Goal: Information Seeking & Learning: Learn about a topic

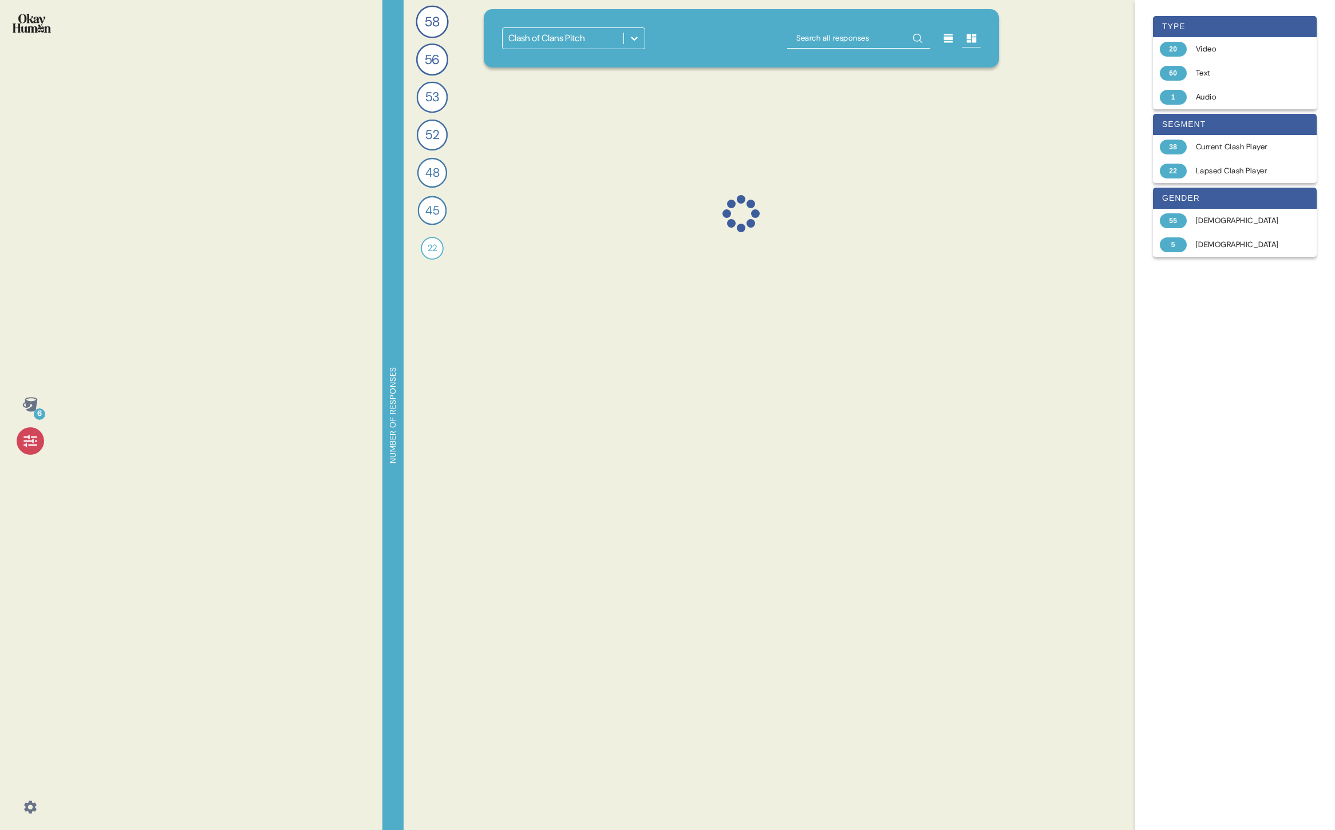
scroll to position [1243, 0]
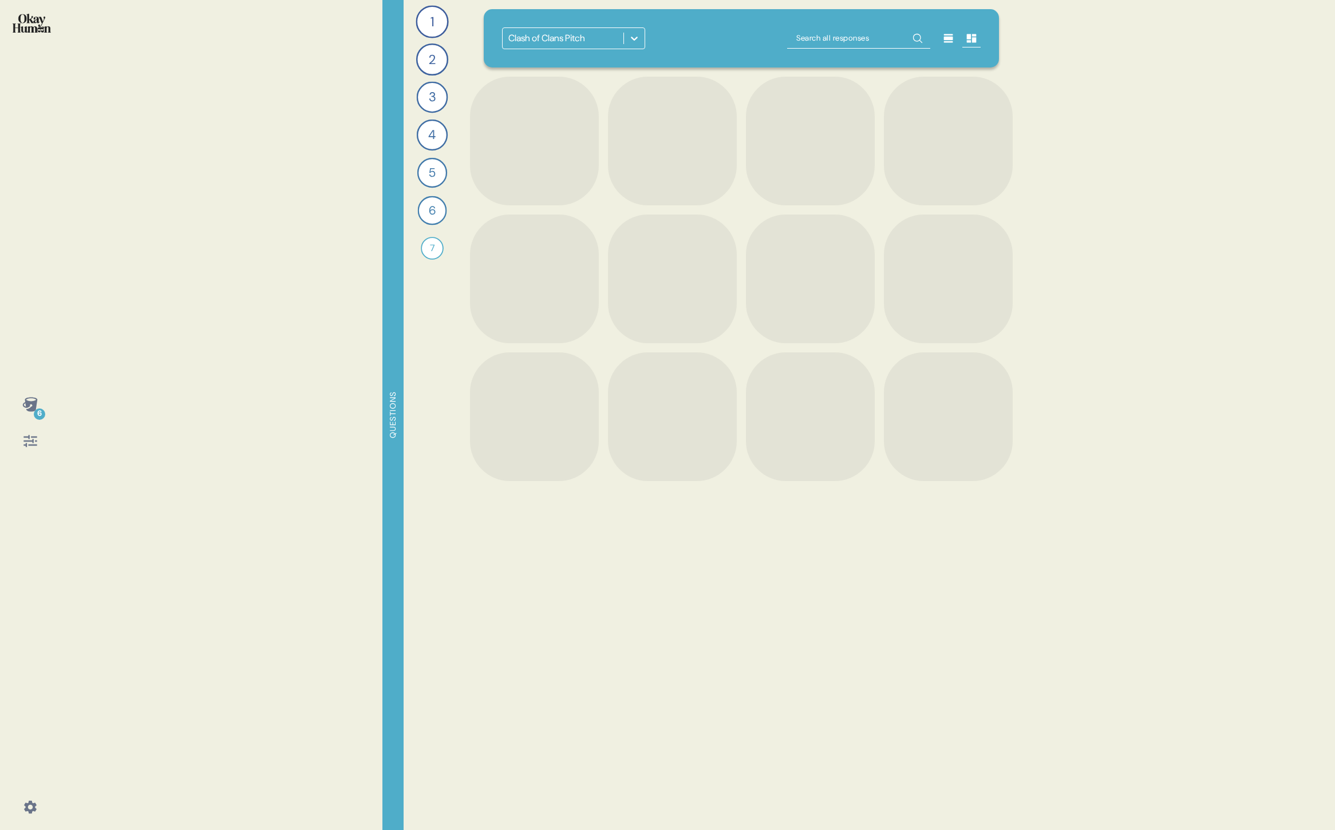
scroll to position [1243, 0]
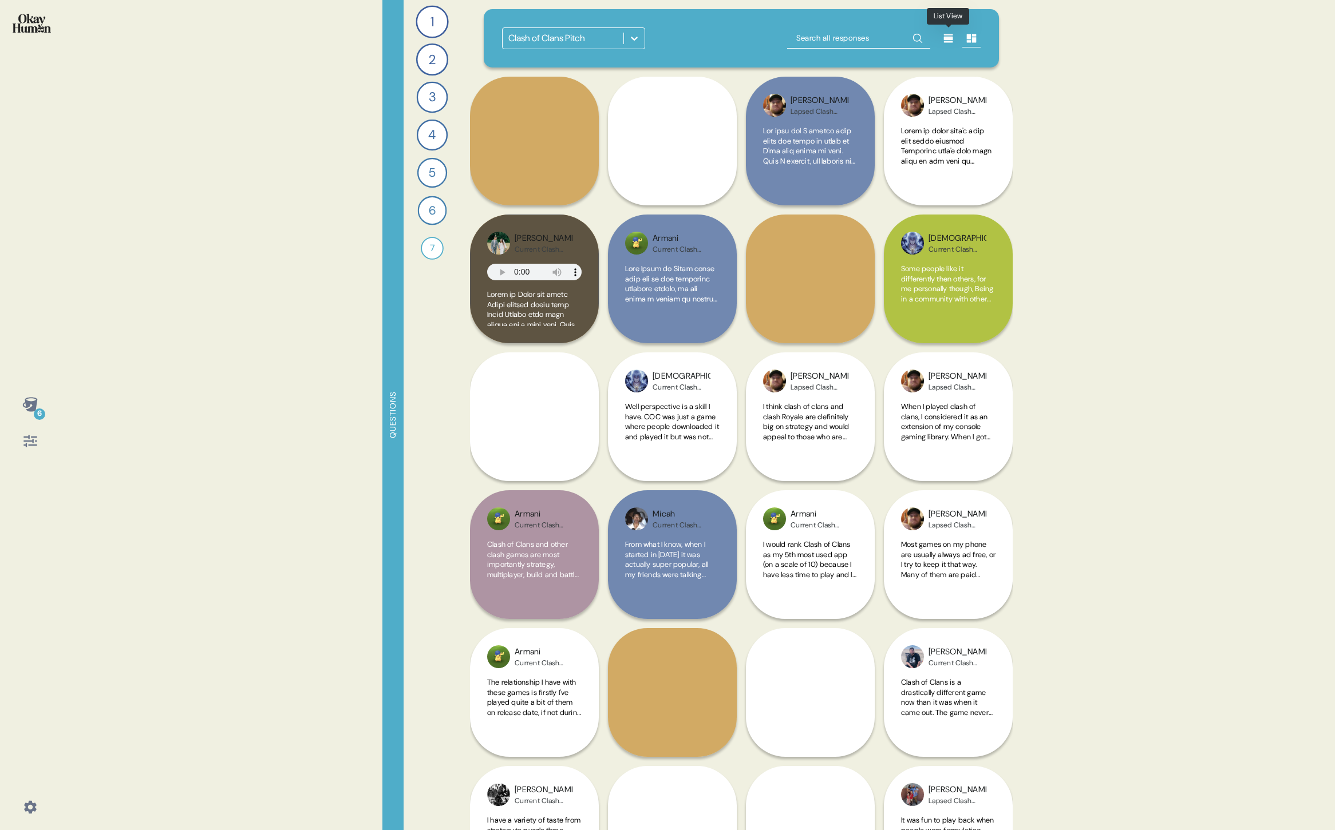
click at [947, 40] on icon at bounding box center [948, 38] width 11 height 11
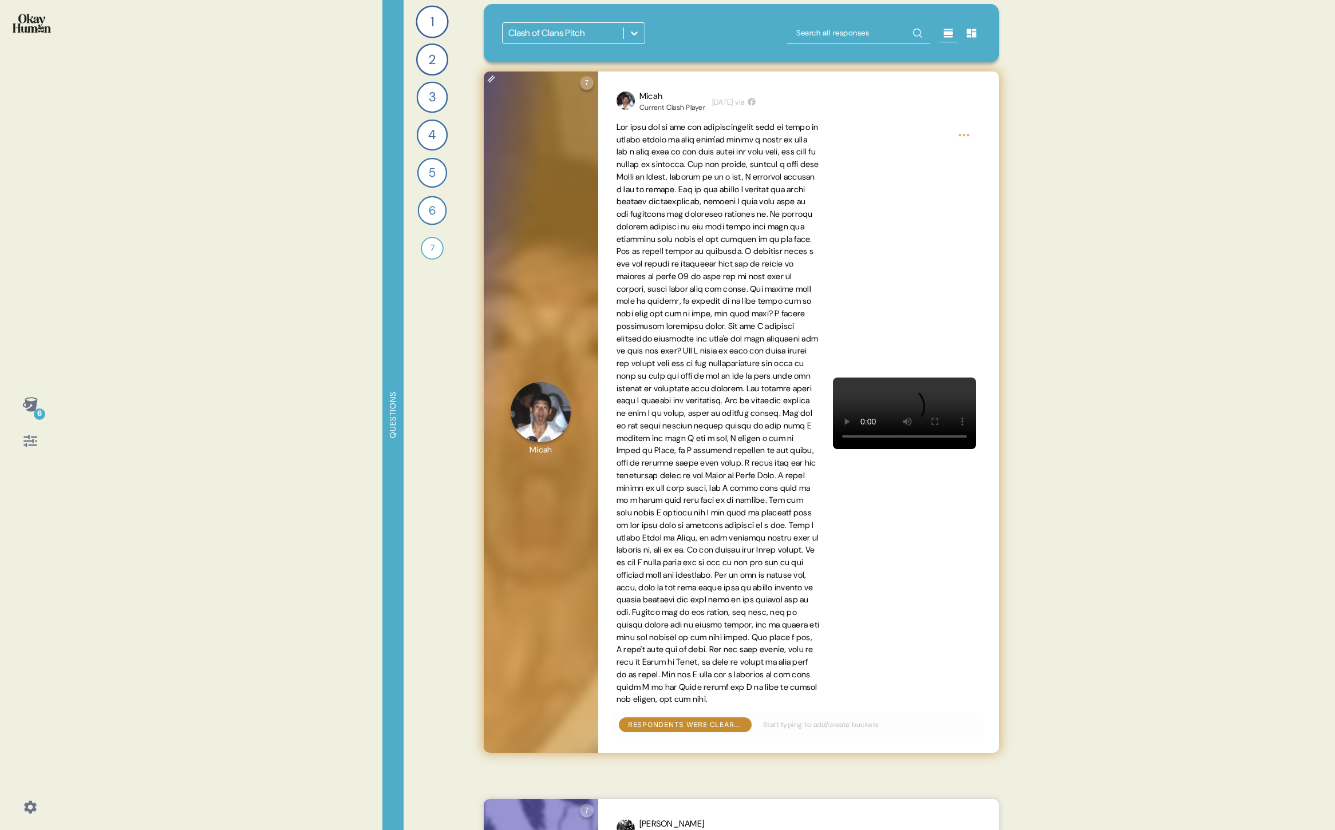
scroll to position [17, 0]
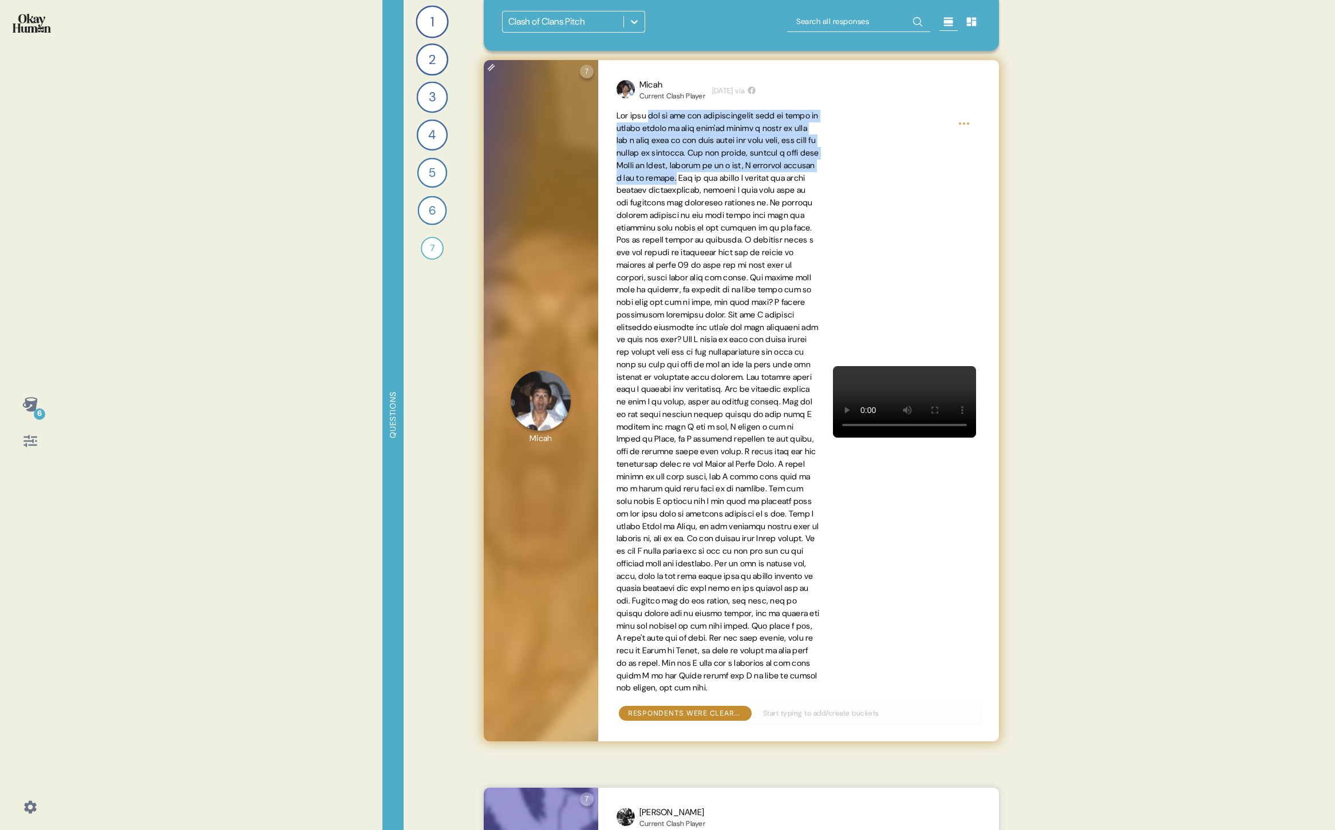
drag, startPoint x: 789, startPoint y: 177, endPoint x: 653, endPoint y: 120, distance: 147.2
type textarea "one of the big misconceptions when it comes to mobile gaming is that they're al…"
click at [653, 120] on span at bounding box center [717, 401] width 203 height 583
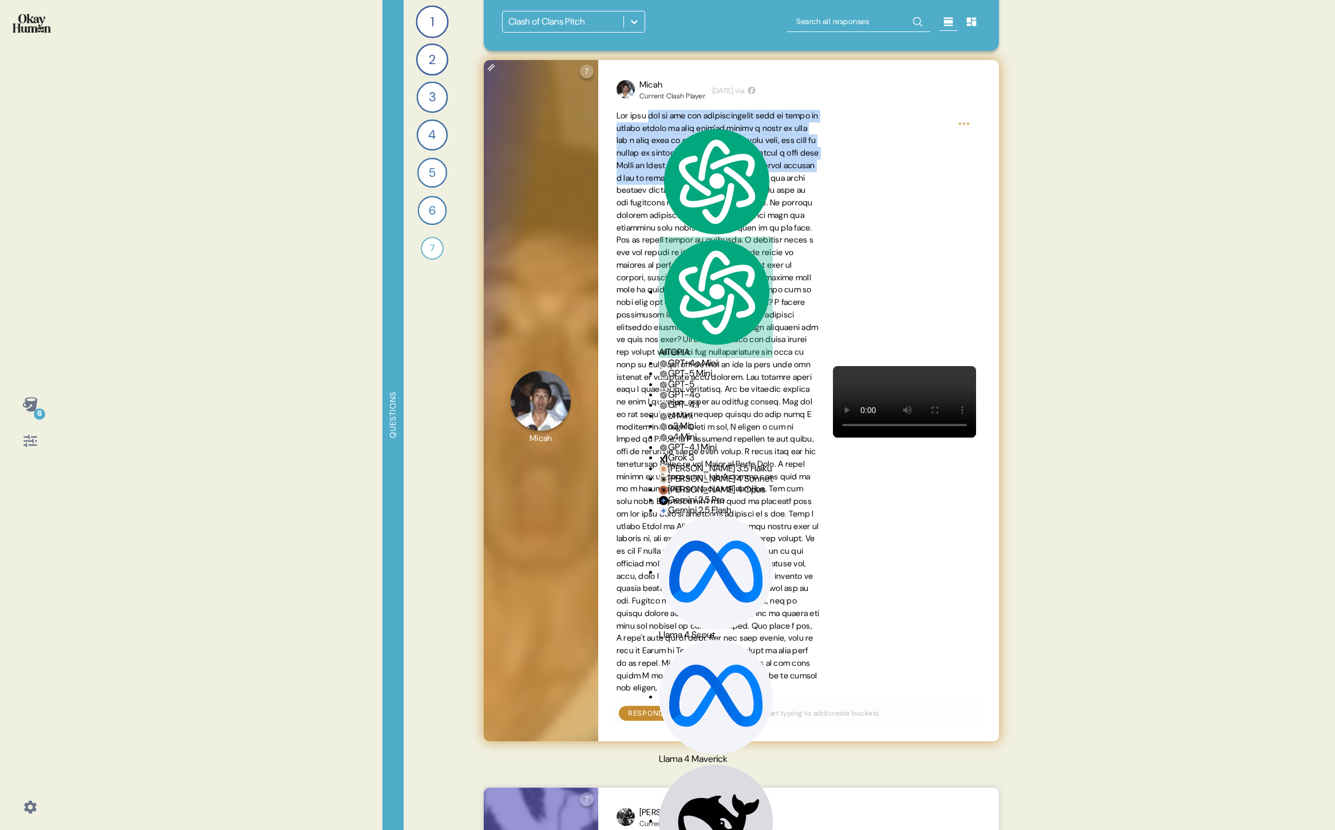
copy span "one of the big misconceptions when it comes to mobile gaming is that they're al…"
click at [713, 398] on span at bounding box center [717, 401] width 203 height 583
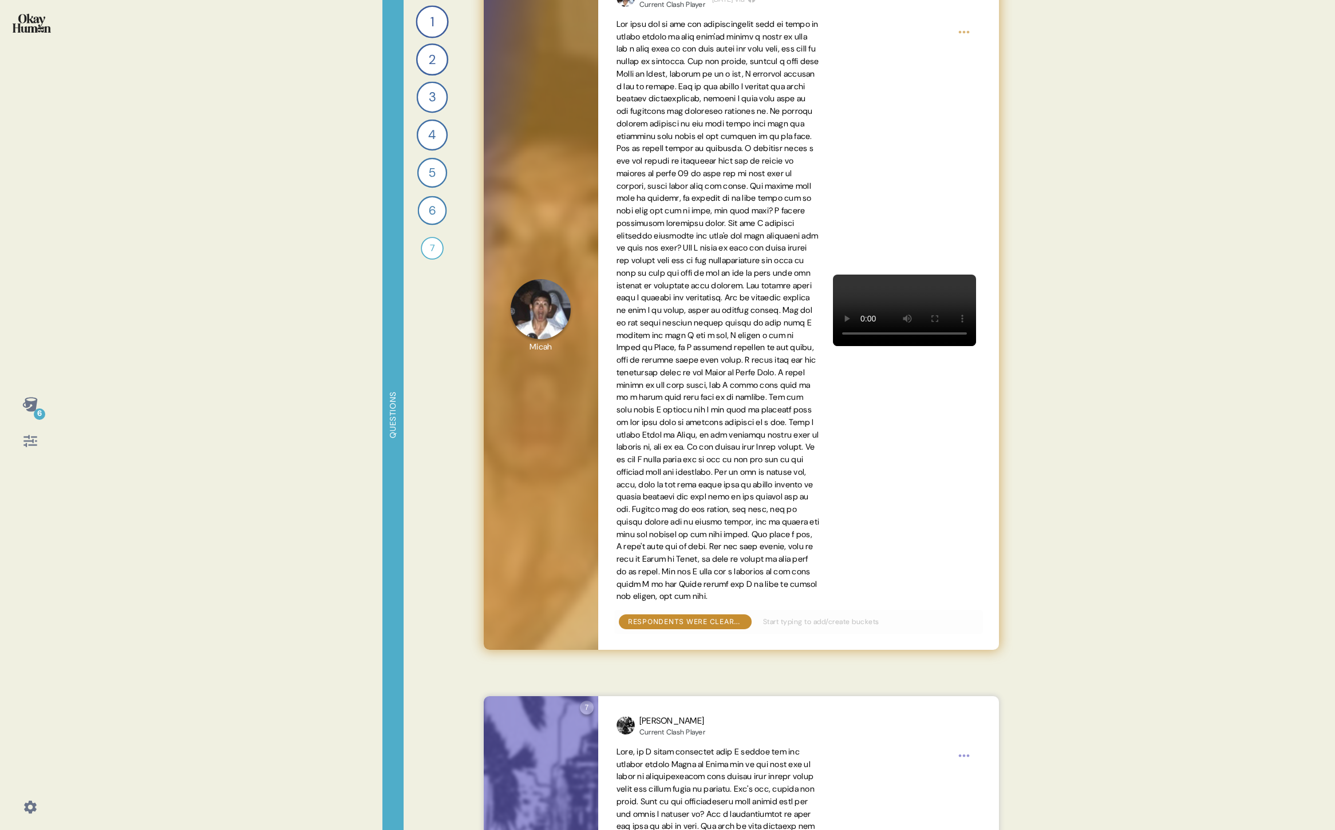
scroll to position [110, 0]
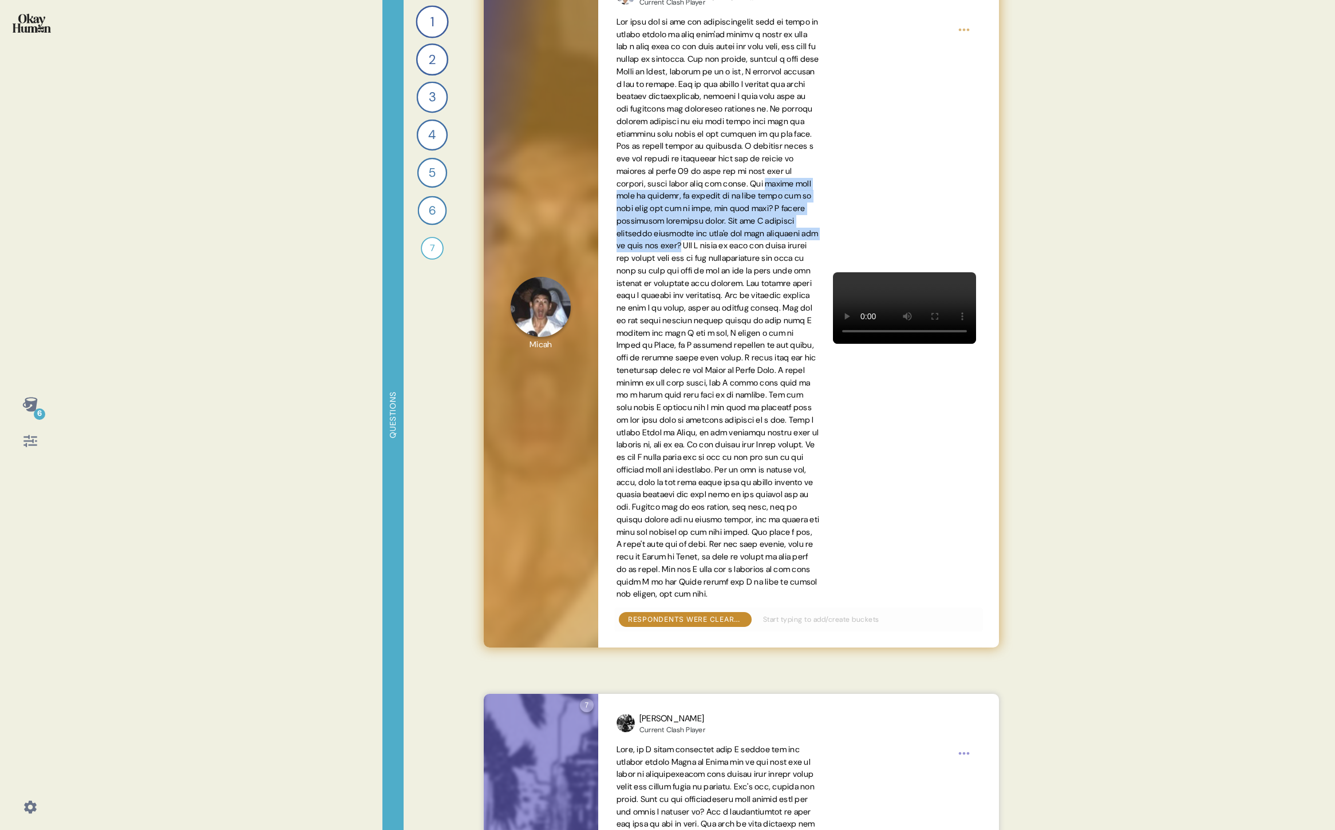
drag, startPoint x: 635, startPoint y: 211, endPoint x: 762, endPoint y: 259, distance: 135.9
click at [762, 259] on span at bounding box center [717, 308] width 203 height 583
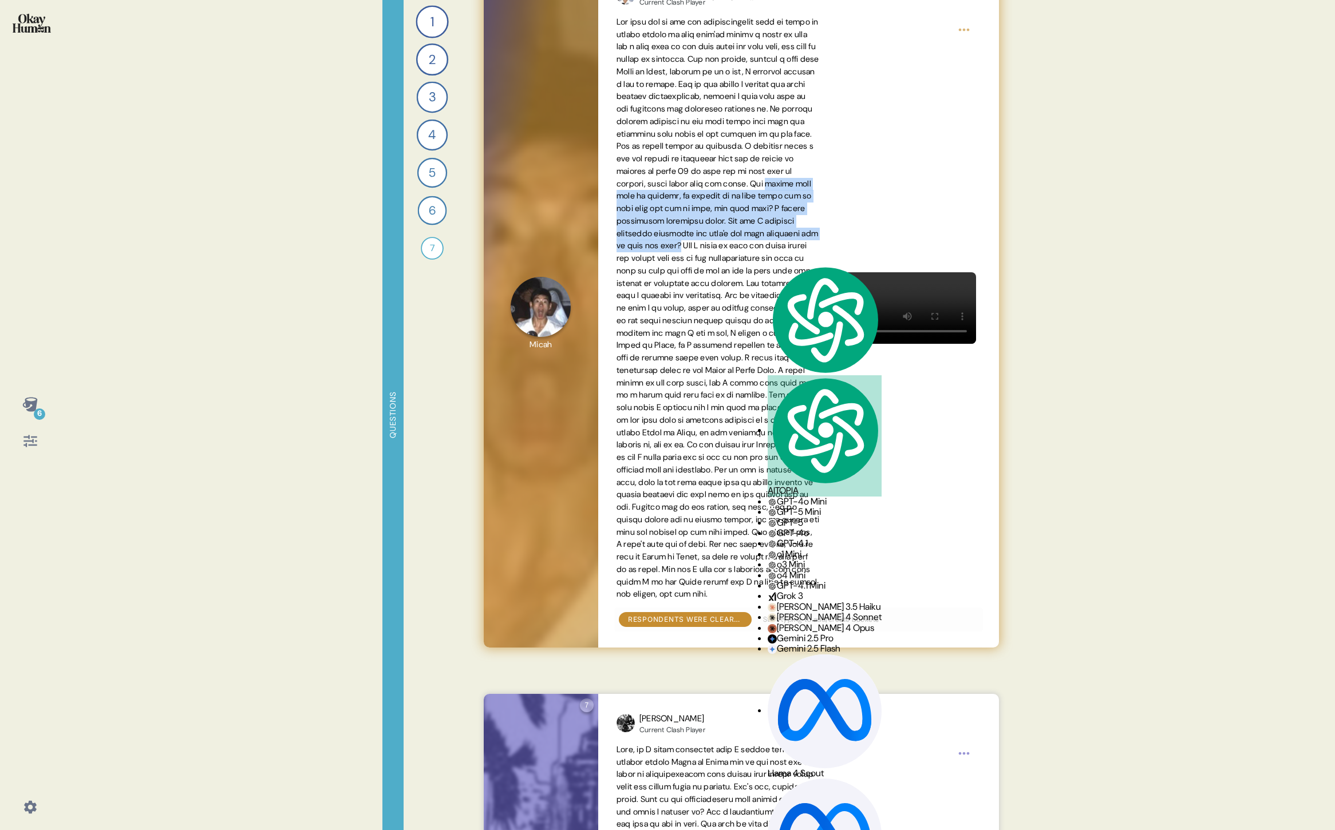
copy span "during that time of waiting, it allowed me to also learn how to plan well and h…"
click at [685, 370] on span at bounding box center [717, 308] width 203 height 583
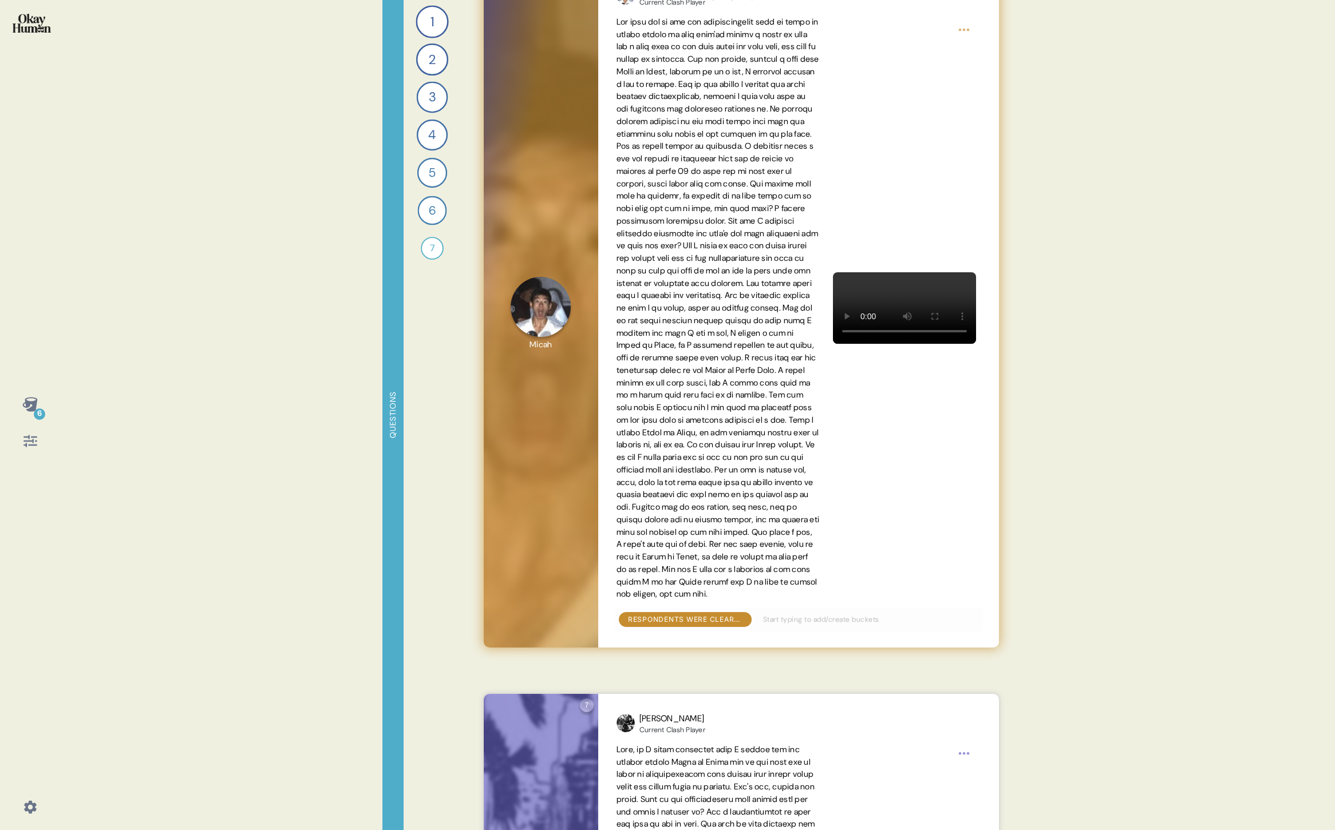
click at [762, 326] on span at bounding box center [717, 308] width 203 height 583
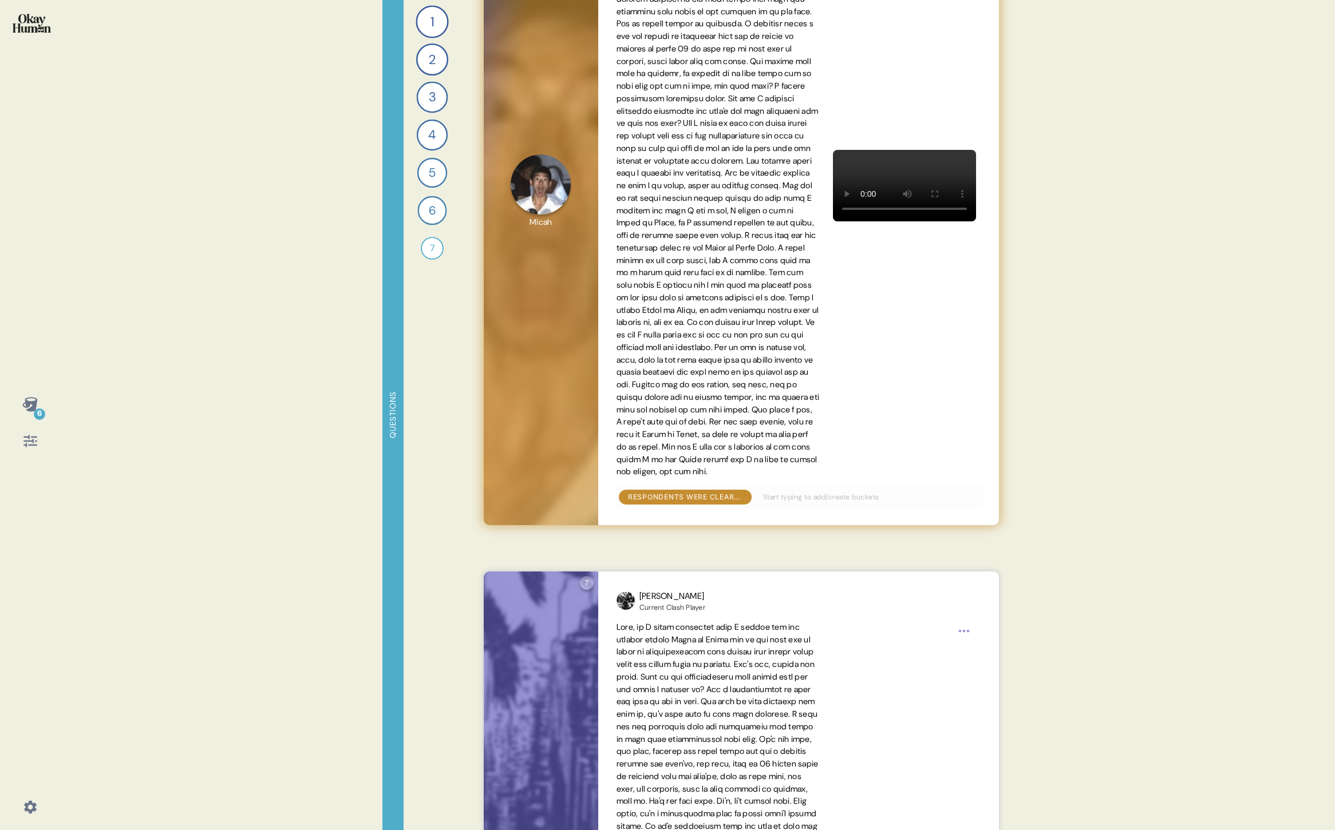
scroll to position [235, 0]
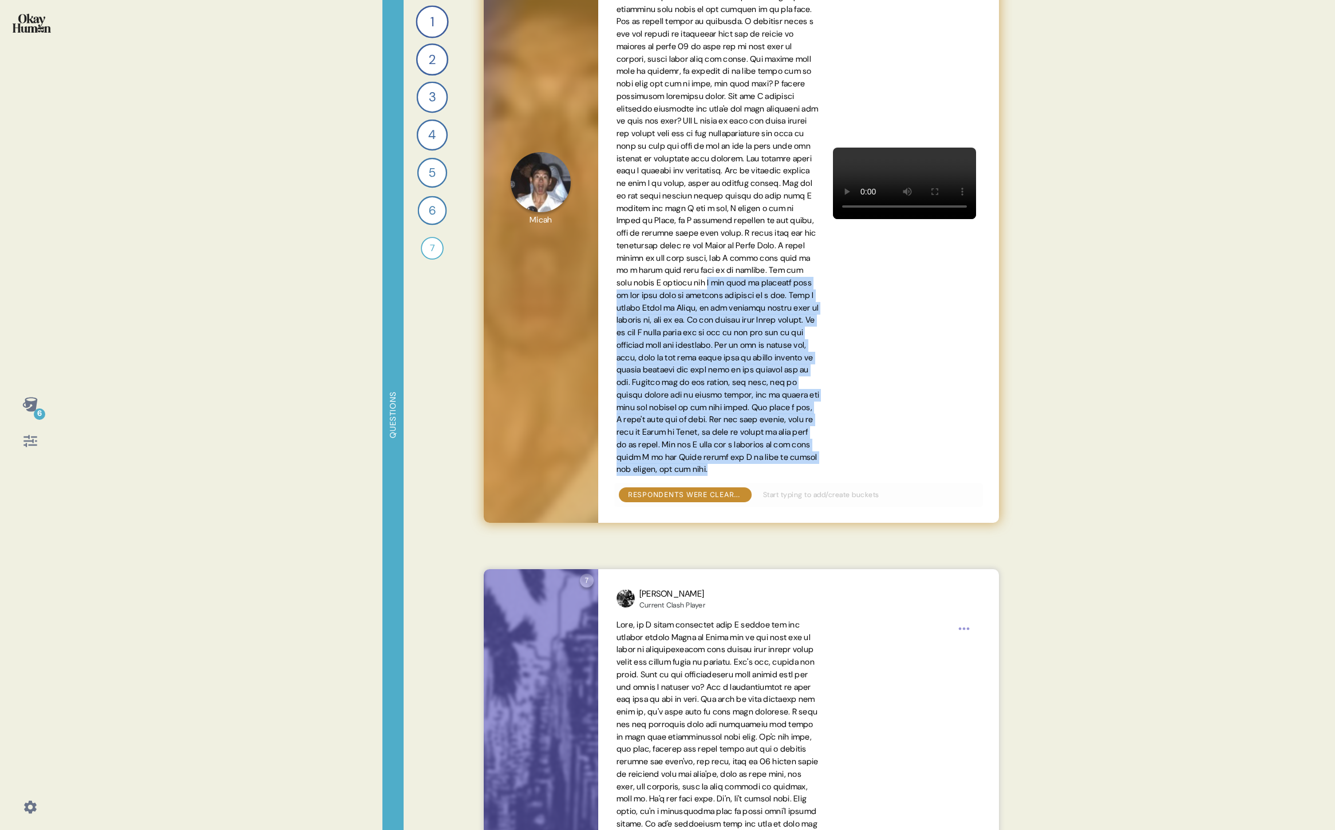
drag, startPoint x: 790, startPoint y: 309, endPoint x: 806, endPoint y: 508, distance: 199.9
click at [806, 476] on span at bounding box center [717, 183] width 203 height 585
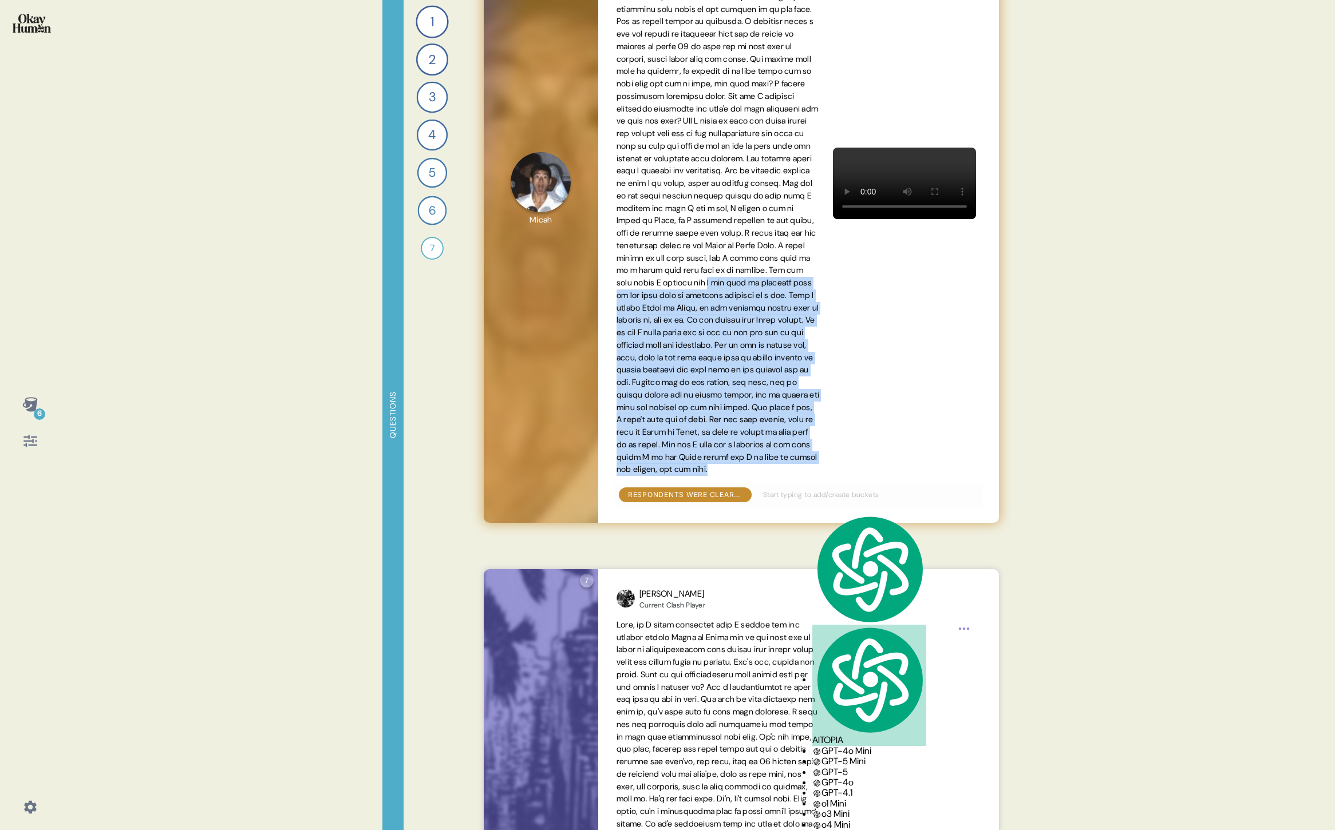
copy span "I was able to actually kind of get into sort of business thinking in a way. Whe…"
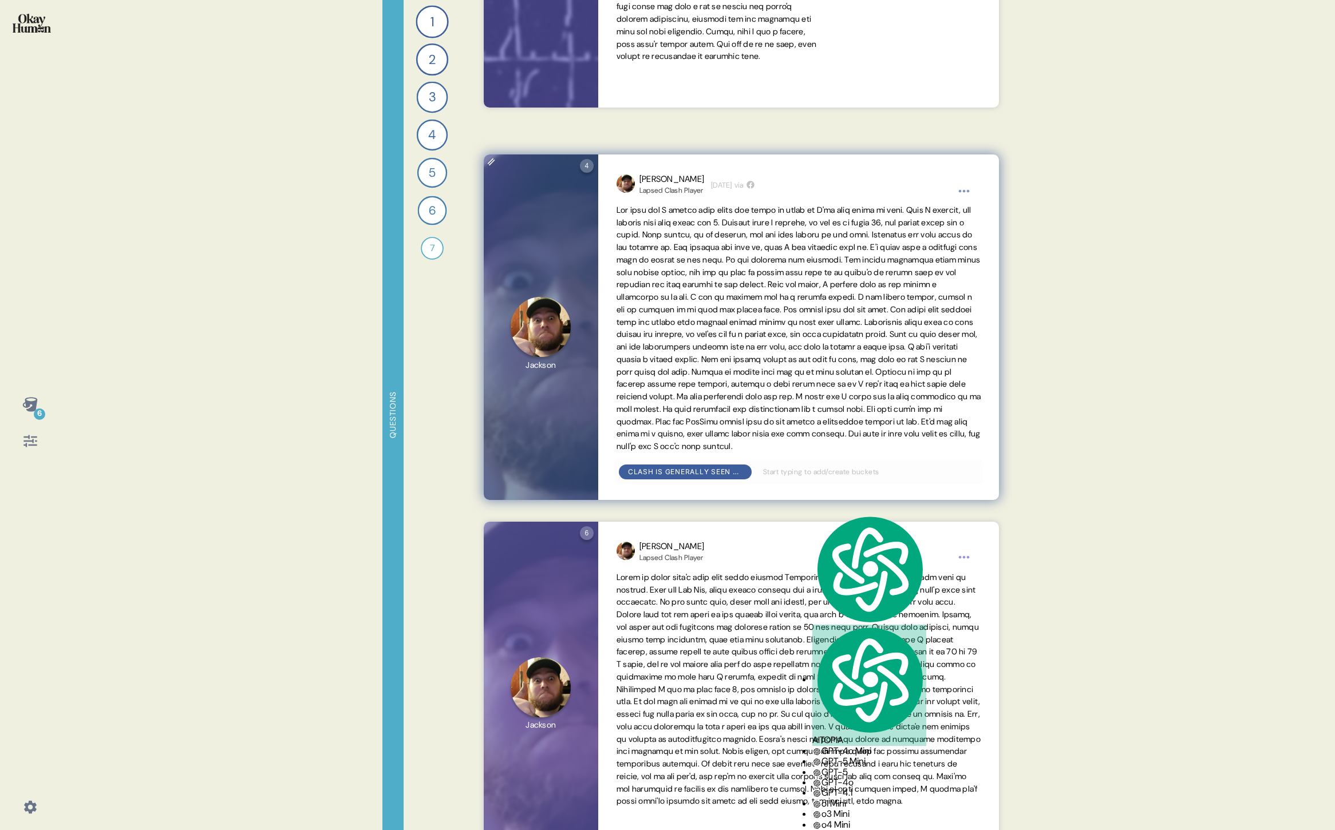
scroll to position [1327, 0]
drag, startPoint x: 682, startPoint y: 333, endPoint x: 796, endPoint y: 363, distance: 117.7
click at [796, 363] on span at bounding box center [798, 327] width 364 height 247
copy span "Especially these days as less people are playing, if you're not in a bigger cla…"
click at [824, 391] on span at bounding box center [798, 327] width 364 height 247
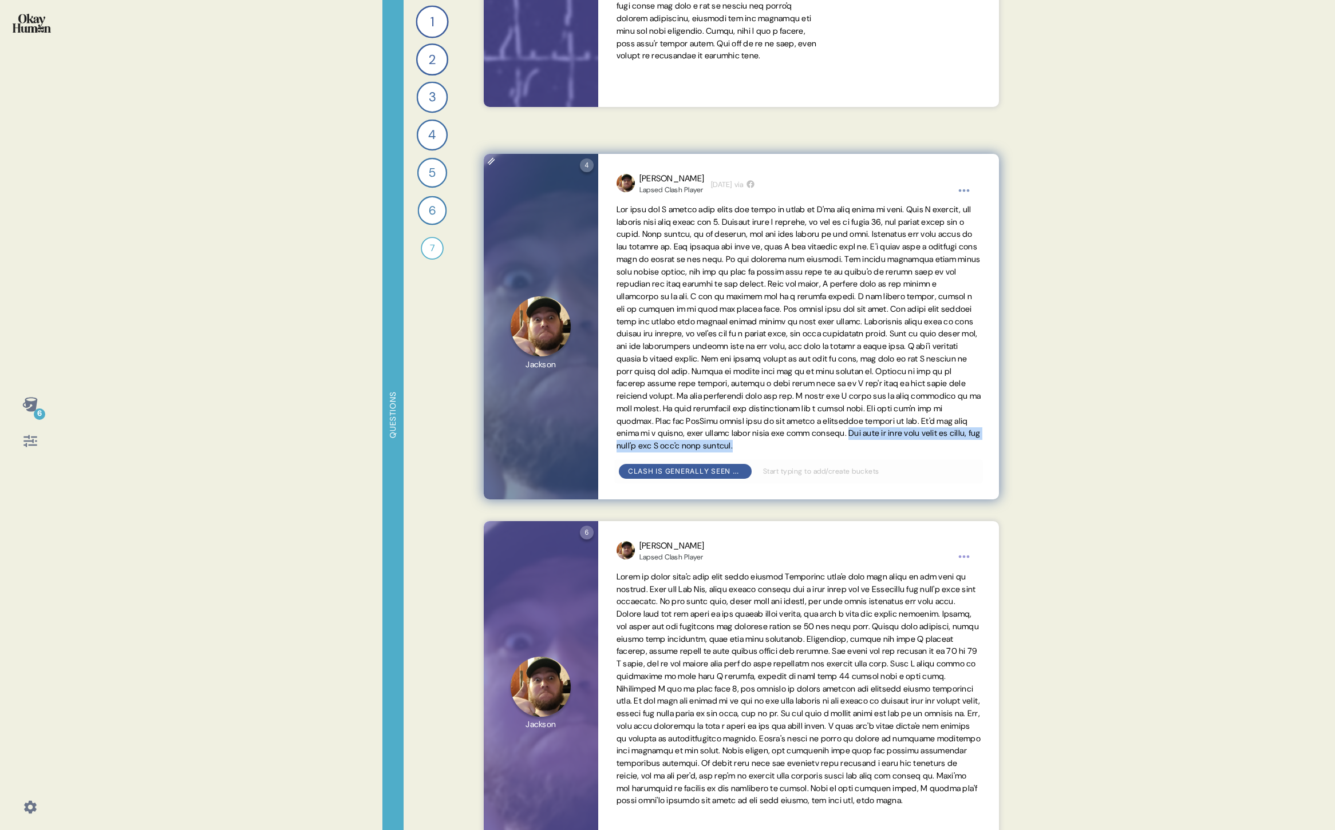
drag, startPoint x: 844, startPoint y: 446, endPoint x: 845, endPoint y: 455, distance: 8.7
click at [845, 453] on span at bounding box center [798, 328] width 364 height 249
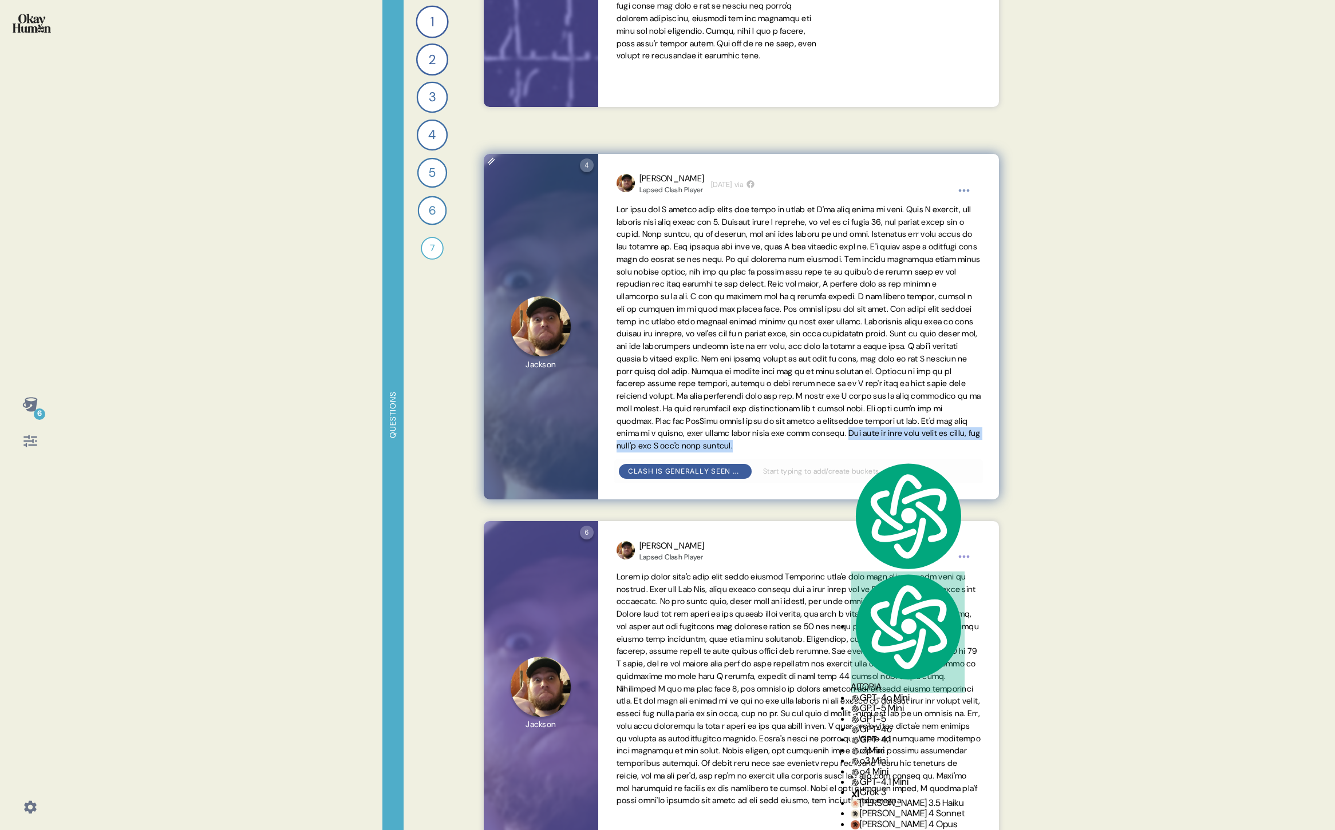
copy span "The love is lost with clash of clans, and that's why I don't play anymore."
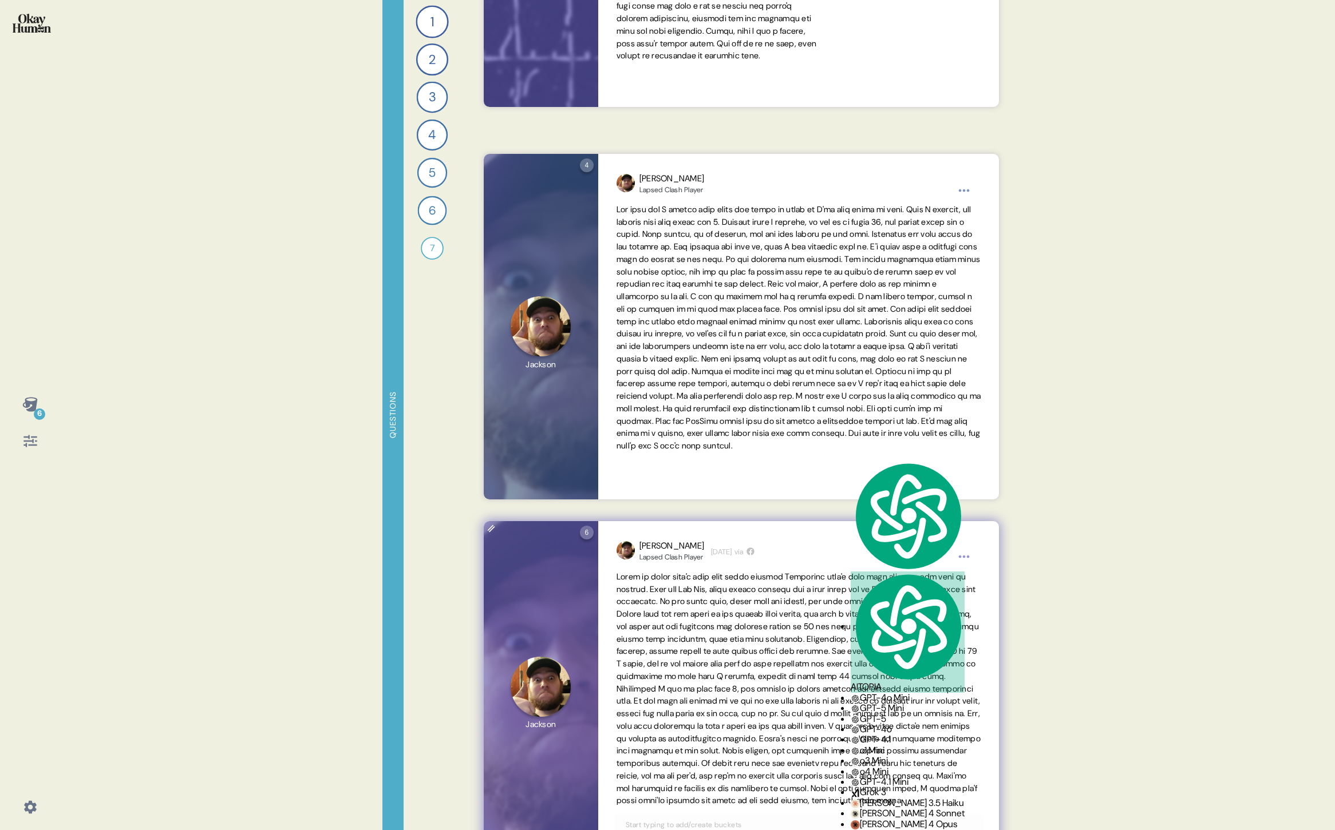
click at [776, 607] on span at bounding box center [798, 689] width 364 height 235
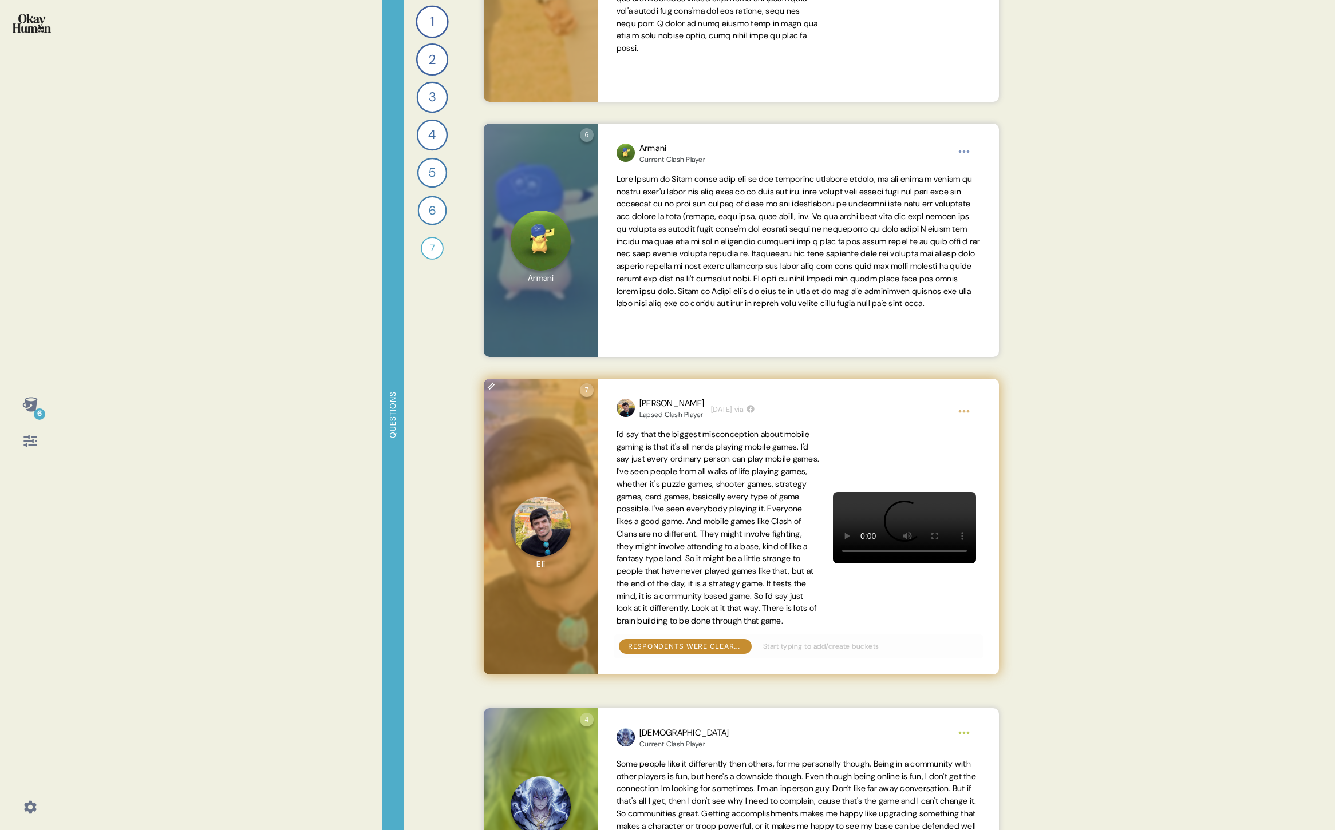
scroll to position [2558, 0]
drag, startPoint x: 761, startPoint y: 597, endPoint x: 676, endPoint y: 548, distance: 98.2
click at [676, 548] on span "I'd say that the biggest misconception about mobile gaming is that it's all ner…" at bounding box center [717, 527] width 203 height 197
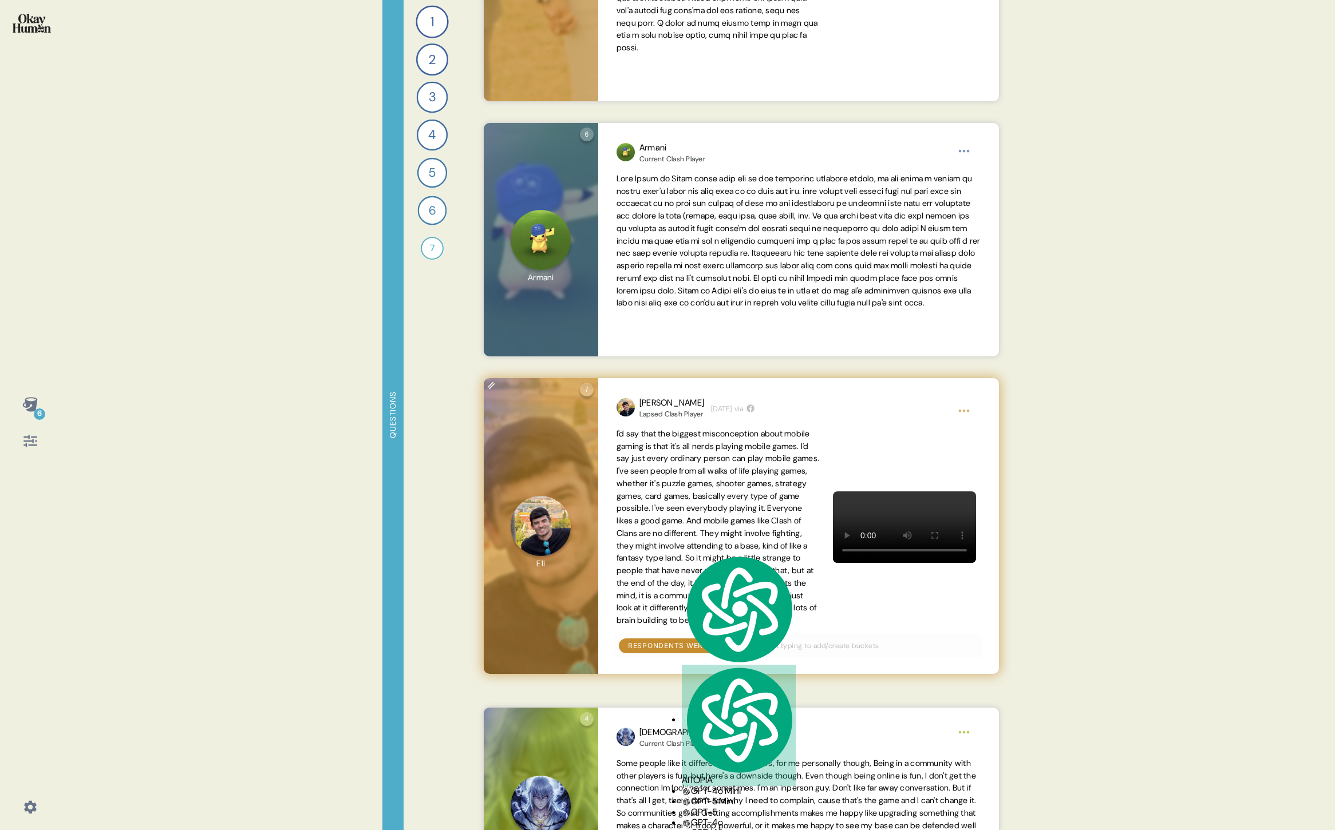
click at [730, 618] on span "I'd say that the biggest misconception about mobile gaming is that it's all ner…" at bounding box center [717, 527] width 203 height 197
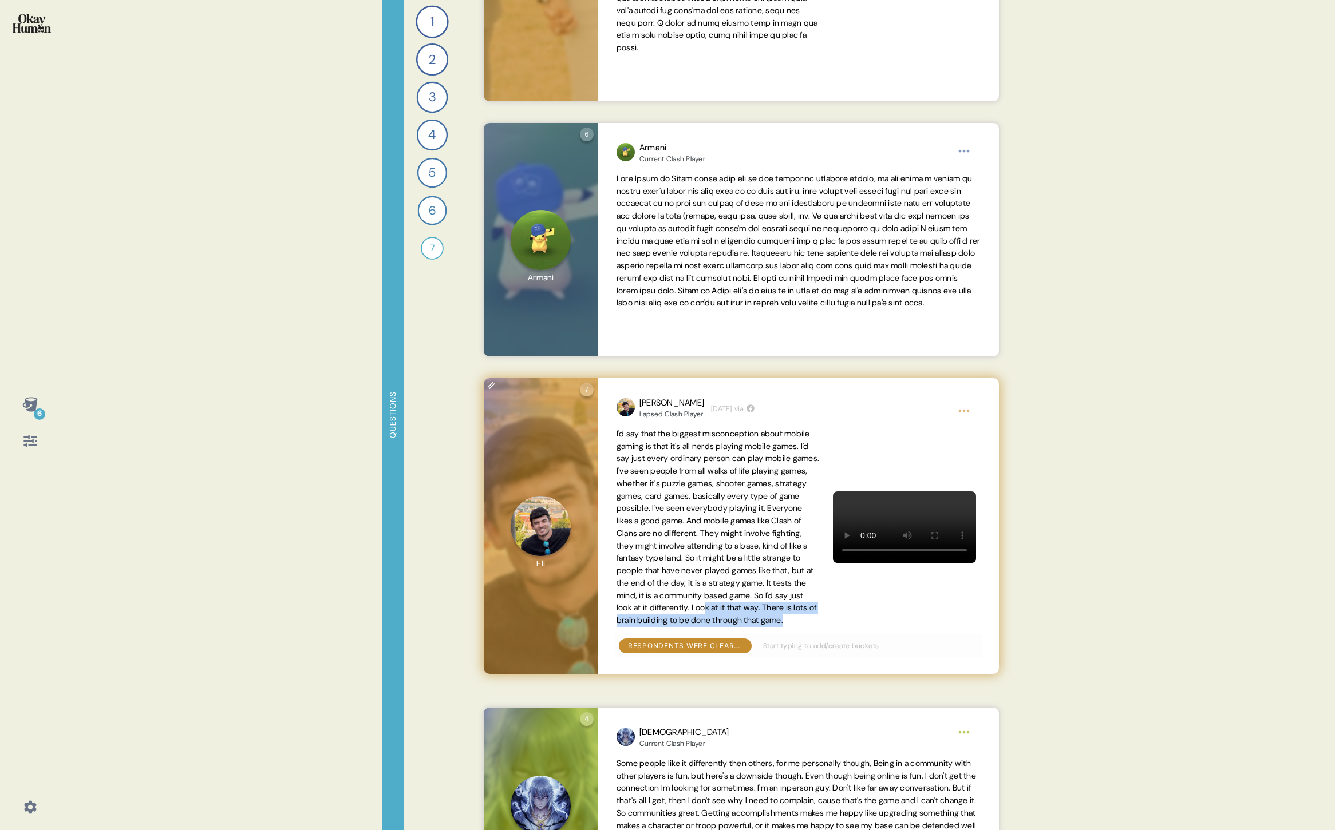
drag, startPoint x: 644, startPoint y: 647, endPoint x: 713, endPoint y: 620, distance: 73.6
click at [713, 620] on span "I'd say that the biggest misconception about mobile gaming is that it's all ner…" at bounding box center [717, 527] width 203 height 199
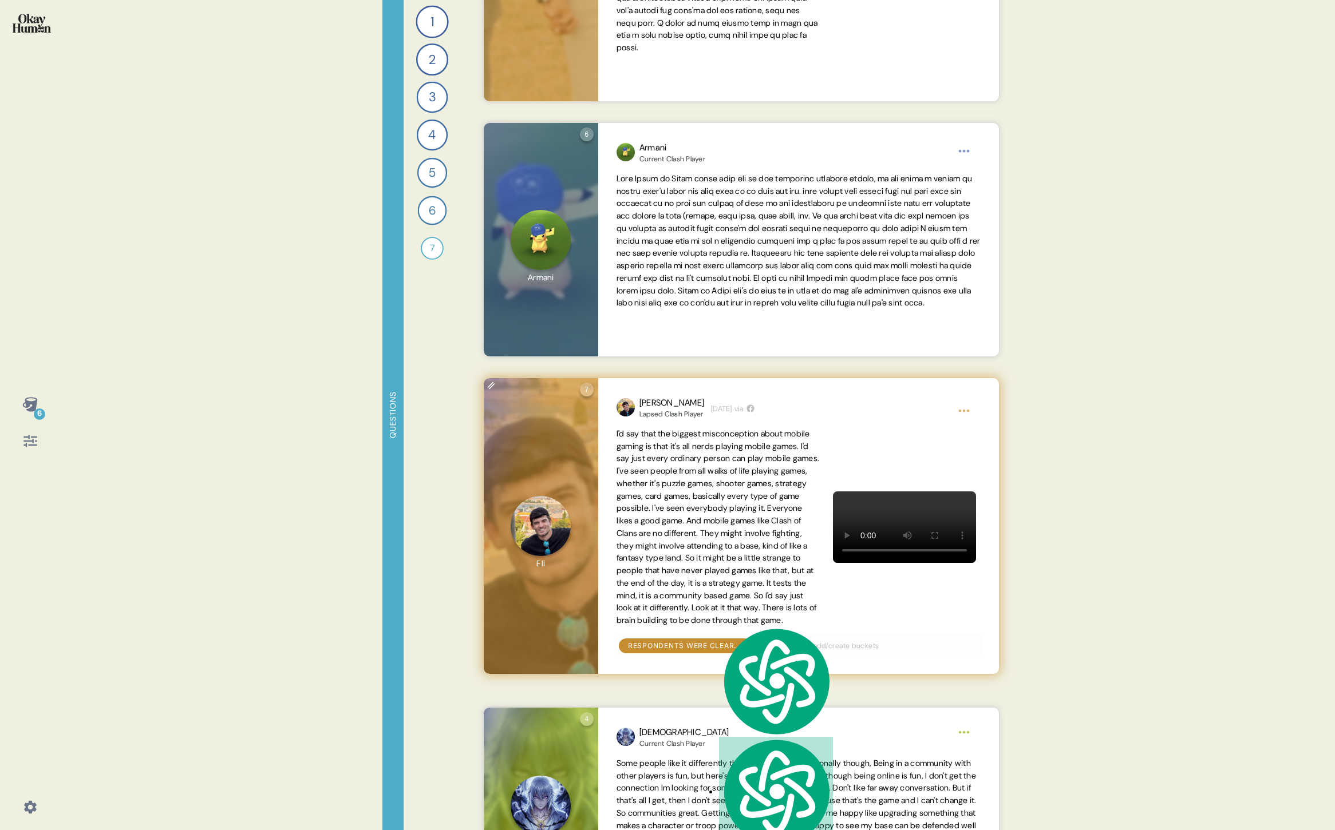
click at [699, 514] on span "I'd say that the biggest misconception about mobile gaming is that it's all ner…" at bounding box center [717, 527] width 203 height 197
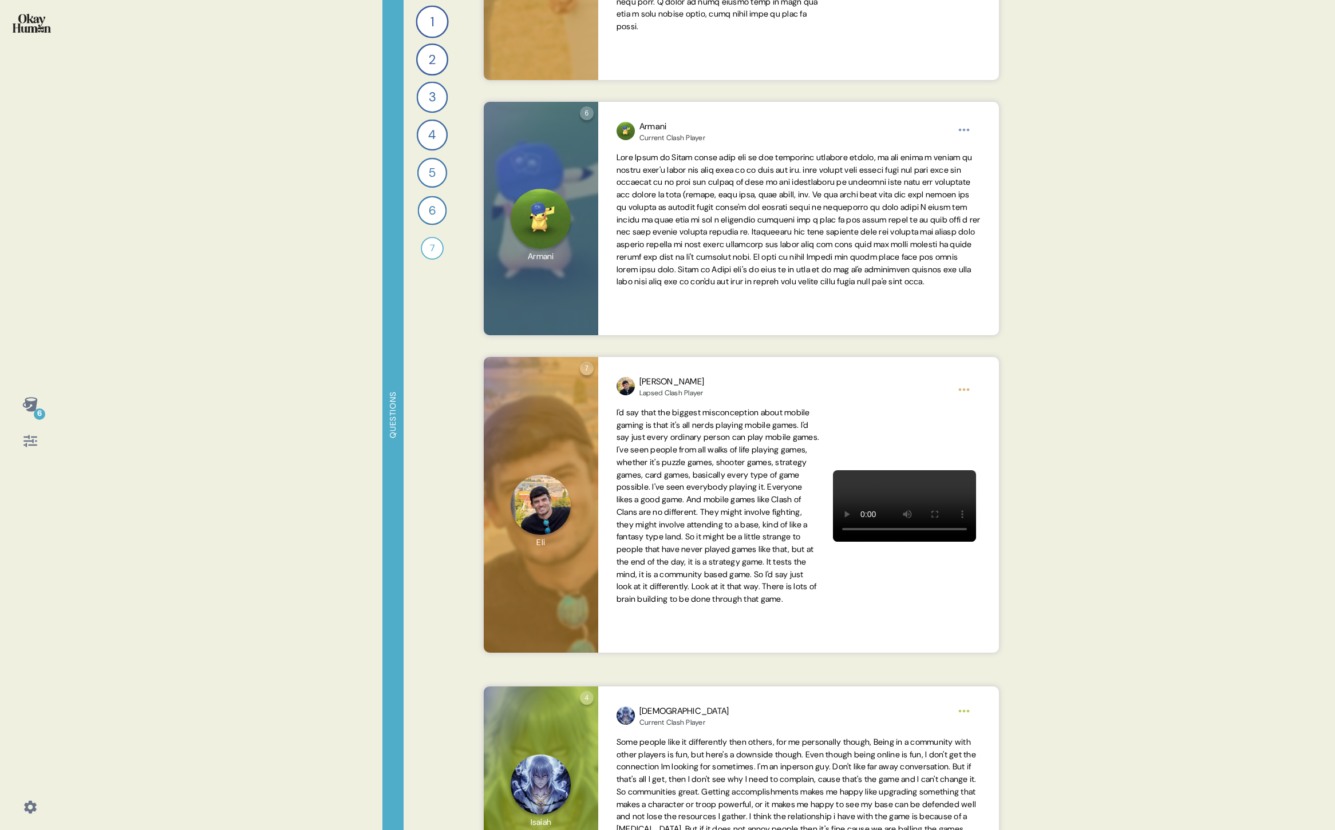
scroll to position [2583, 0]
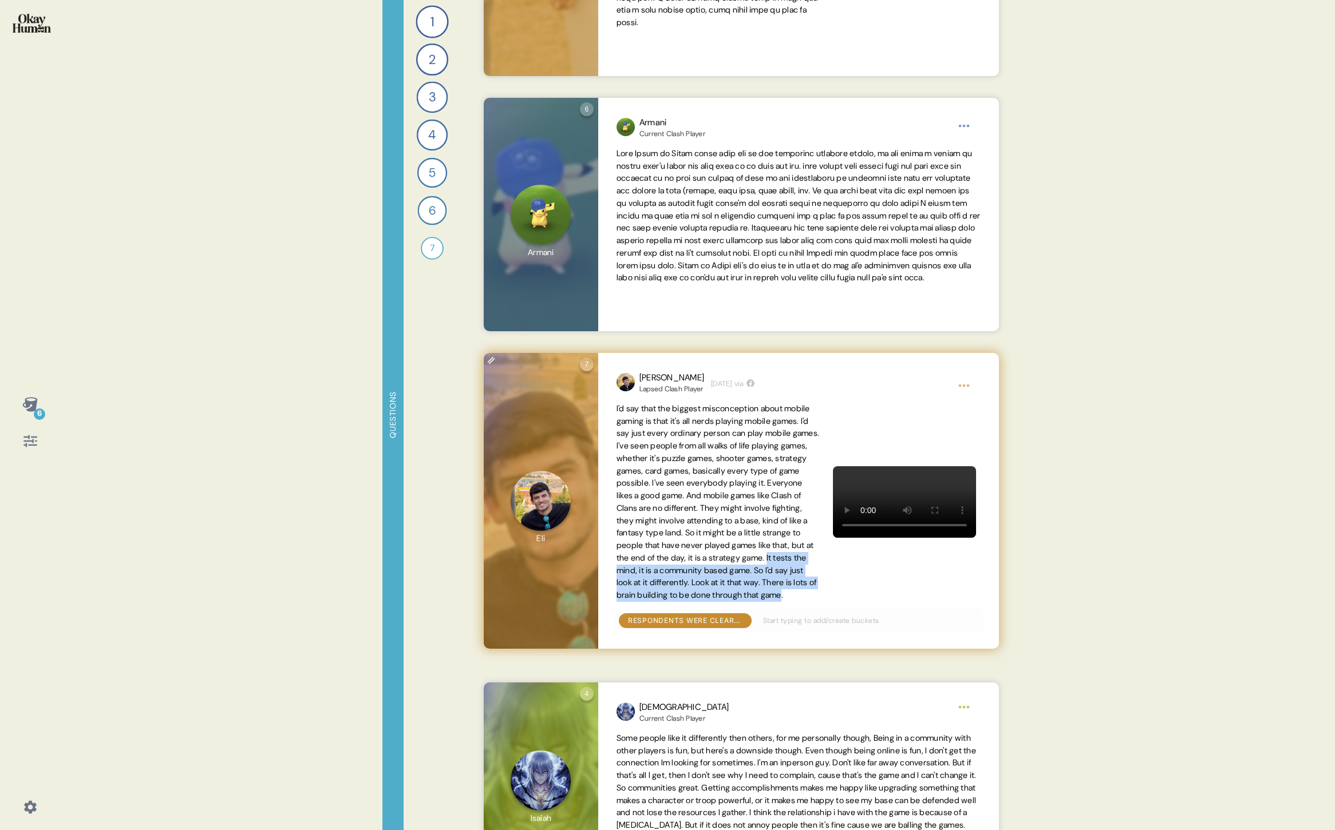
drag, startPoint x: 762, startPoint y: 572, endPoint x: 639, endPoint y: 618, distance: 131.3
click at [639, 600] on span "I'd say that the biggest misconception about mobile gaming is that it's all ner…" at bounding box center [717, 502] width 203 height 197
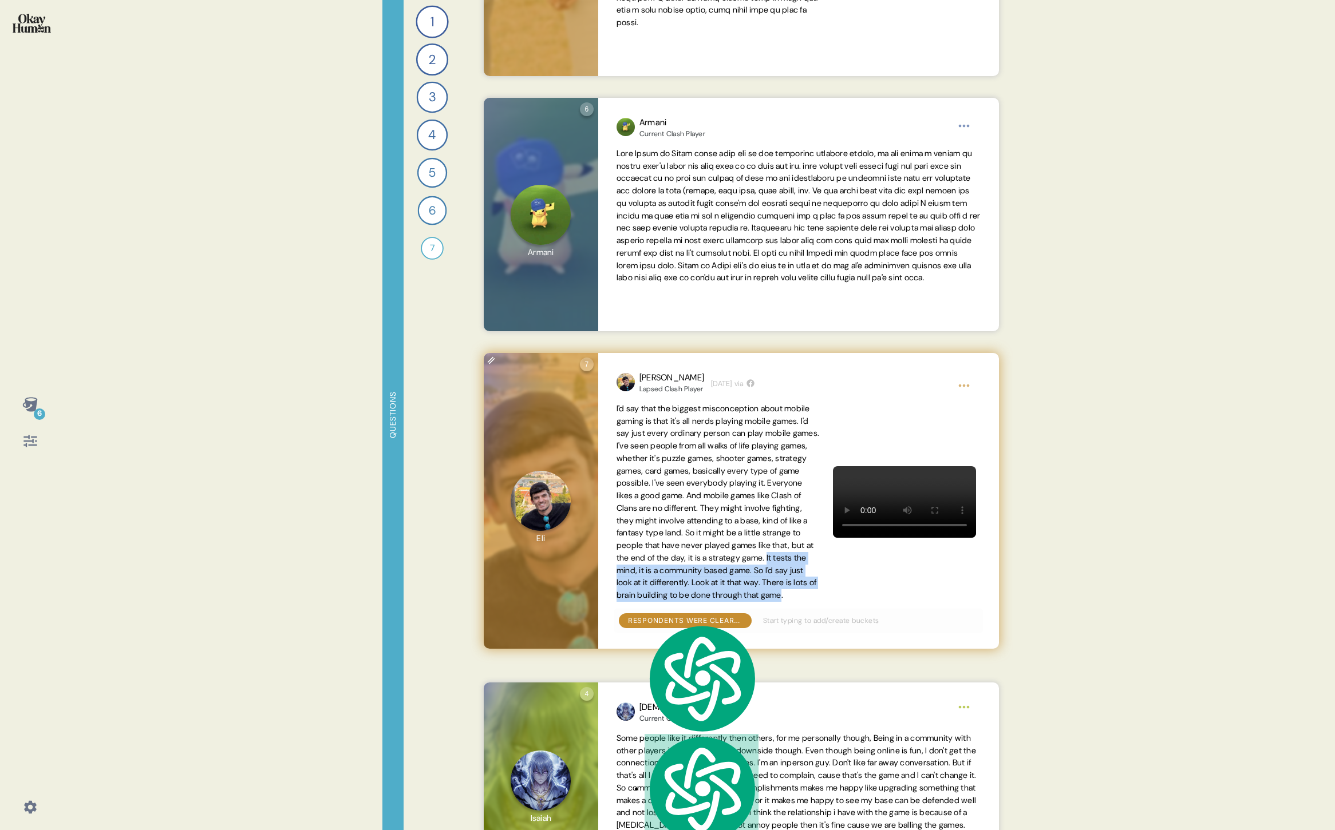
copy span "It tests the mind, it is a community based game. So I'd say just look at it dif…"
click at [714, 553] on span "I'd say that the biggest misconception about mobile gaming is that it's all ner…" at bounding box center [717, 502] width 203 height 197
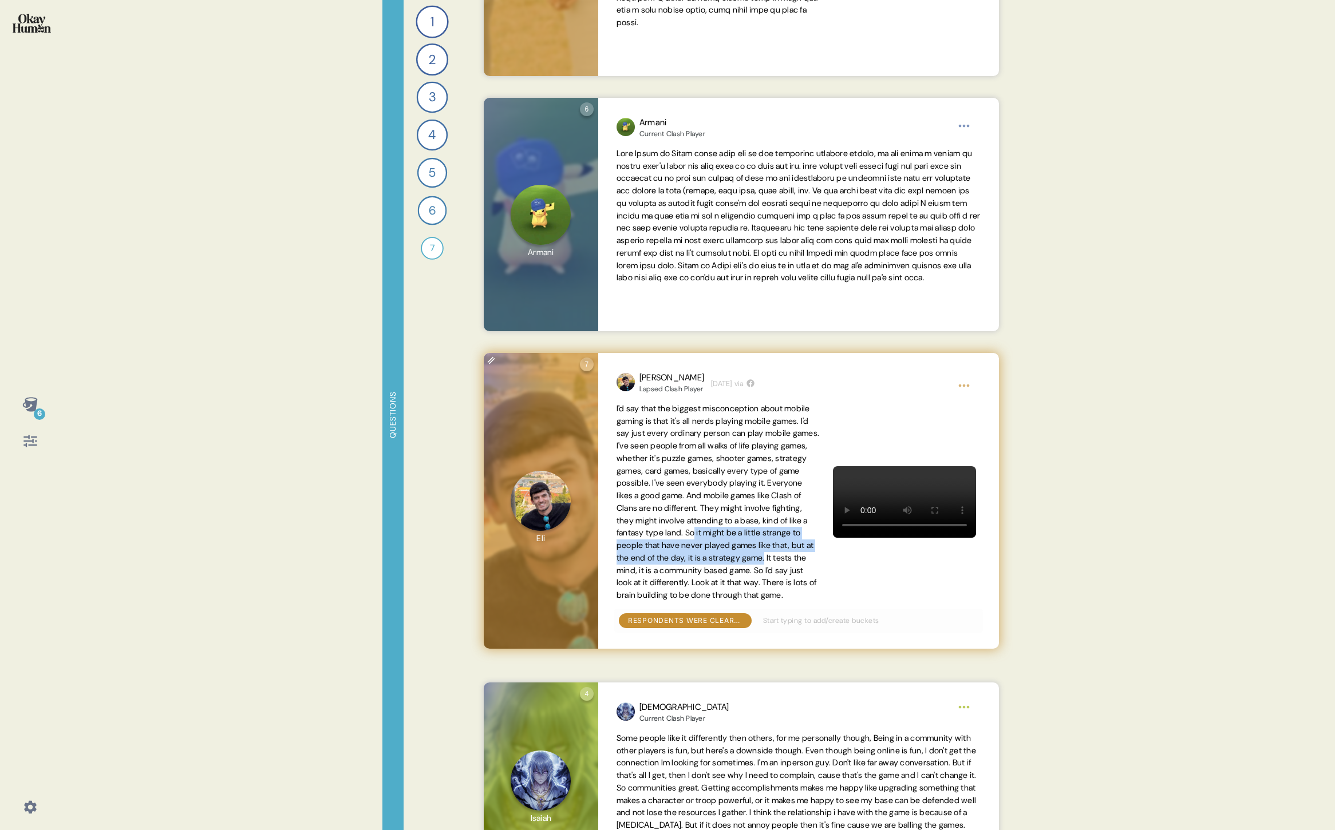
drag, startPoint x: 668, startPoint y: 544, endPoint x: 761, endPoint y: 570, distance: 96.4
click at [761, 570] on span "I'd say that the biggest misconception about mobile gaming is that it's all ner…" at bounding box center [717, 502] width 203 height 197
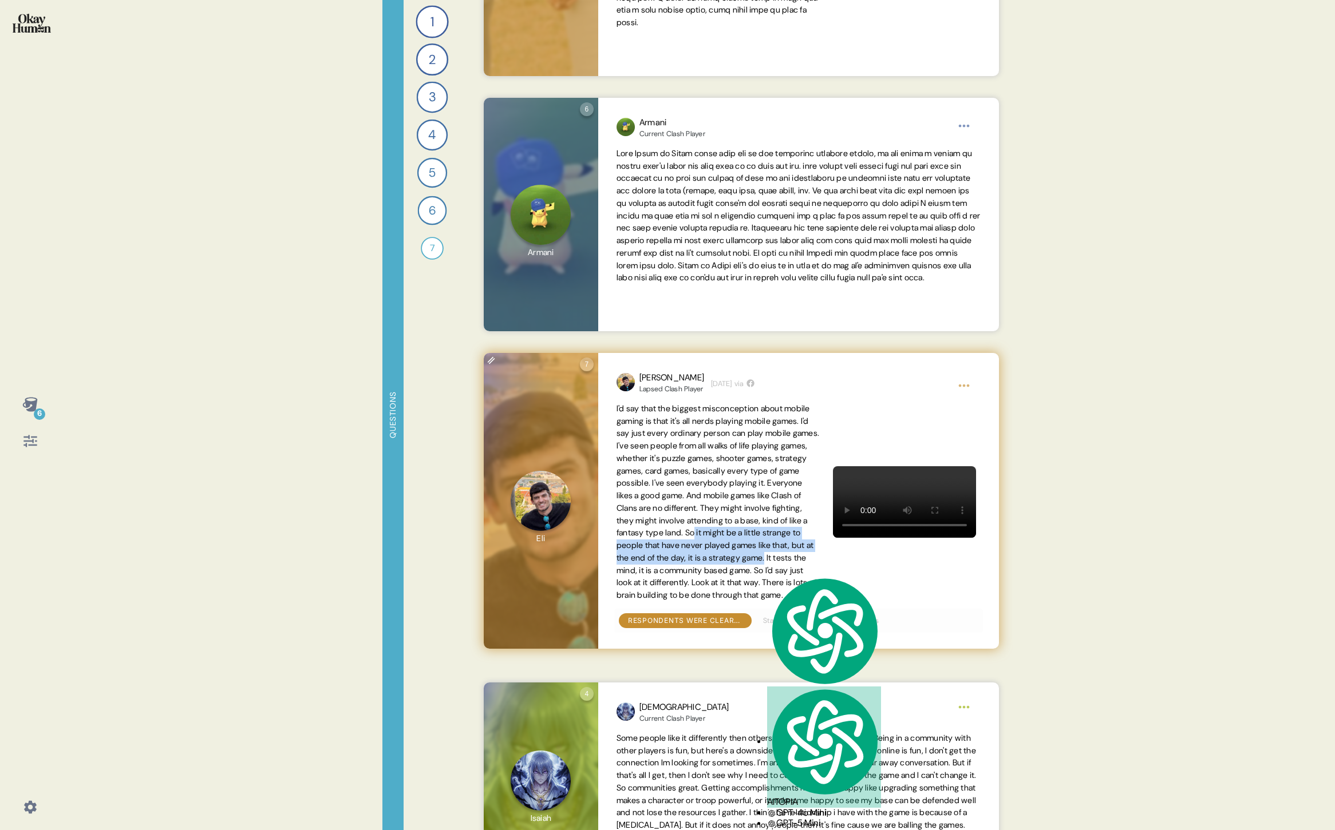
copy span "it might be a little strange to people that have never played games like that, …"
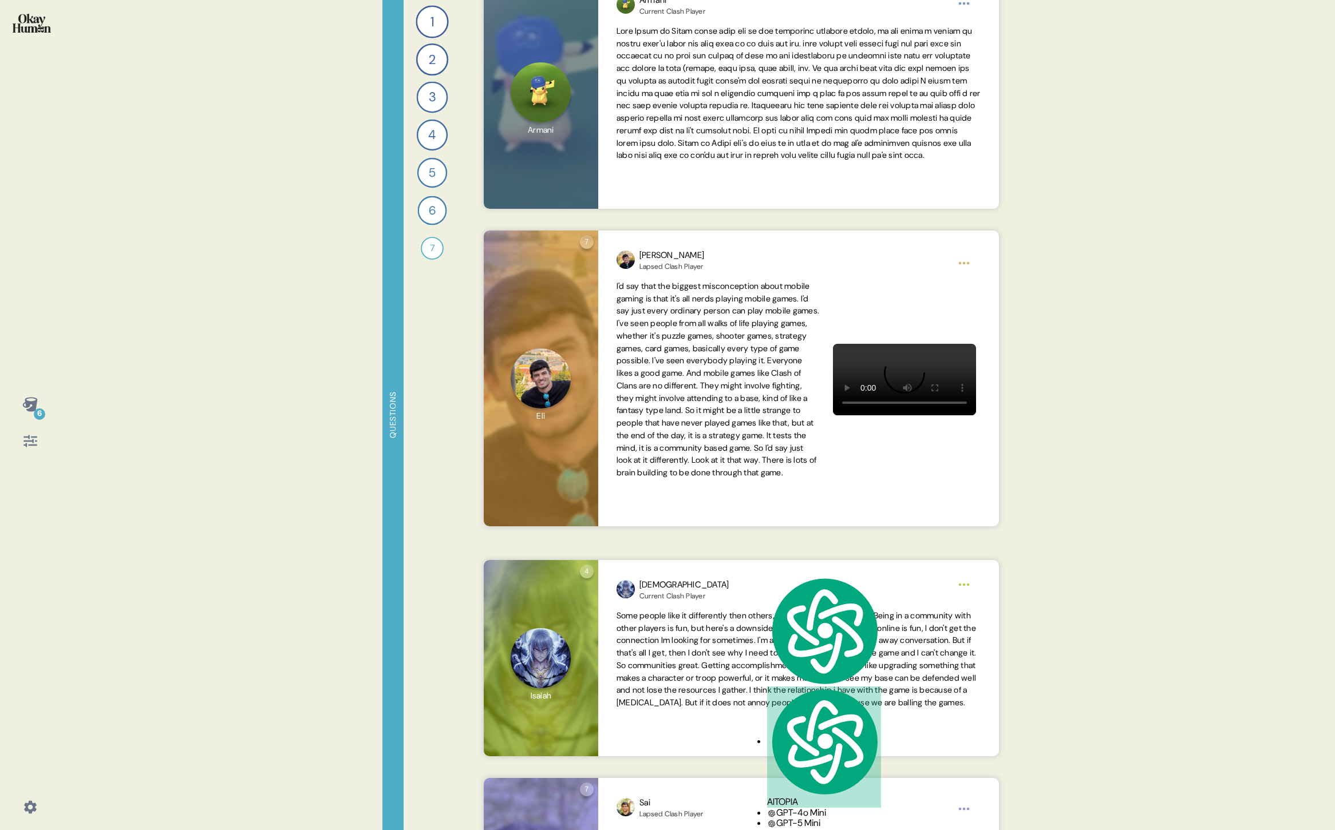
scroll to position [2712, 0]
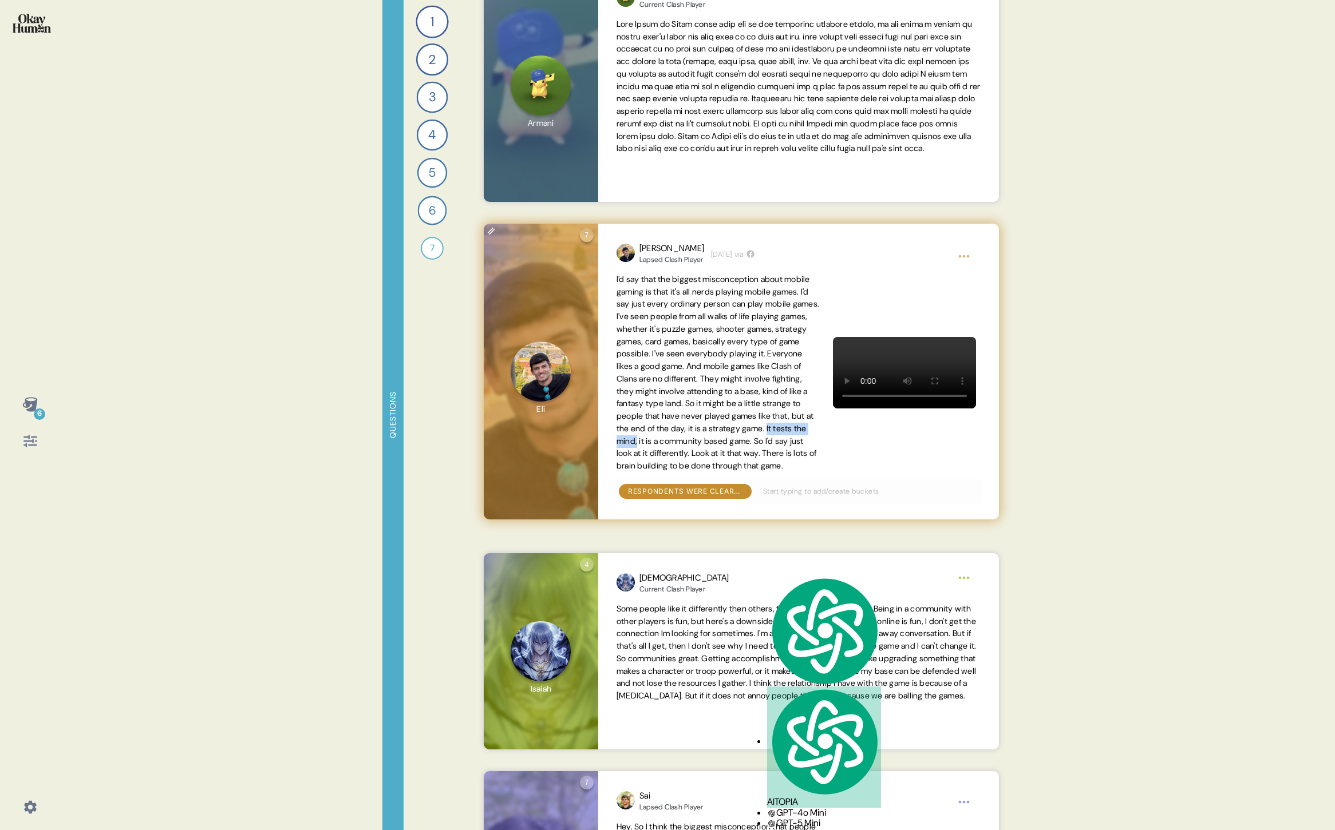
drag, startPoint x: 762, startPoint y: 442, endPoint x: 637, endPoint y: 456, distance: 125.5
click at [637, 456] on span "I'd say that the biggest misconception about mobile gaming is that it's all ner…" at bounding box center [717, 372] width 203 height 197
copy span "It tests the mind,"
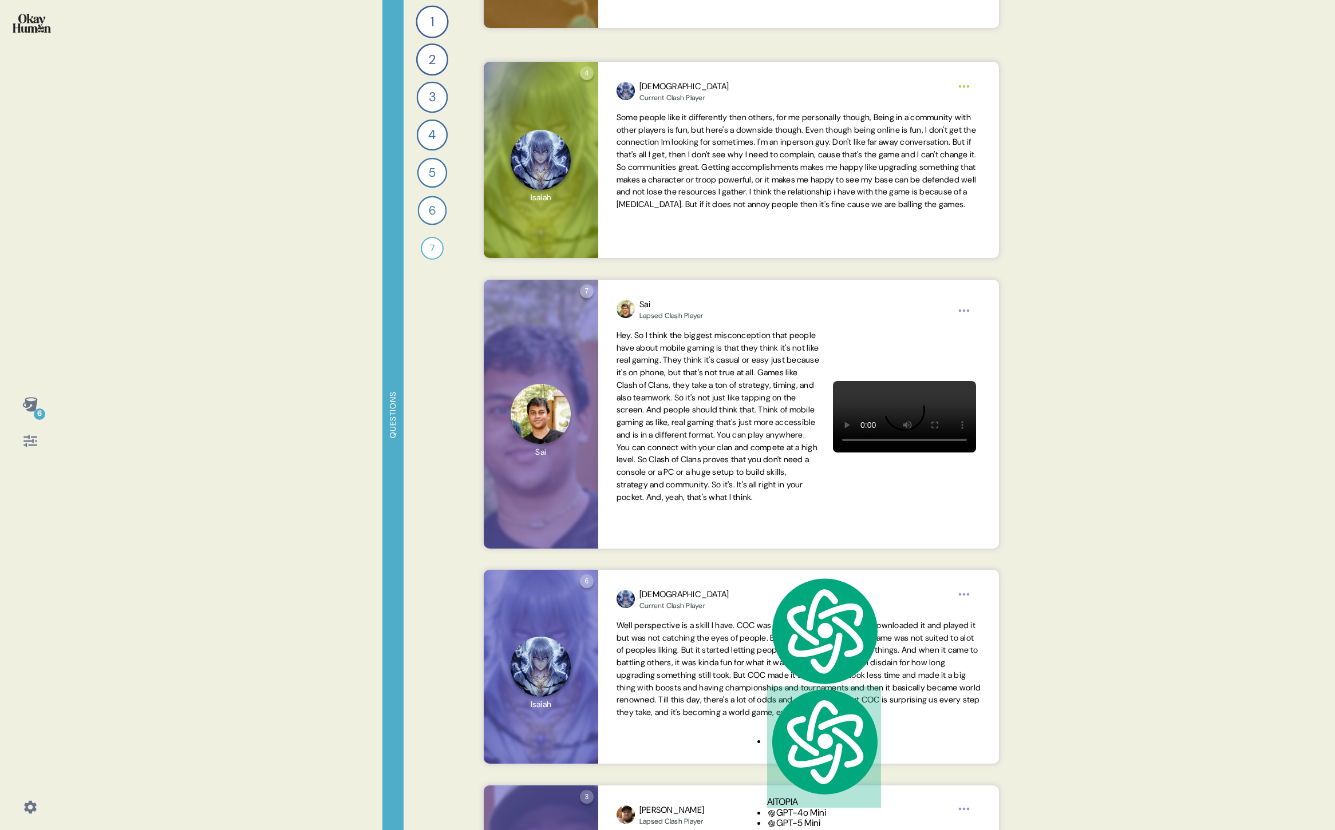
scroll to position [3205, 0]
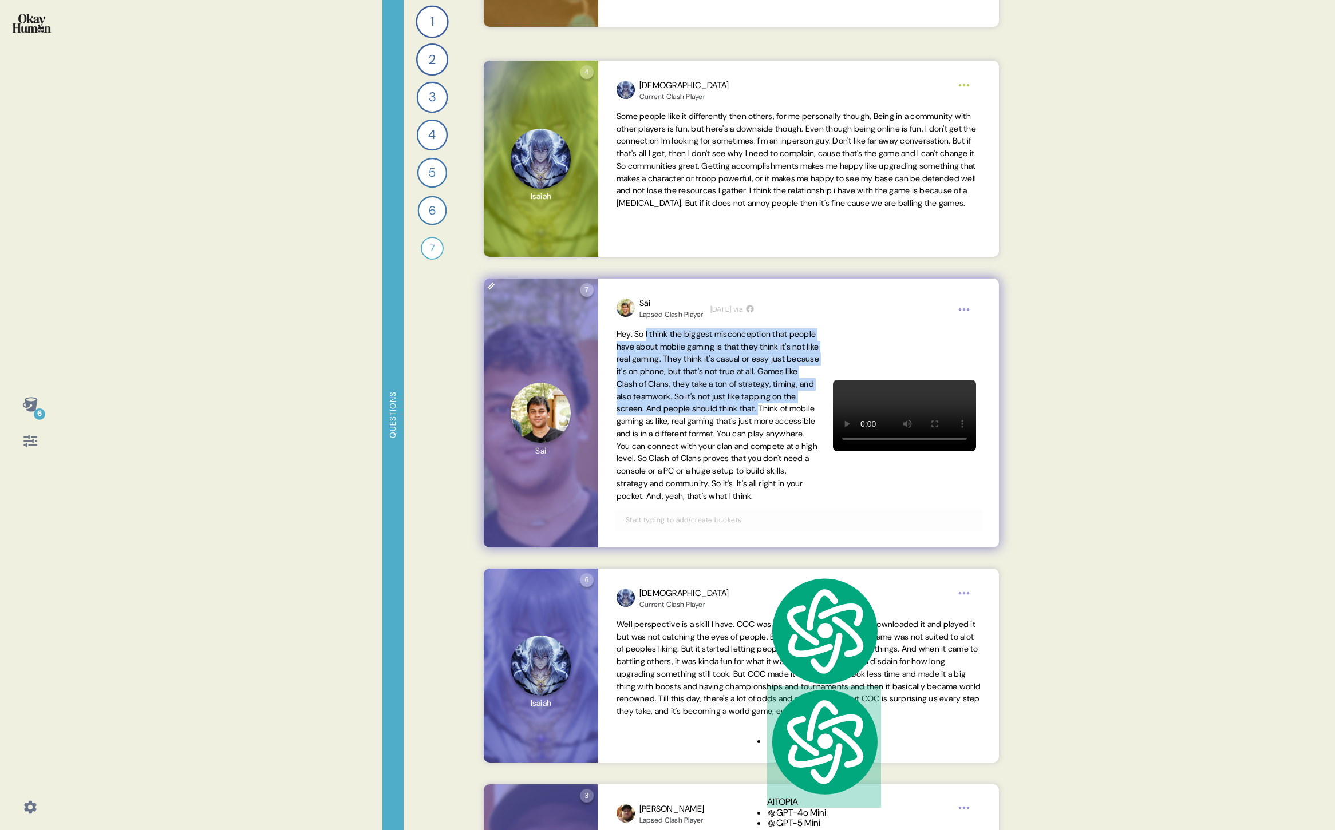
drag, startPoint x: 687, startPoint y: 420, endPoint x: 648, endPoint y: 337, distance: 91.7
click at [648, 337] on span "Hey. So I think the biggest misconception that people have about mobile gaming …" at bounding box center [717, 415] width 203 height 172
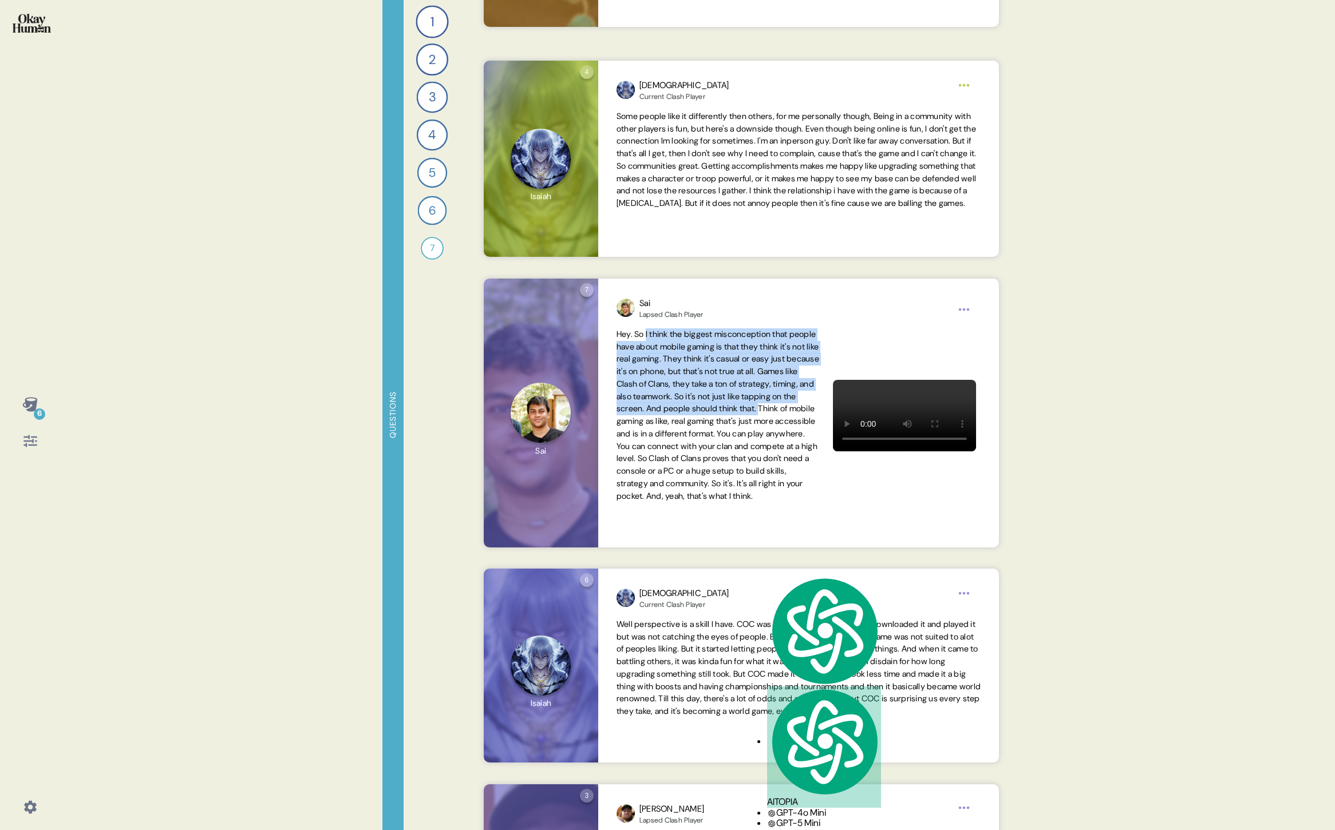
copy span "I think the biggest misconception that people have about mobile gaming is that …"
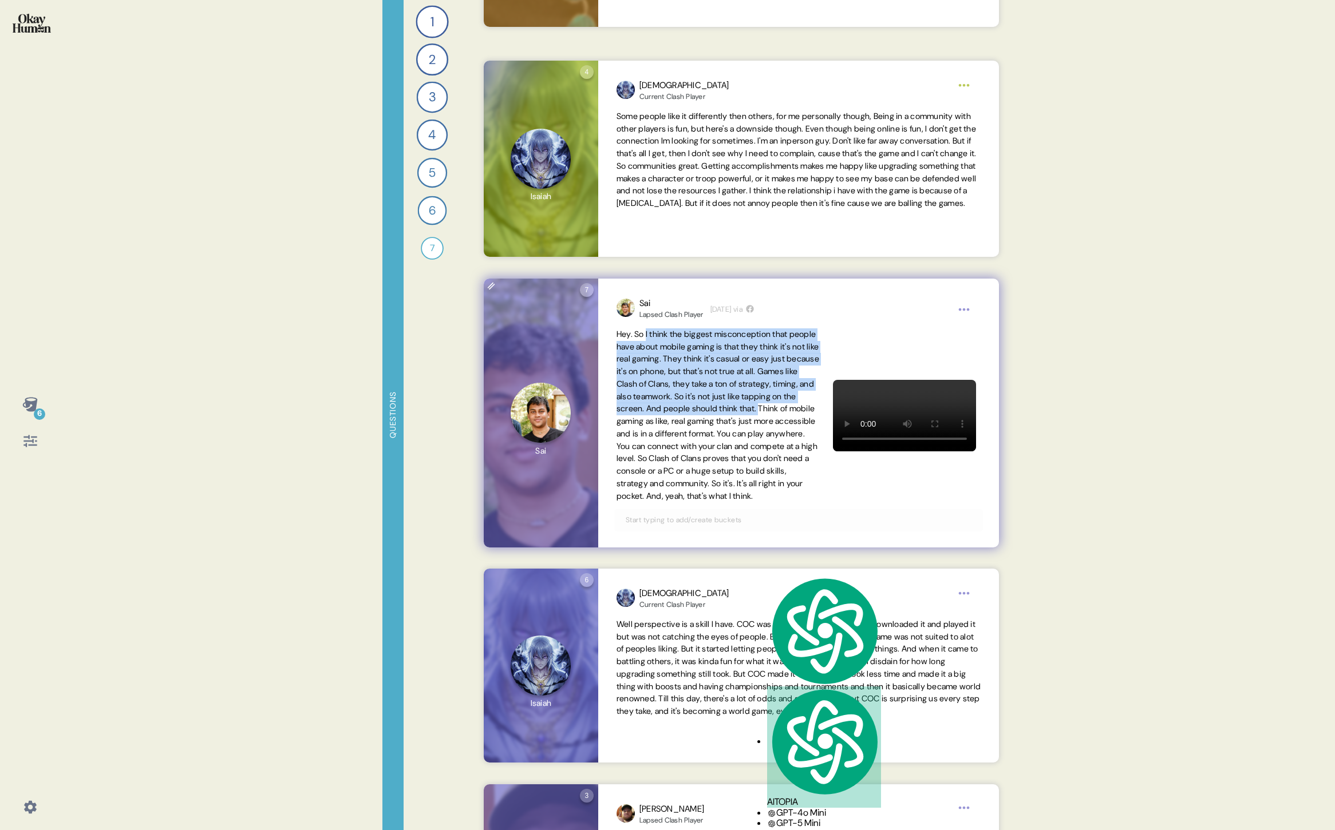
click at [754, 458] on span "Hey. So I think the biggest misconception that people have about mobile gaming …" at bounding box center [717, 415] width 203 height 172
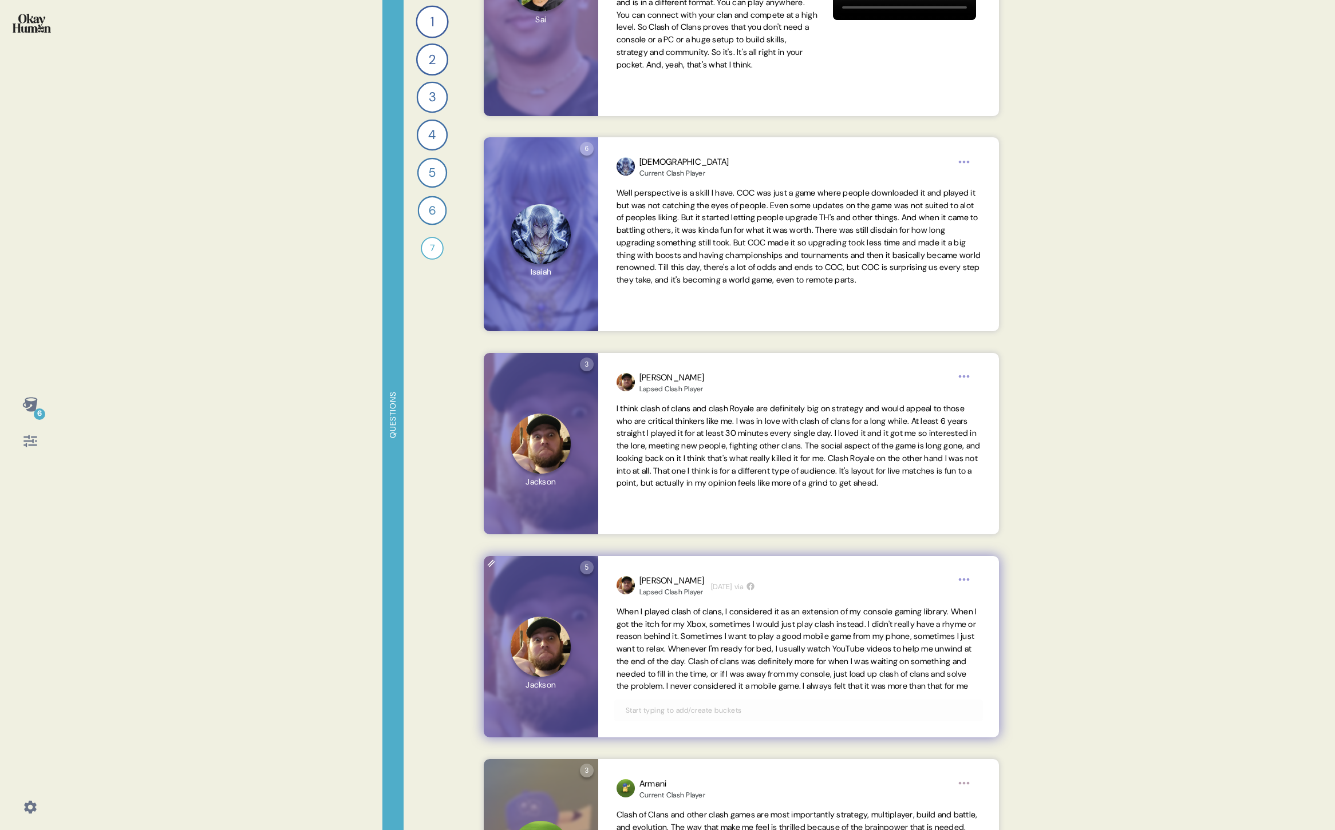
scroll to position [3638, 0]
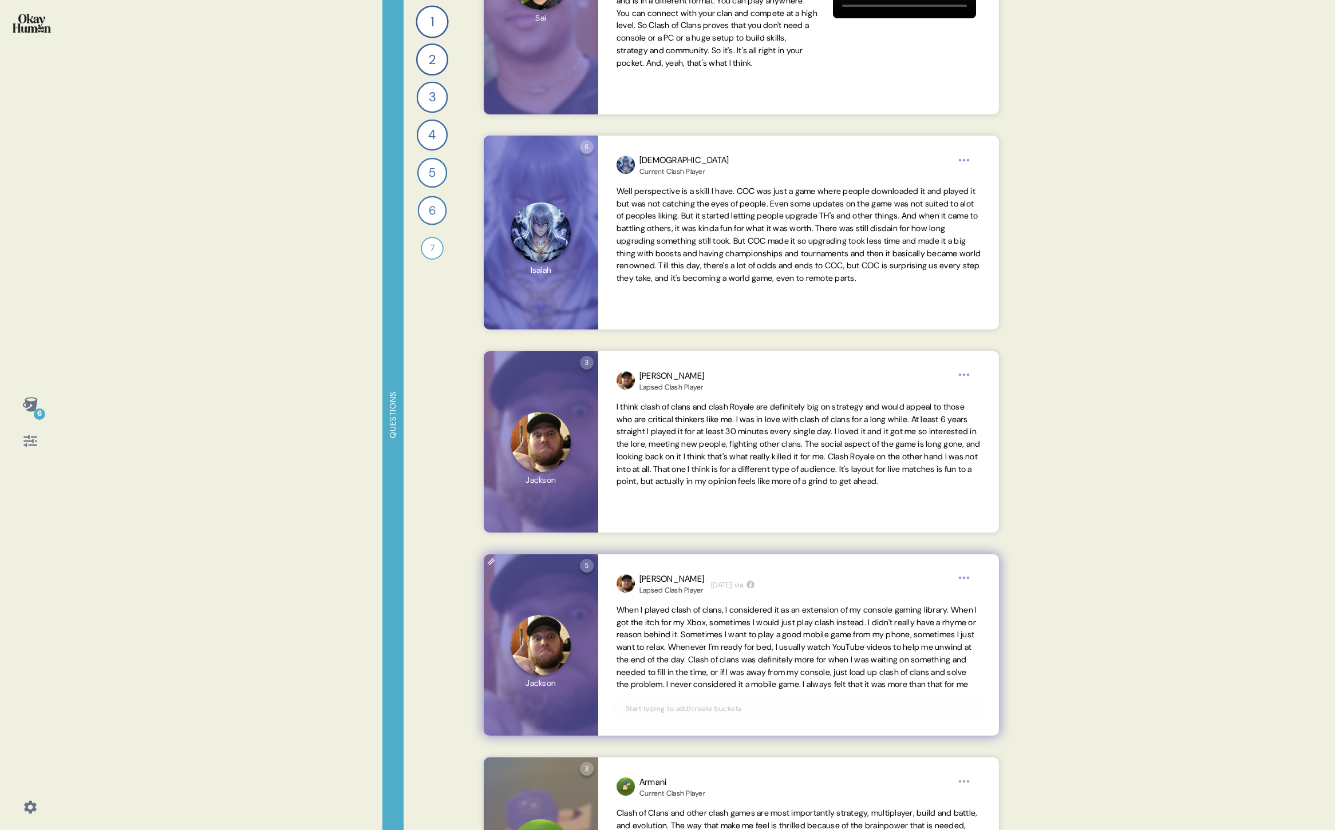
click at [809, 690] on span "When I played clash of clans, I considered it as an extension of my console gam…" at bounding box center [796, 647] width 361 height 85
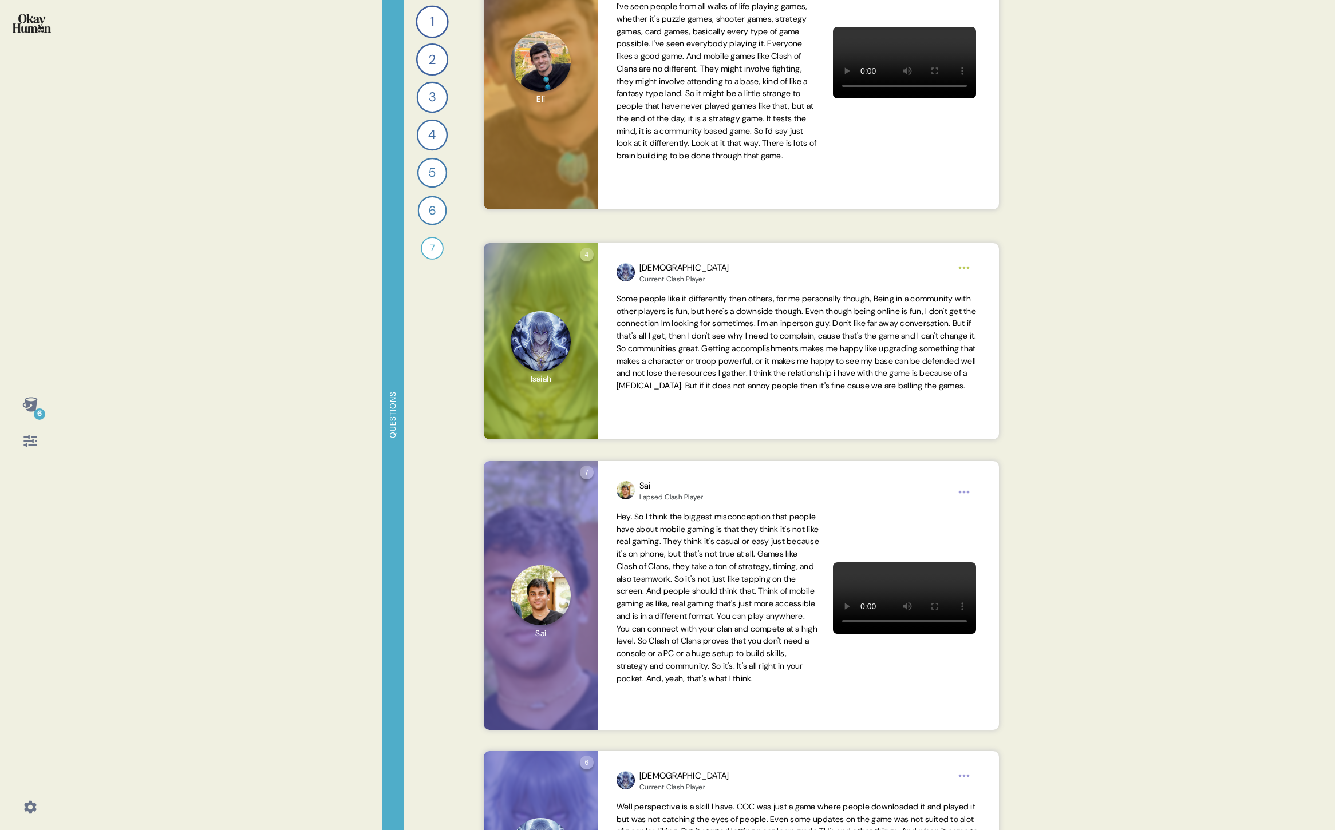
scroll to position [3027, 0]
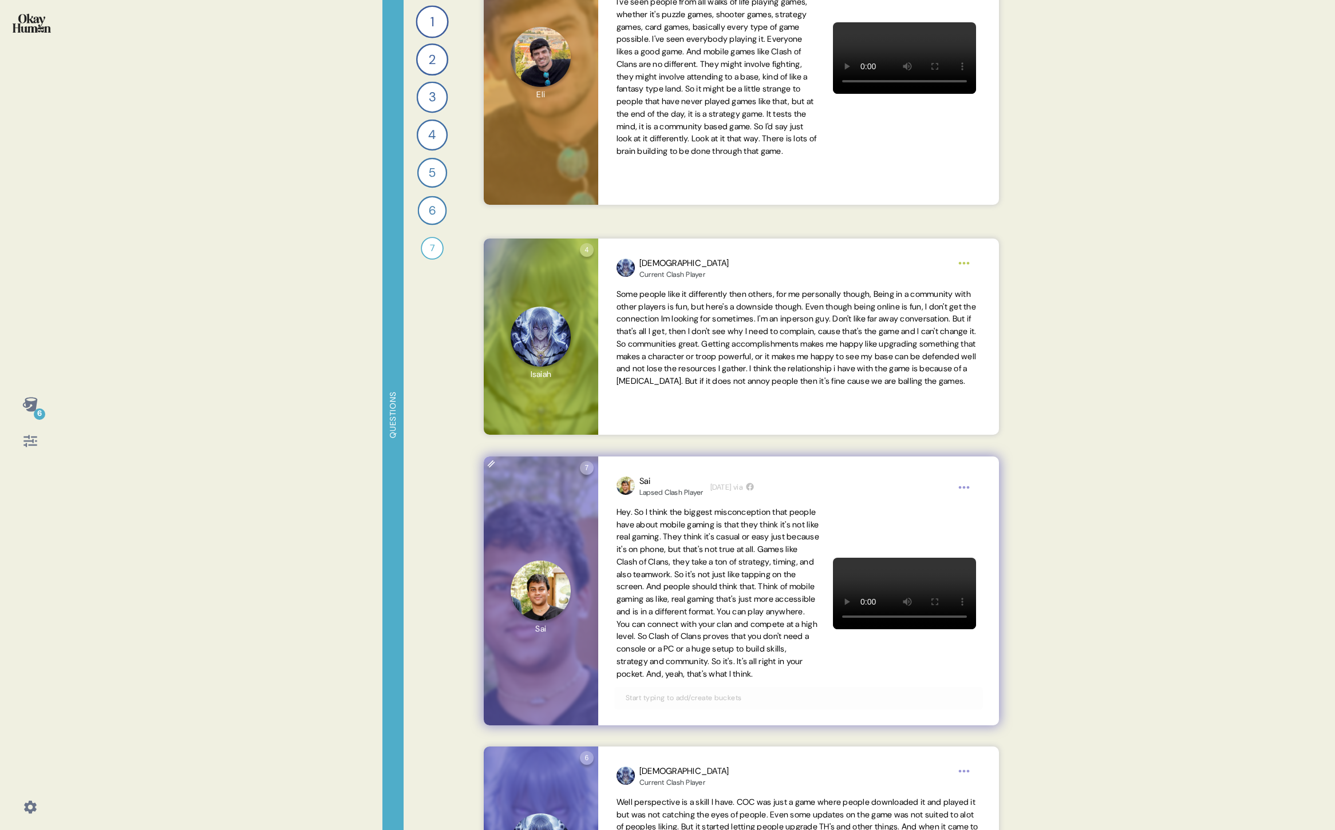
click at [716, 582] on span "Hey. So I think the biggest misconception that people have about mobile gaming …" at bounding box center [717, 593] width 203 height 172
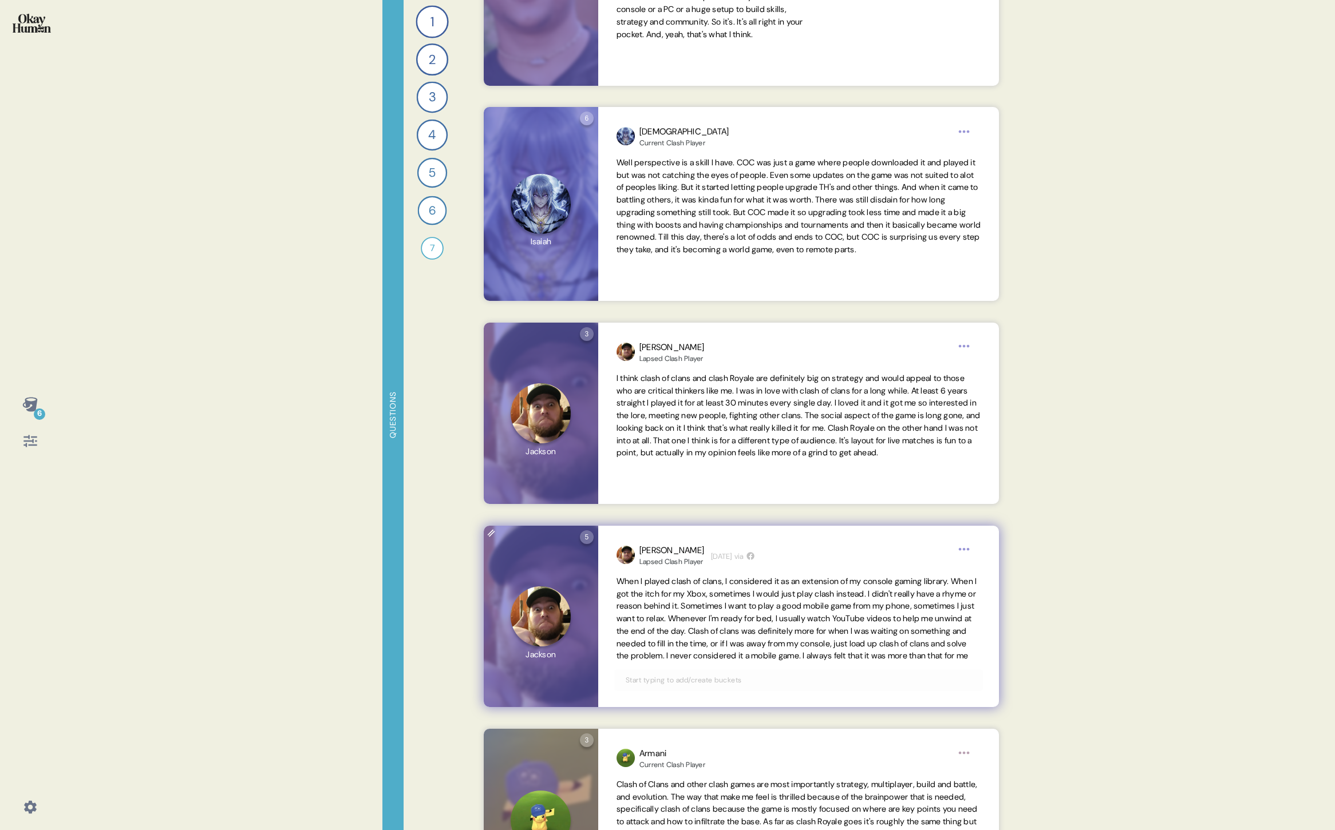
scroll to position [3669, 0]
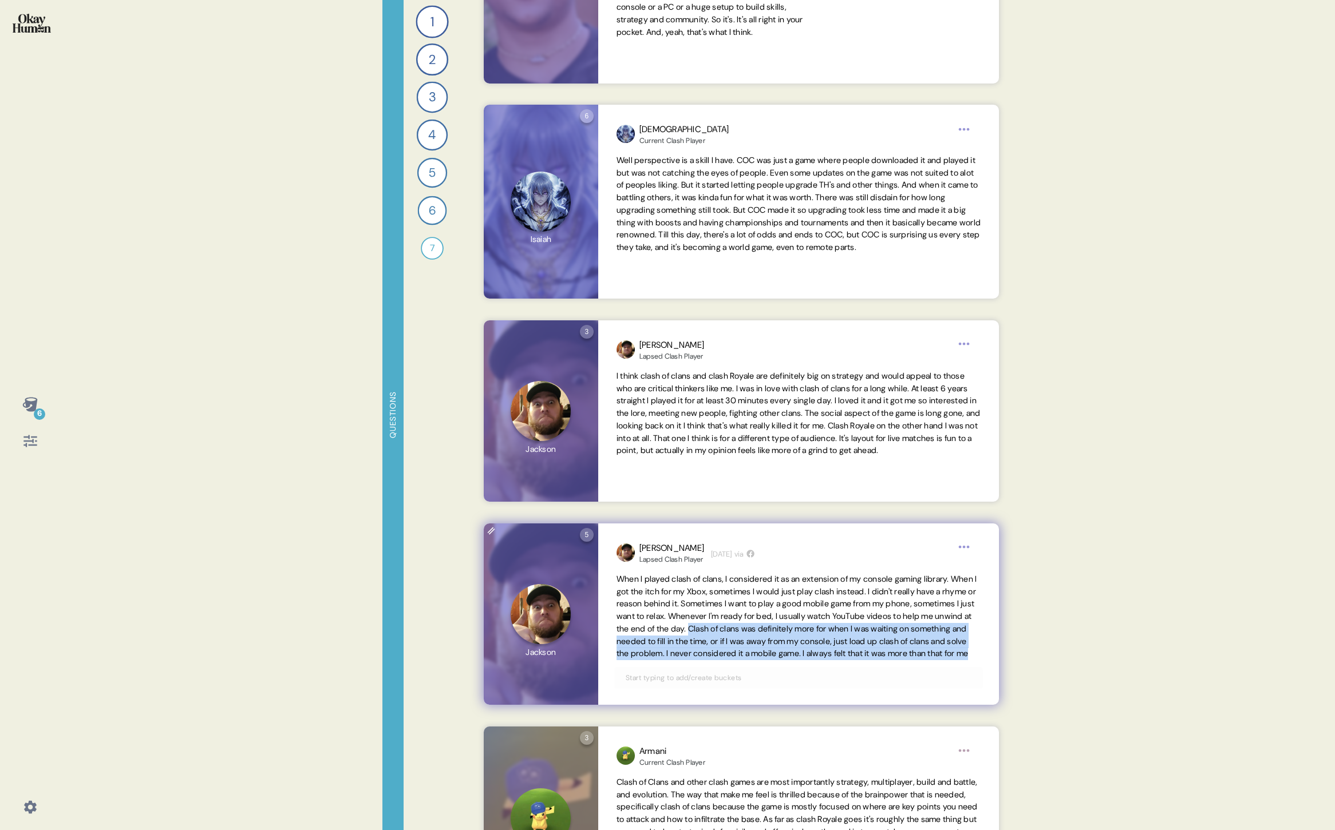
drag, startPoint x: 809, startPoint y: 631, endPoint x: 808, endPoint y: 668, distance: 37.2
click at [808, 660] on span "When I played clash of clans, I considered it as an extension of my console gam…" at bounding box center [798, 616] width 364 height 87
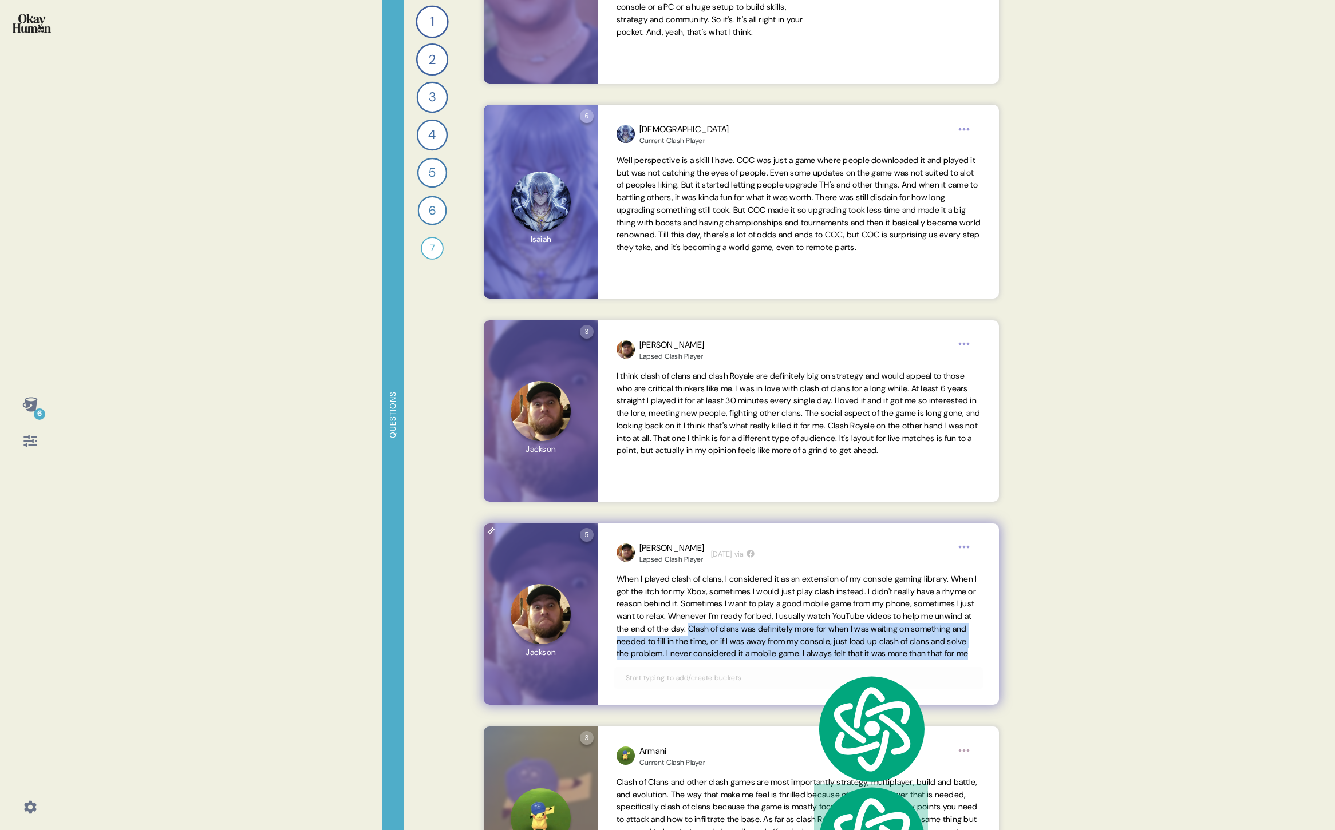
copy span "Clash of clans was definitely more for when I was waiting on something and need…"
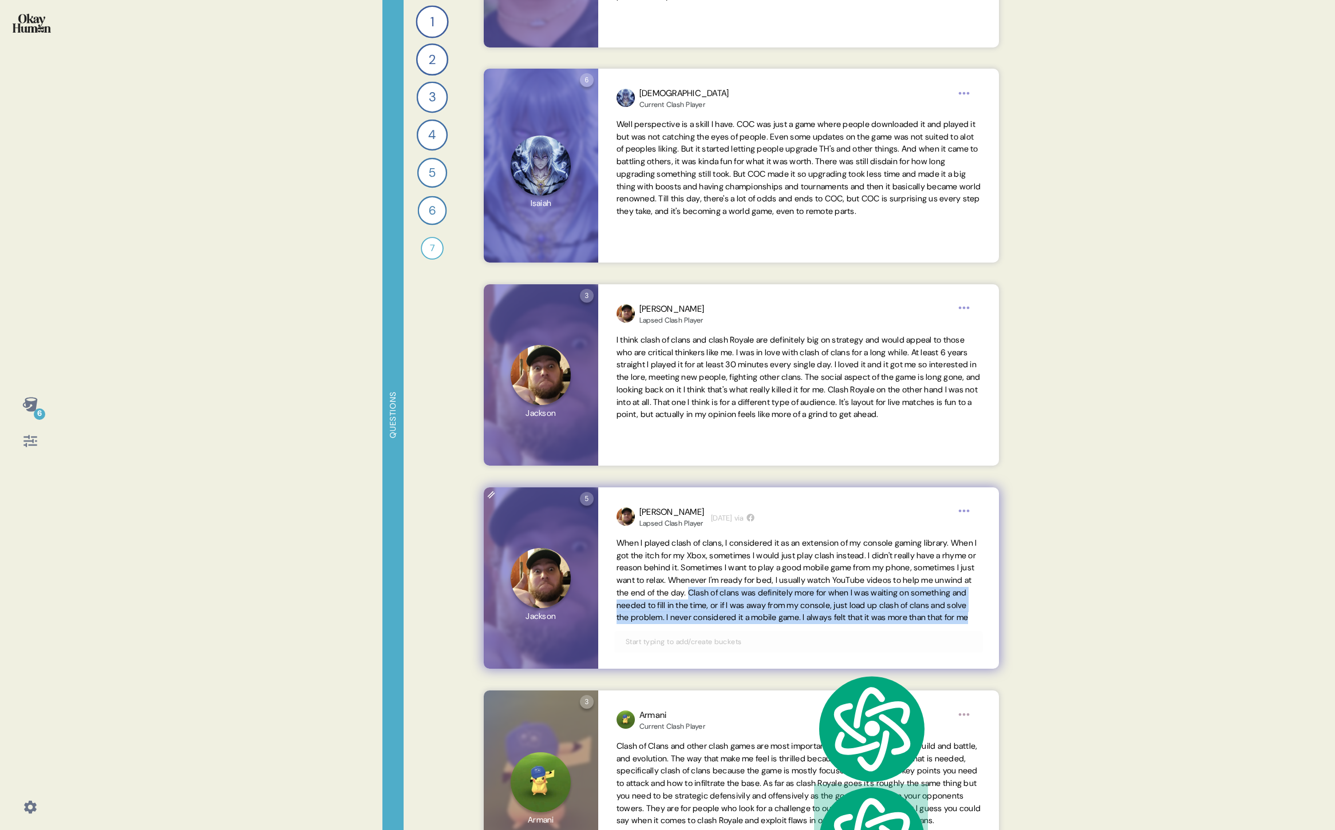
scroll to position [3824, 0]
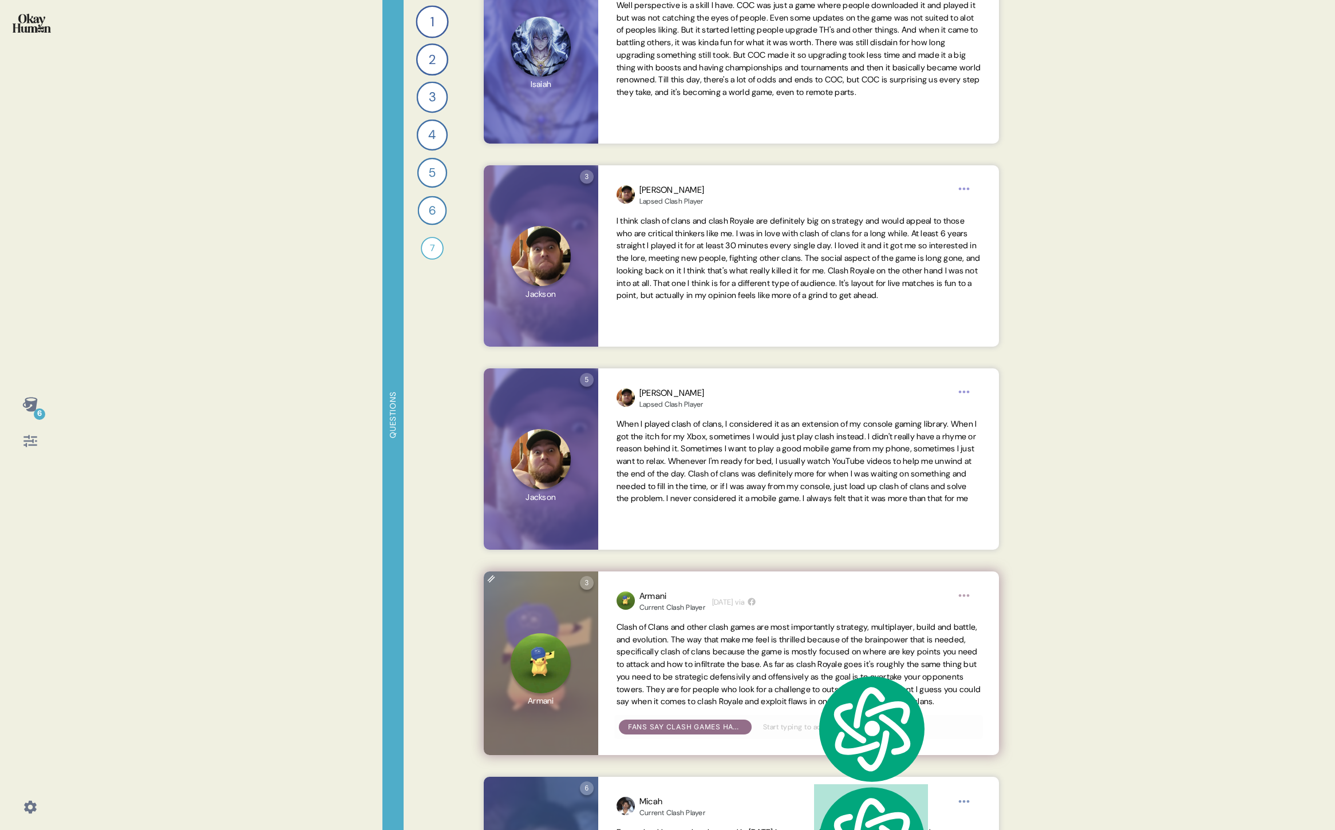
click at [793, 616] on div "Armani Current Clash Player 5 days ago via Clash of Clans and other clash games…" at bounding box center [798, 664] width 401 height 184
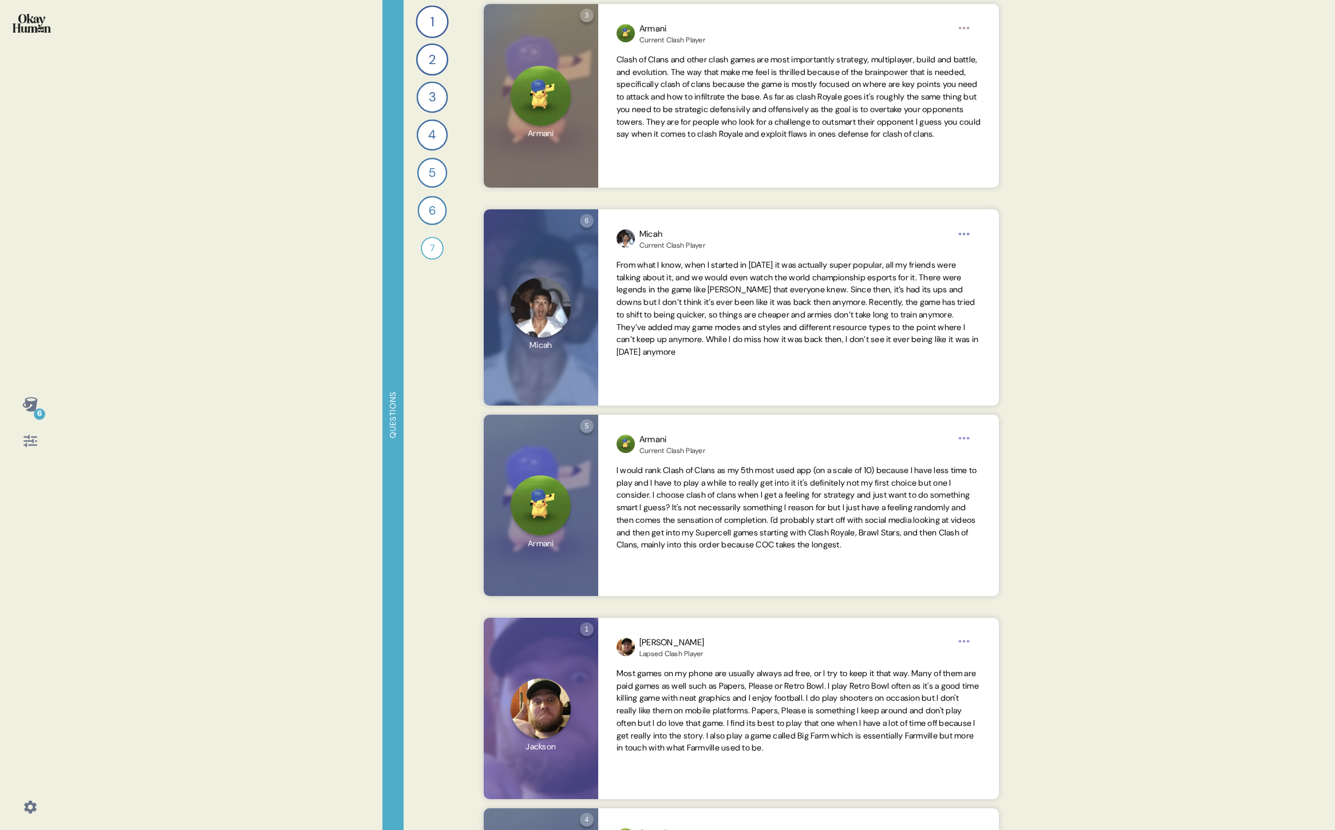
scroll to position [4394, 0]
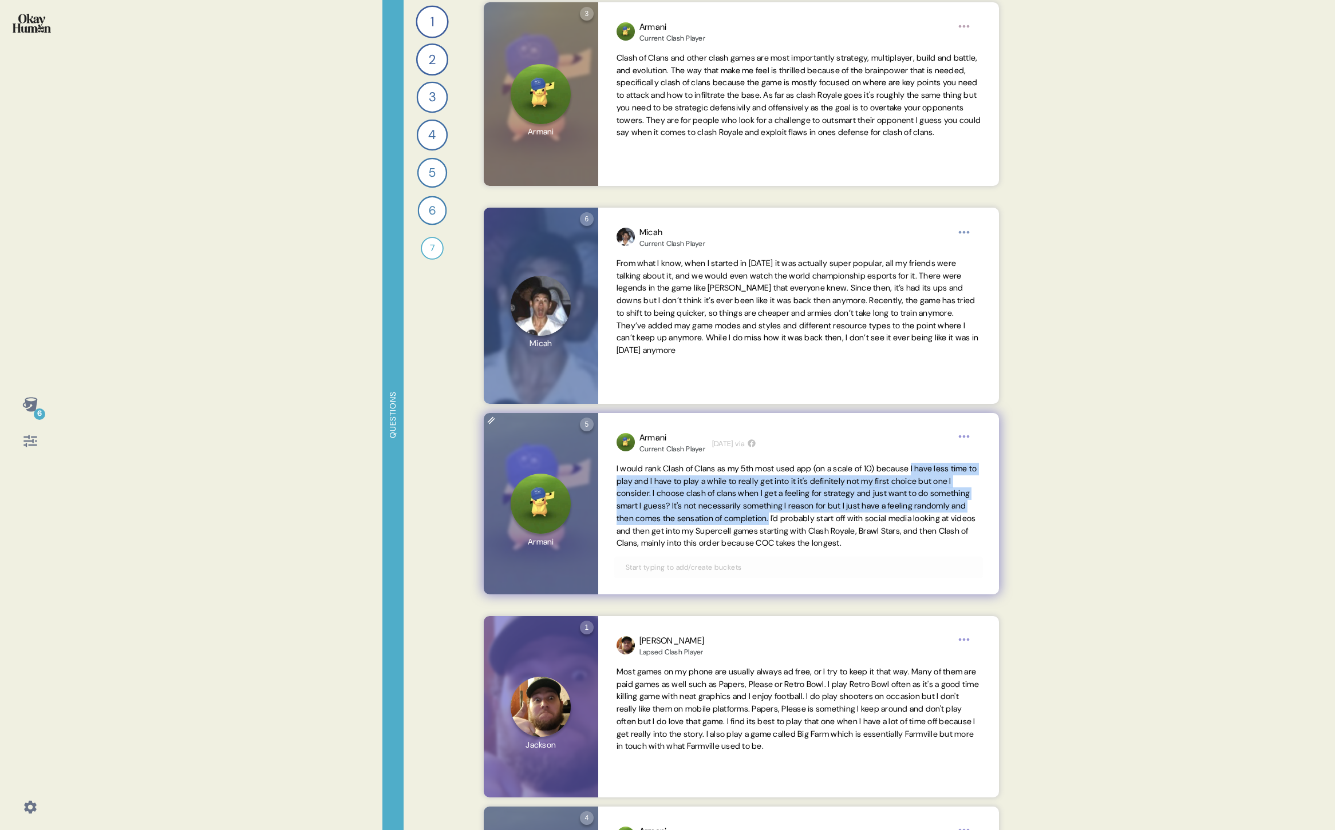
drag, startPoint x: 933, startPoint y: 468, endPoint x: 864, endPoint y: 521, distance: 87.3
click at [864, 521] on span "I would rank Clash of Clans as my 5th most used app (on a scale of 10) because …" at bounding box center [796, 506] width 361 height 85
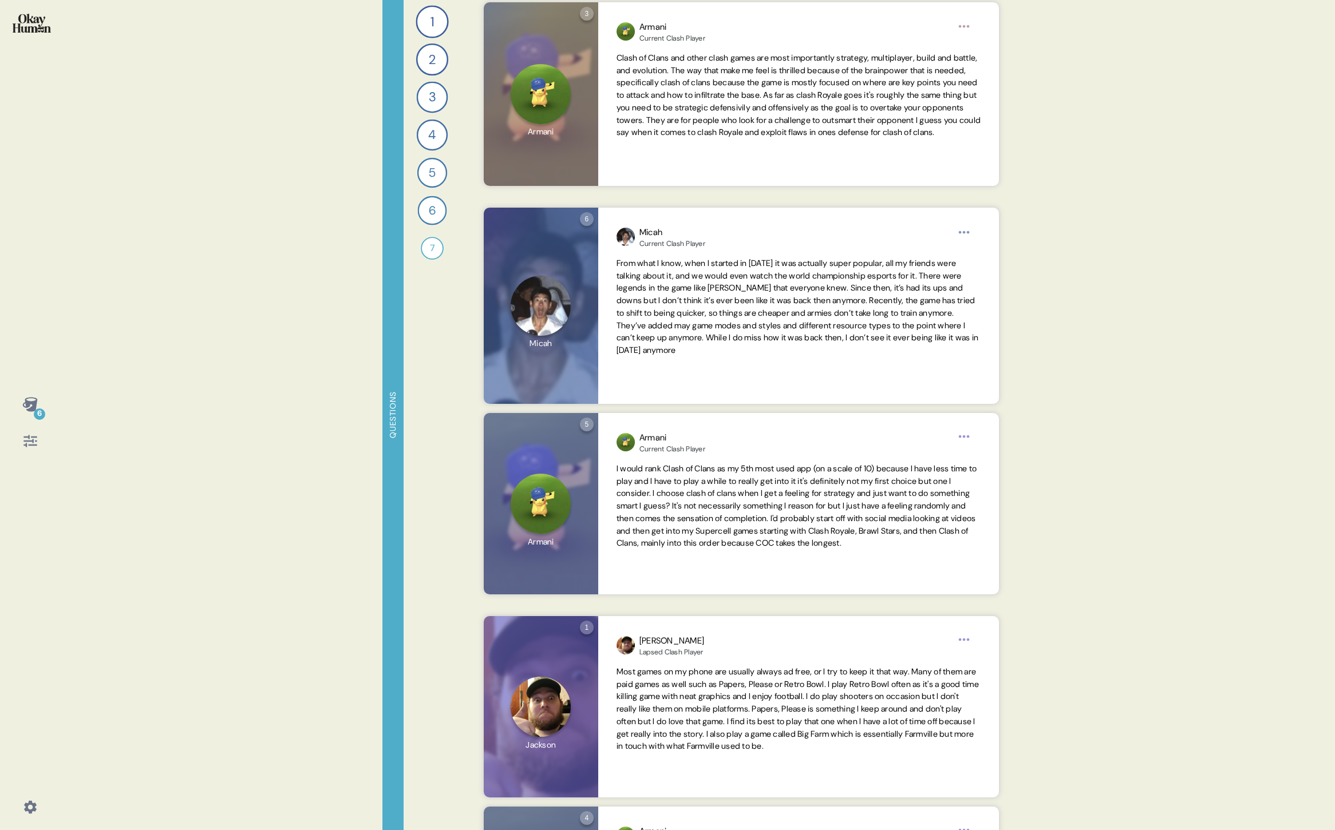
click at [1113, 505] on div "6 Questions 1 What mobile games do you play regularly, and which ones do you ke…" at bounding box center [667, 415] width 1335 height 830
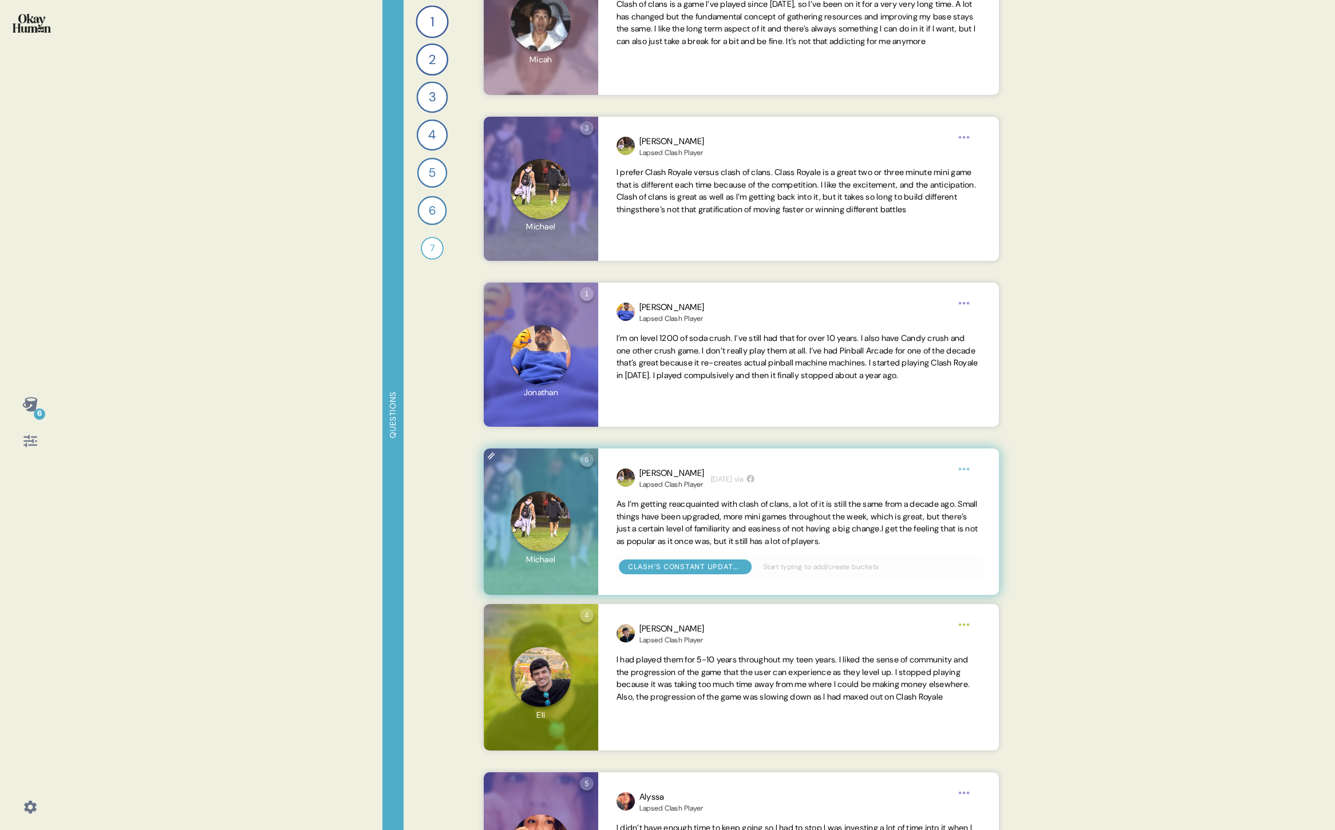
scroll to position [9271, 0]
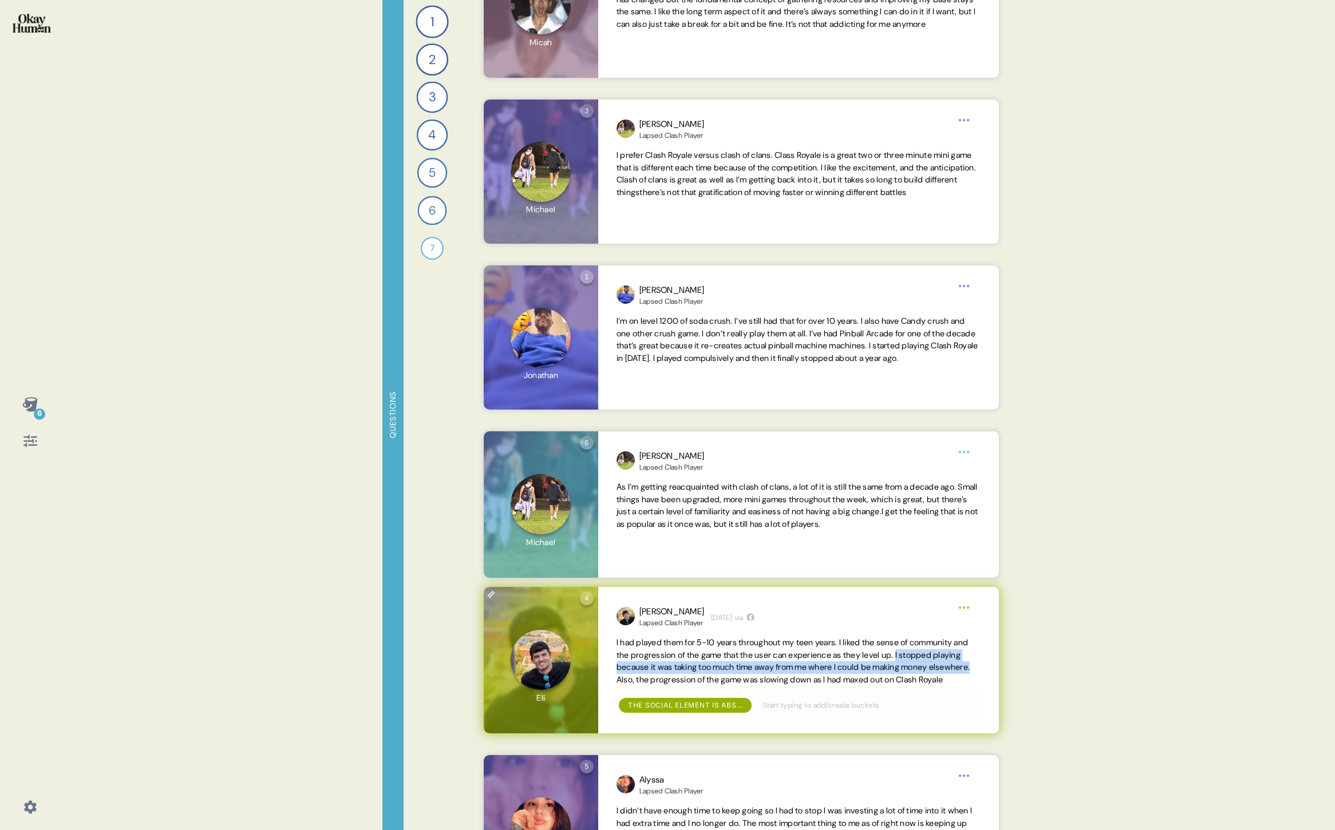
drag, startPoint x: 930, startPoint y: 654, endPoint x: 659, endPoint y: 684, distance: 273.0
click at [659, 684] on span "I had played them for 5-10 years throughout my teen years. I liked the sense of…" at bounding box center [792, 662] width 353 height 48
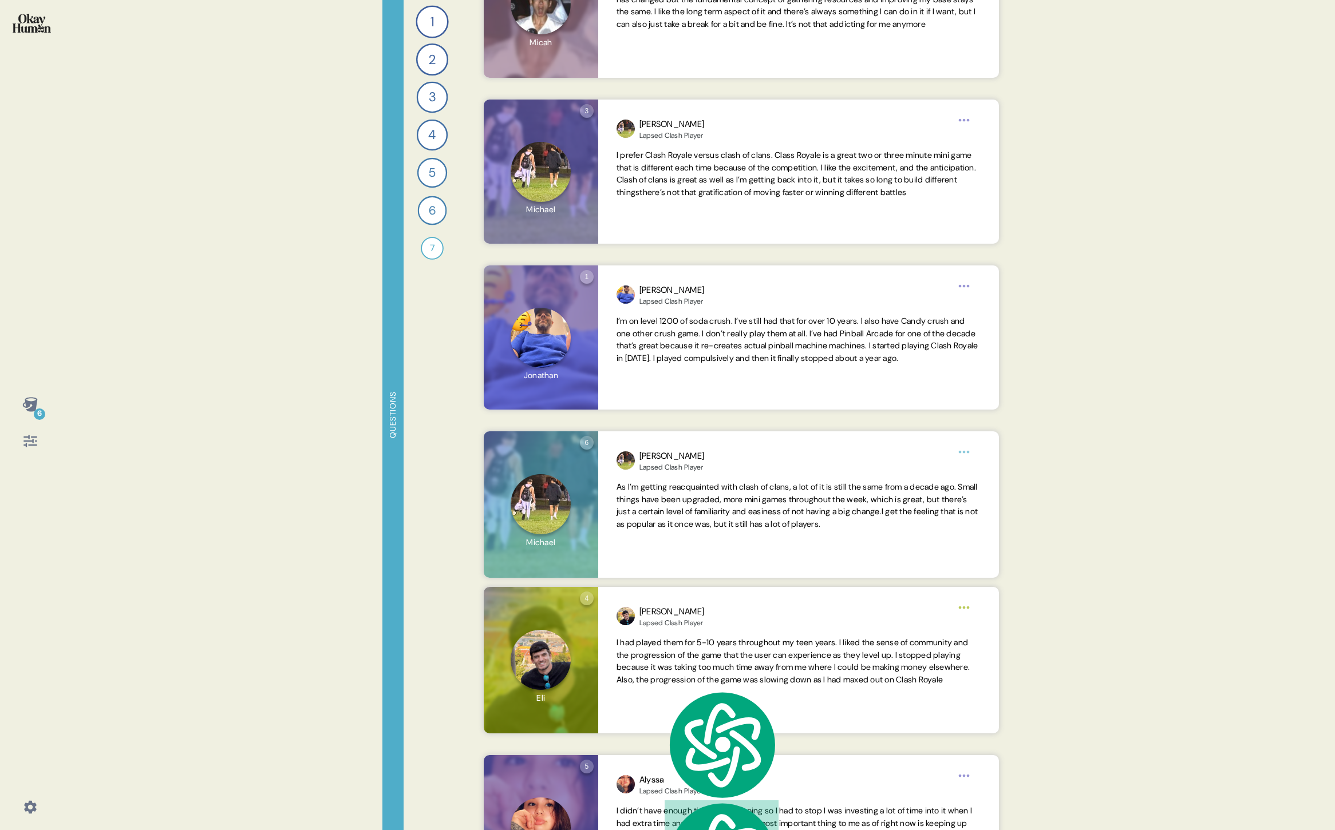
click at [1062, 523] on div "6 Questions 1 What mobile games do you play regularly, and which ones do you ke…" at bounding box center [667, 415] width 1335 height 830
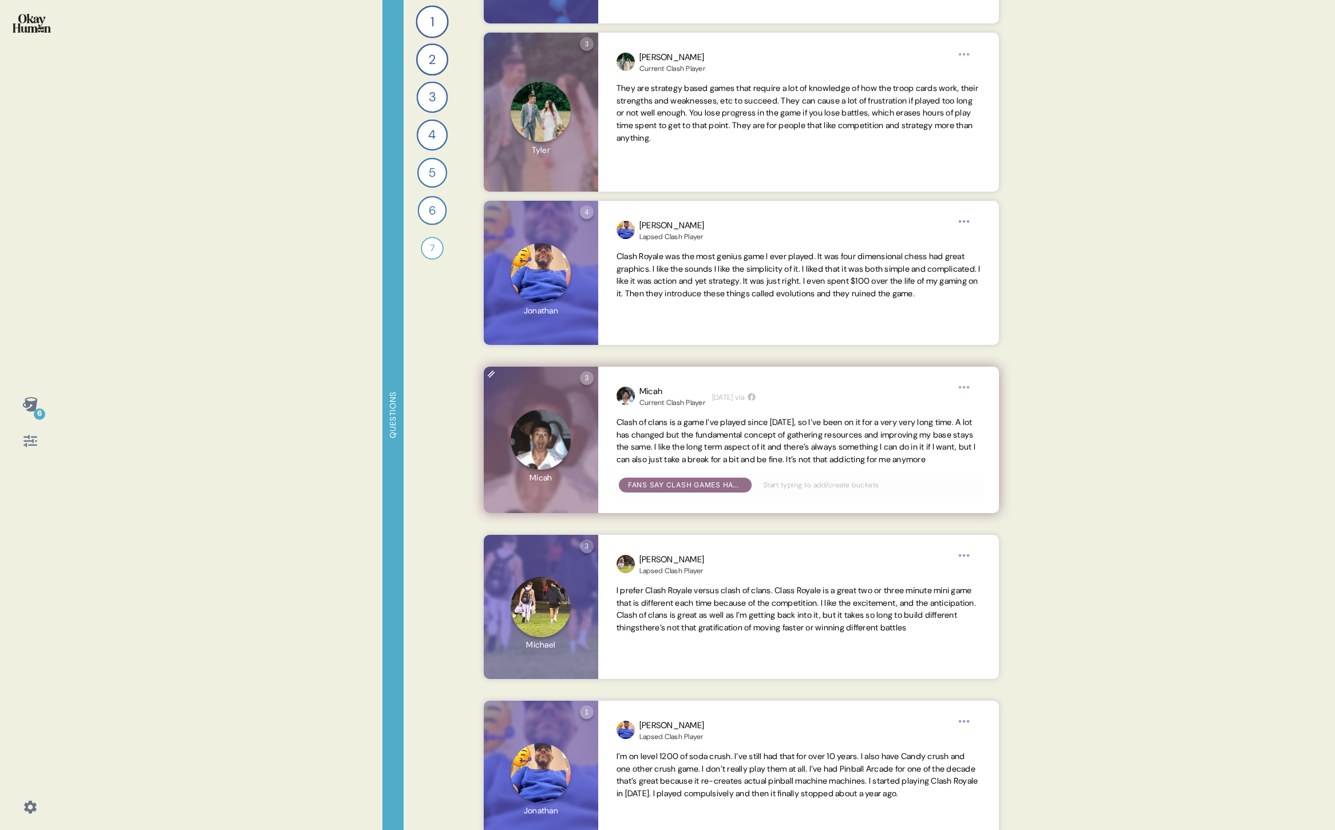
scroll to position [8833, 0]
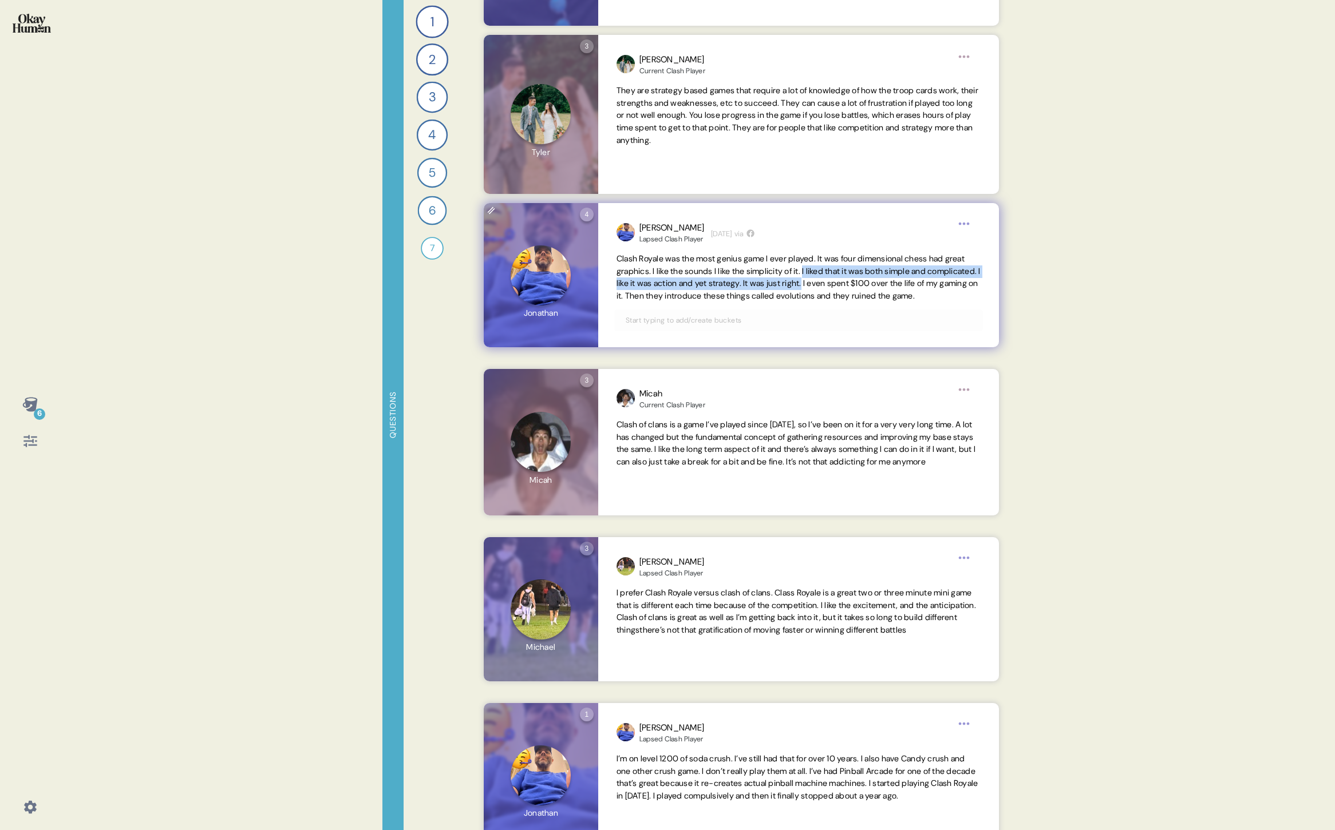
drag, startPoint x: 875, startPoint y: 284, endPoint x: 840, endPoint y: 271, distance: 37.7
click at [840, 271] on span "Clash Royale was the most genius game I ever played. It was four dimensional ch…" at bounding box center [798, 278] width 364 height 48
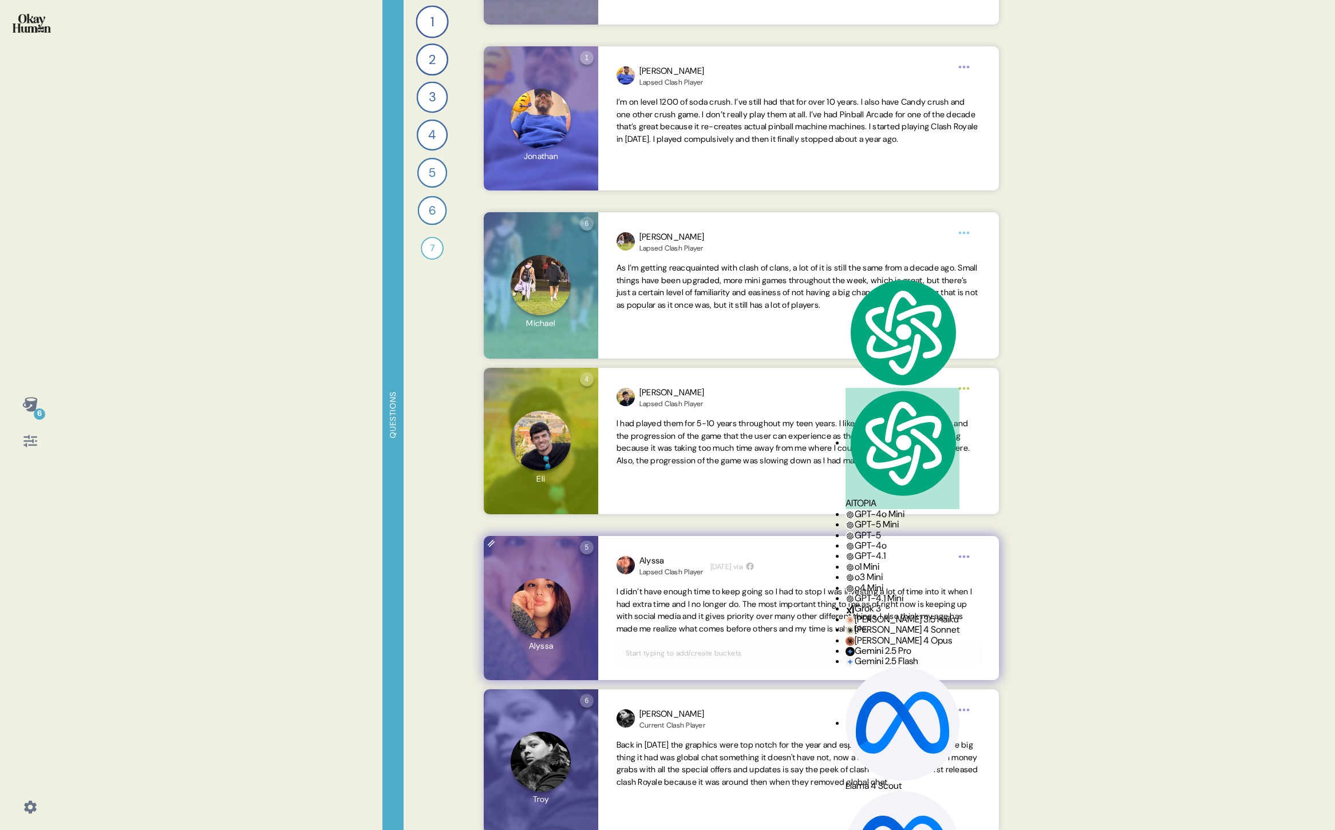
scroll to position [9500, 0]
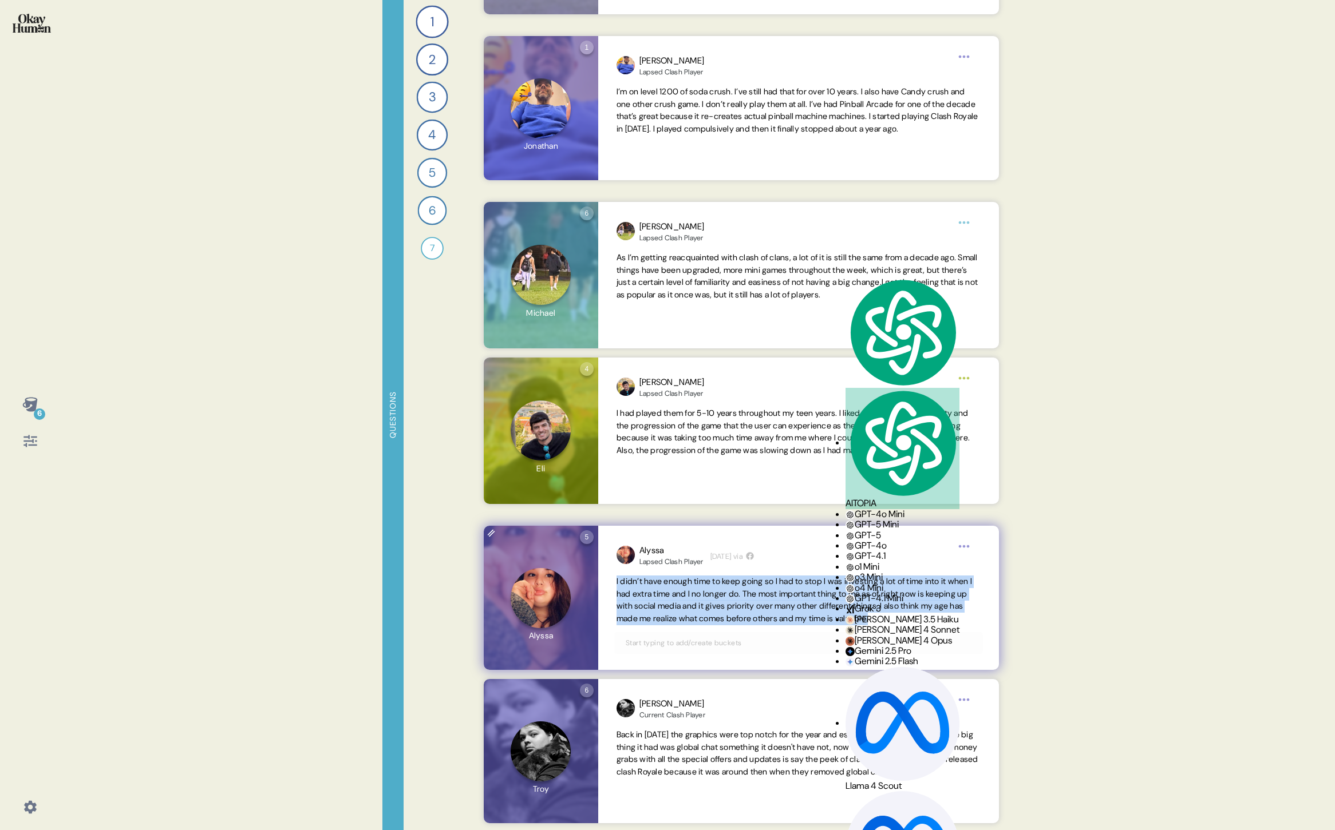
drag, startPoint x: 956, startPoint y: 616, endPoint x: 606, endPoint y: 583, distance: 351.3
click at [606, 583] on div "Alyssa Lapsed Clash Player 5 days ago via I didn’t have enough time to keep goi…" at bounding box center [798, 598] width 401 height 144
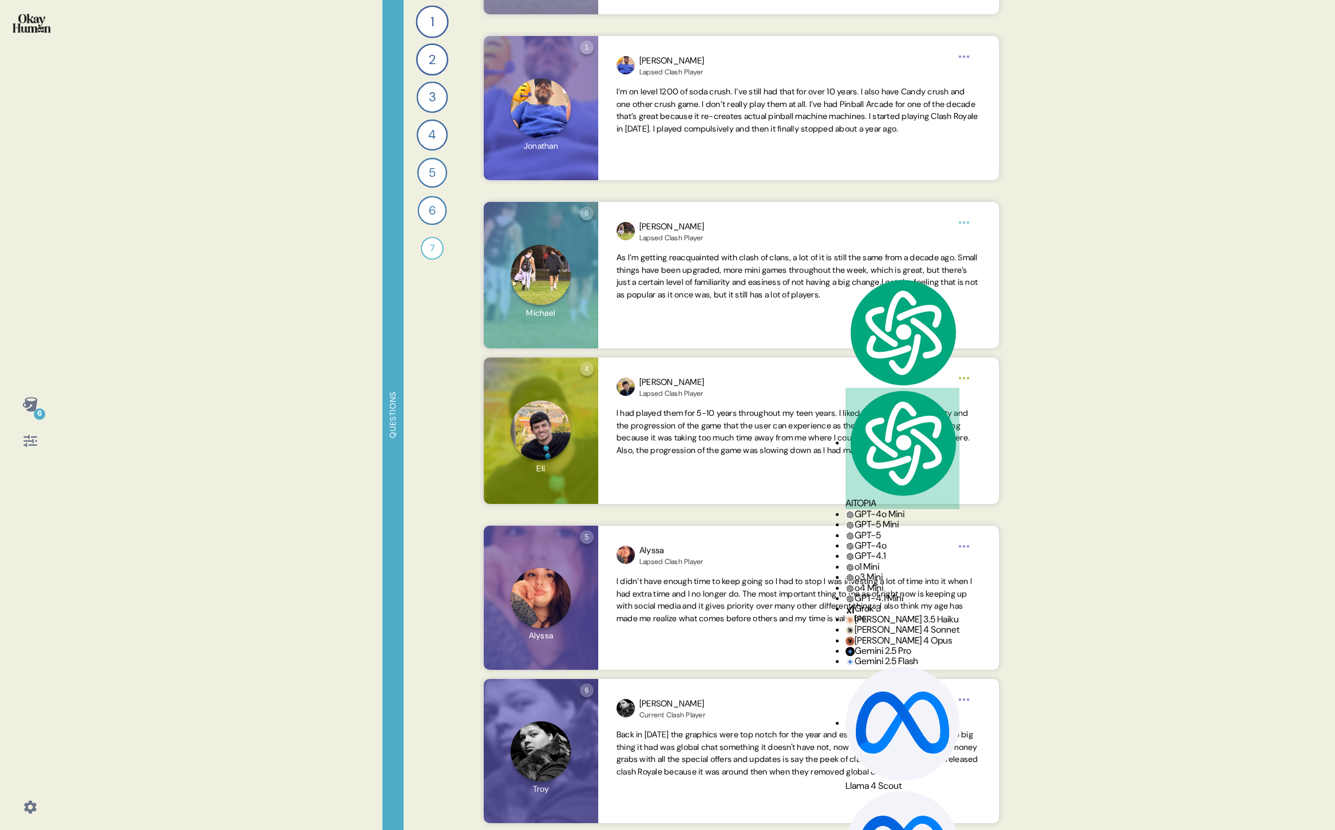
click at [1090, 604] on div "6 Questions 1 What mobile games do you play regularly, and which ones do you ke…" at bounding box center [667, 415] width 1335 height 830
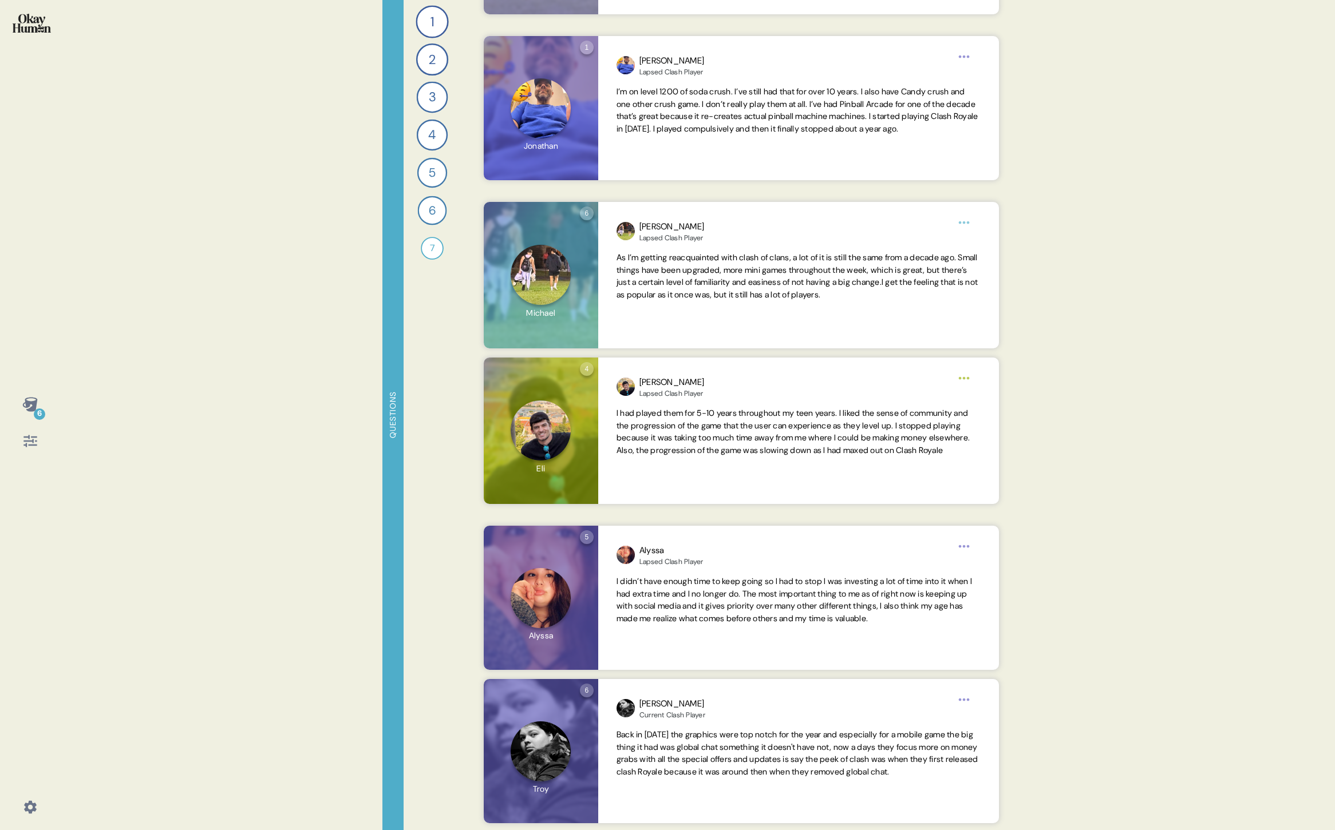
click at [1130, 533] on div "6 Questions 1 What mobile games do you play regularly, and which ones do you ke…" at bounding box center [667, 415] width 1335 height 830
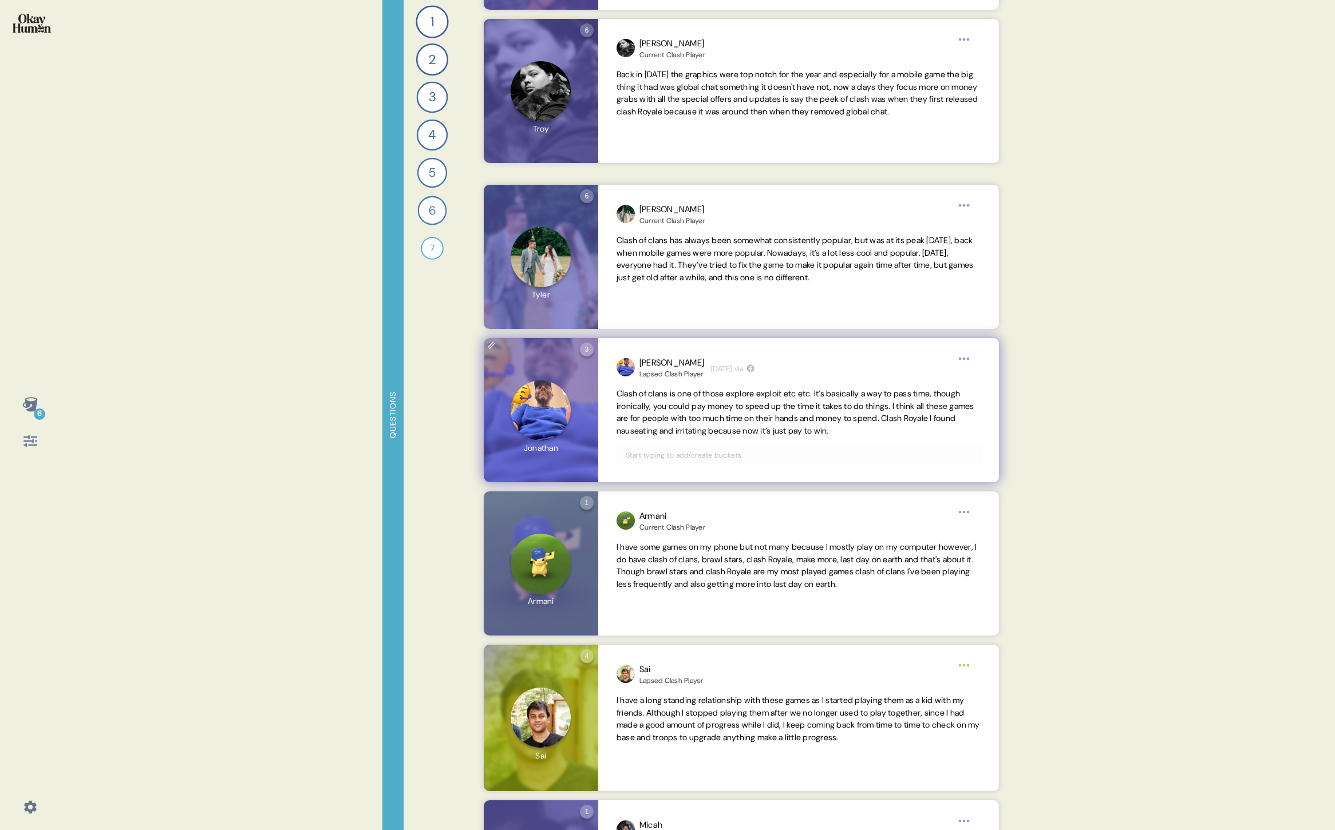
scroll to position [10162, 0]
drag, startPoint x: 942, startPoint y: 406, endPoint x: 954, endPoint y: 420, distance: 19.1
click at [954, 420] on span "Clash of clans is one of those explore exploit etc etc. It’s basically a way to…" at bounding box center [795, 411] width 358 height 48
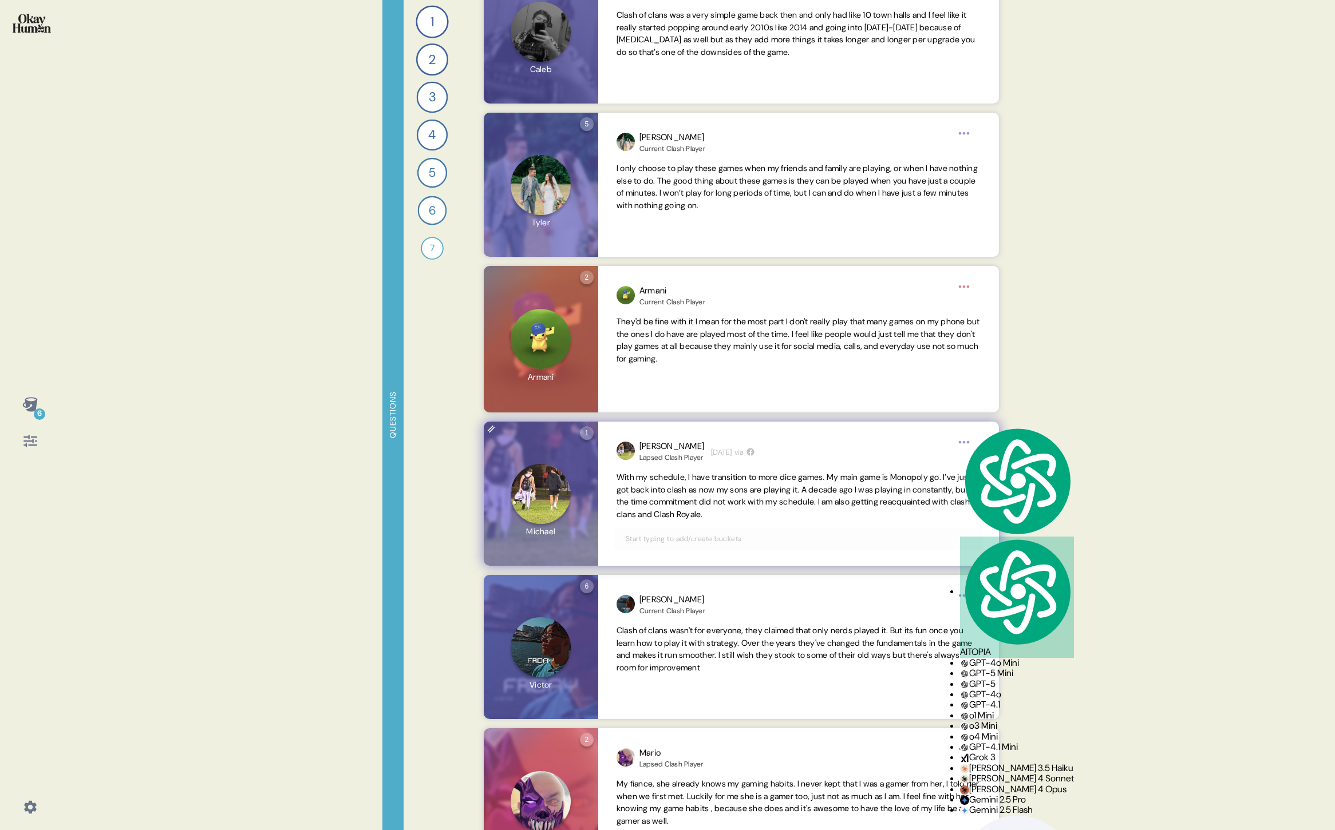
scroll to position [11625, 0]
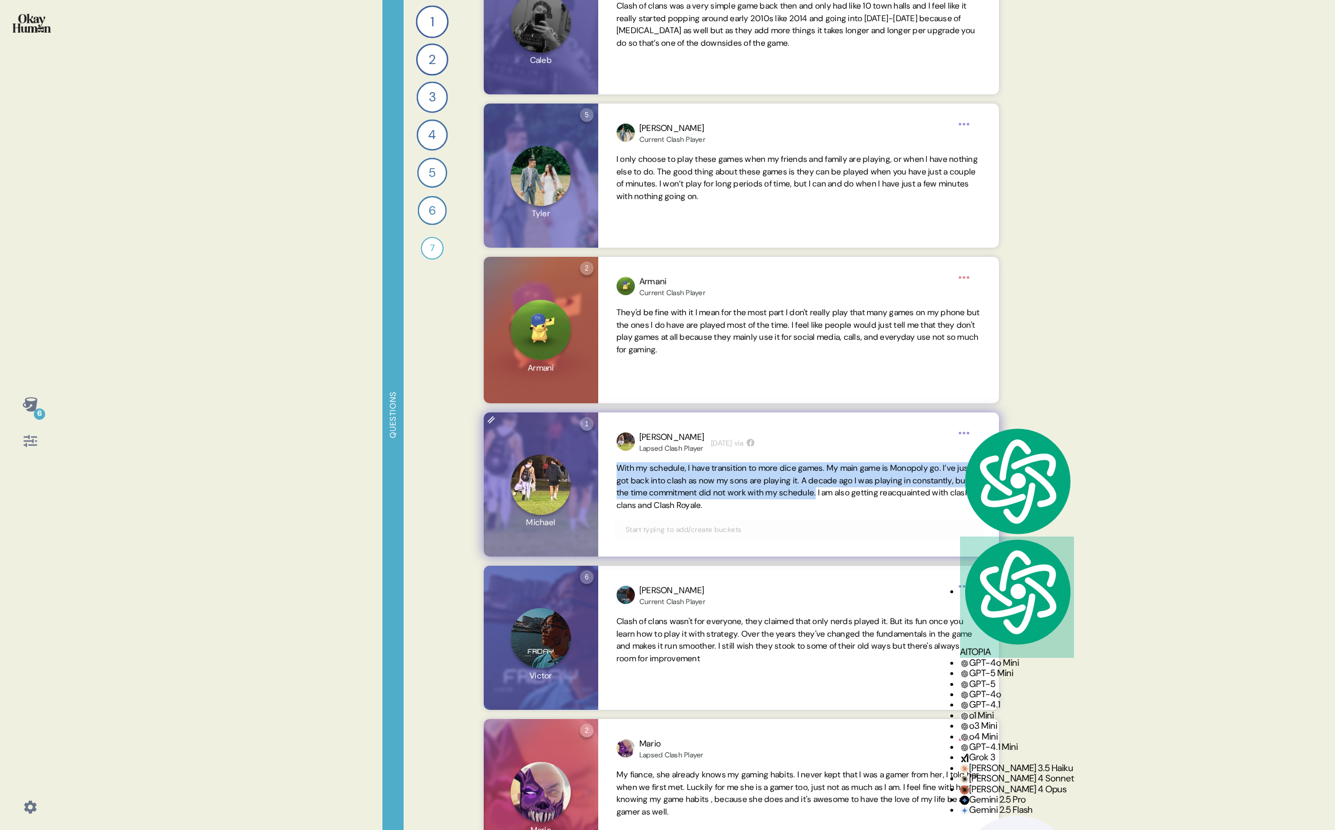
drag, startPoint x: 891, startPoint y: 495, endPoint x: 599, endPoint y: 465, distance: 293.9
click at [599, 465] on div "Michael Lapsed Clash Player 5 days ago via With my schedule, I have transition …" at bounding box center [798, 485] width 401 height 144
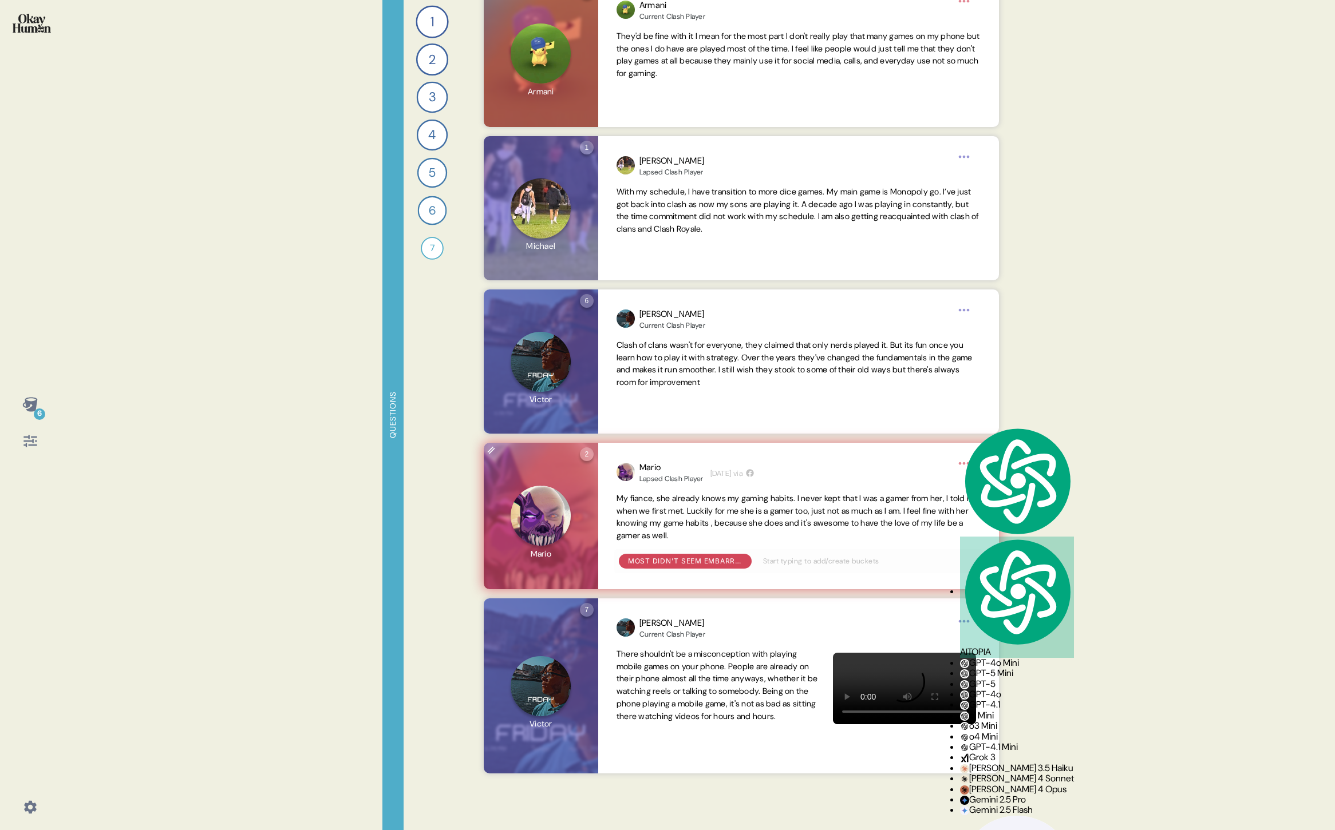
scroll to position [11921, 0]
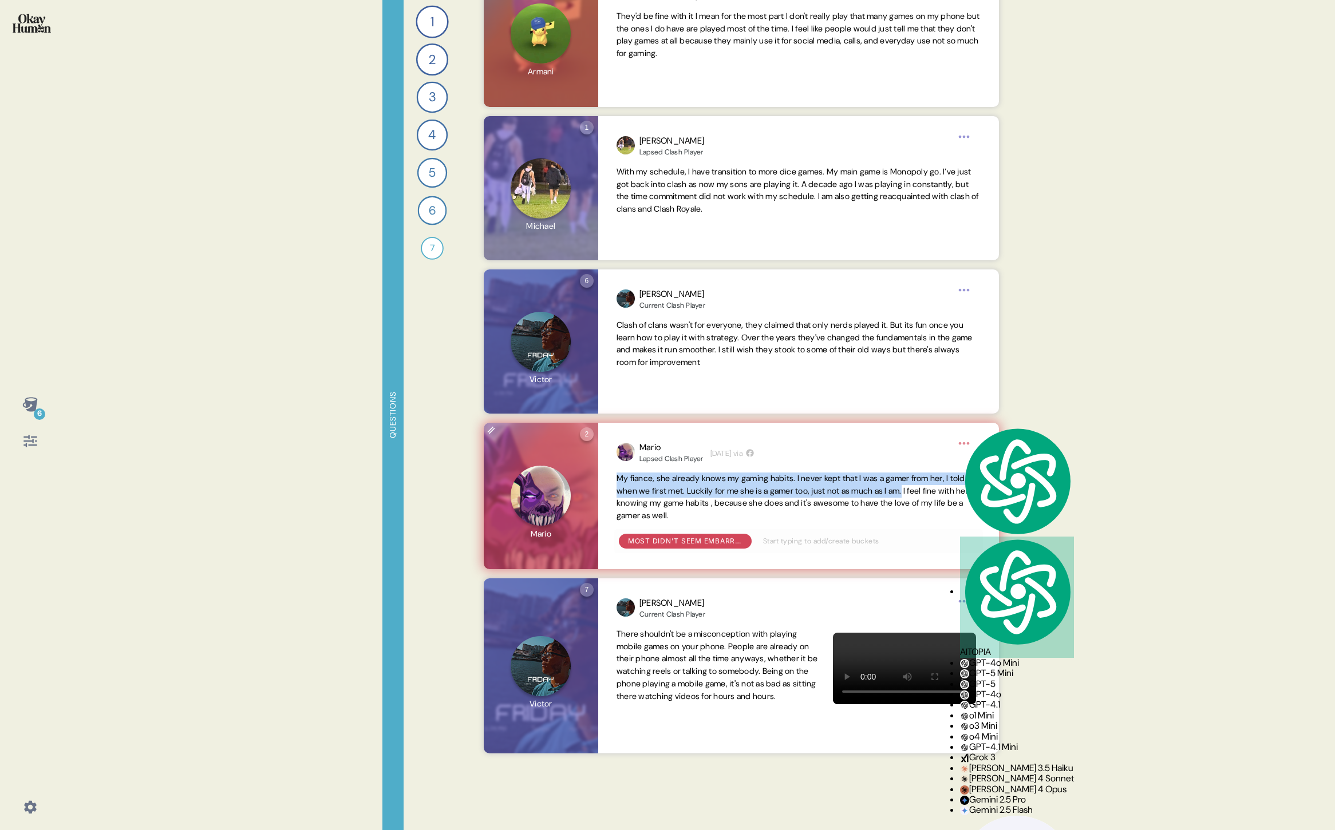
drag, startPoint x: 616, startPoint y: 480, endPoint x: 959, endPoint y: 493, distance: 342.5
click at [959, 493] on span "My fiance, she already knows my gaming habits. I never kept that I was a gamer …" at bounding box center [797, 497] width 363 height 48
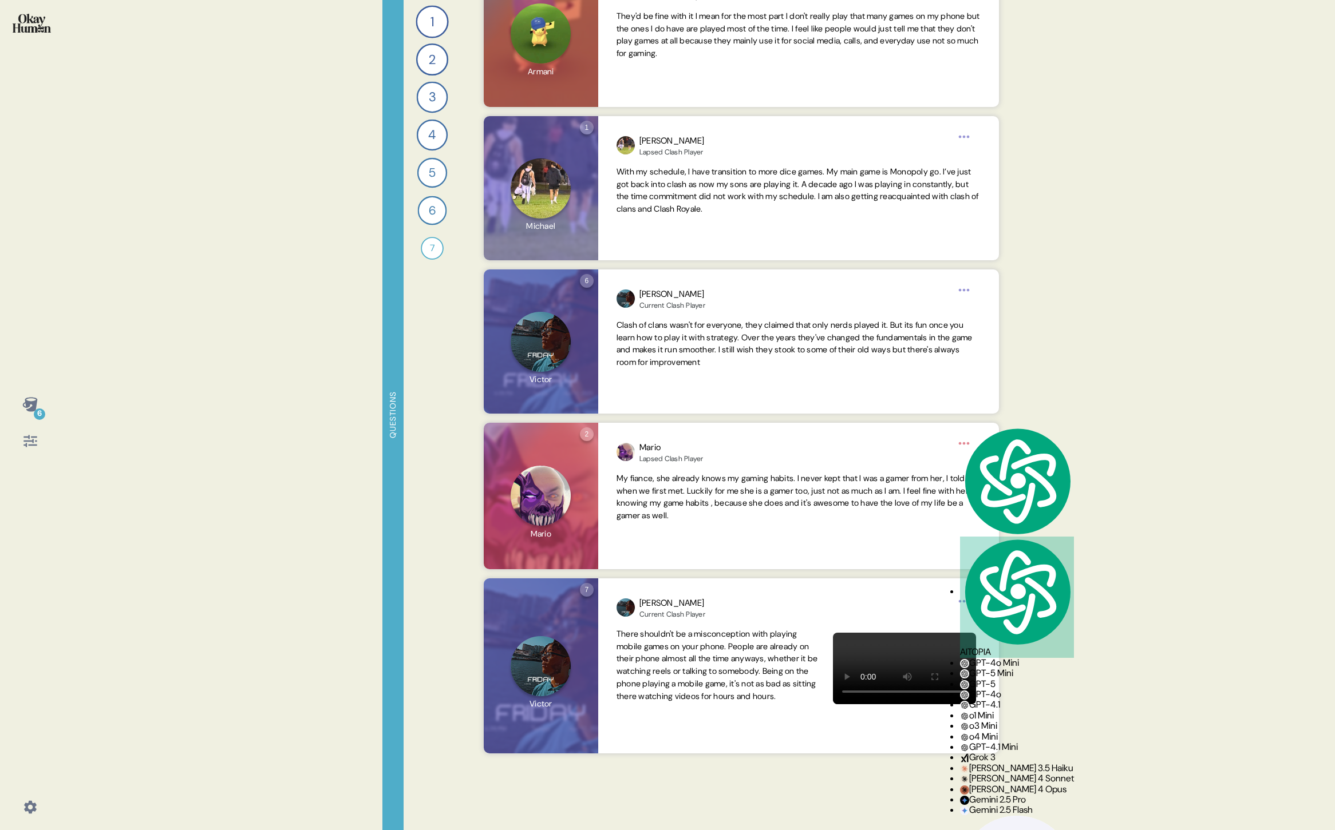
click at [1184, 599] on div "6 Questions 1 What mobile games do you play regularly, and which ones do you ke…" at bounding box center [667, 415] width 1335 height 830
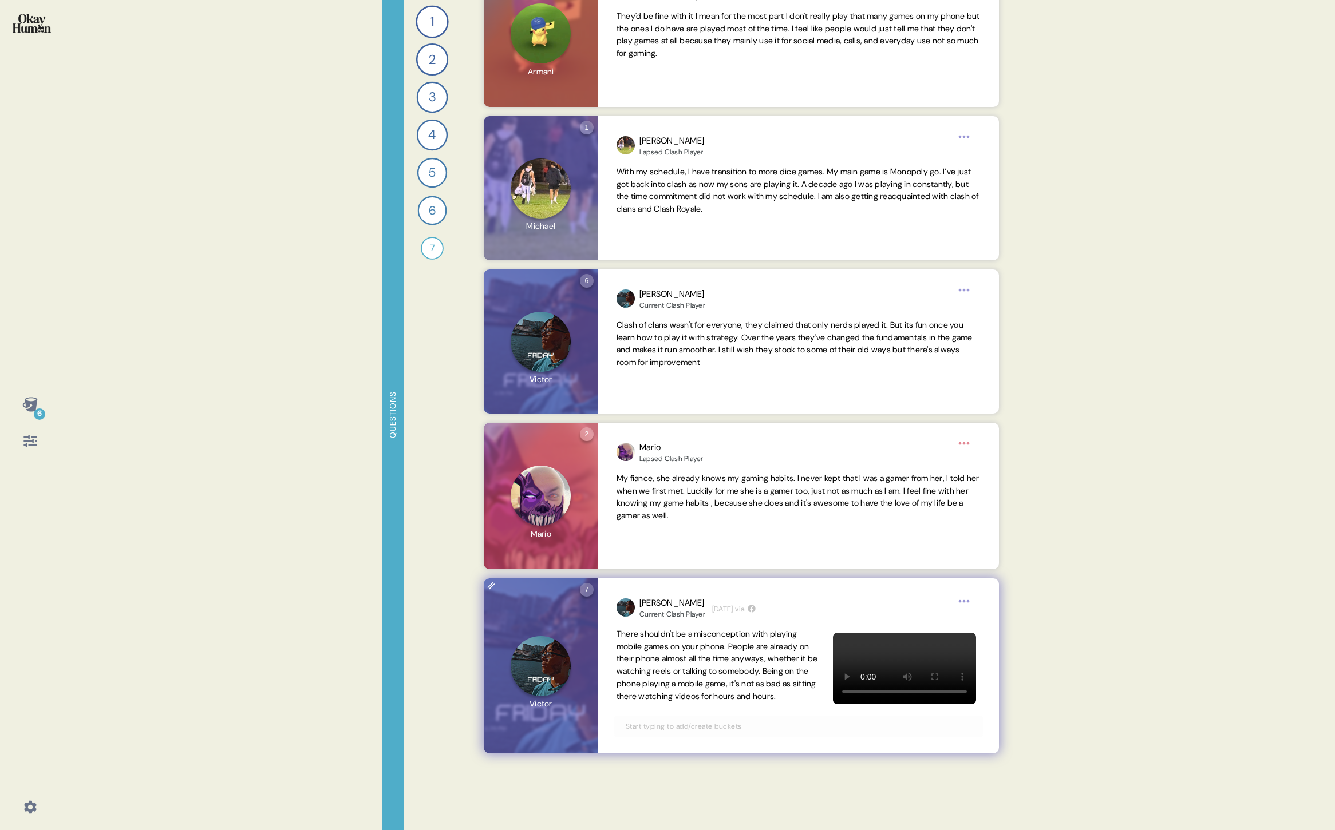
scroll to position [12102, 0]
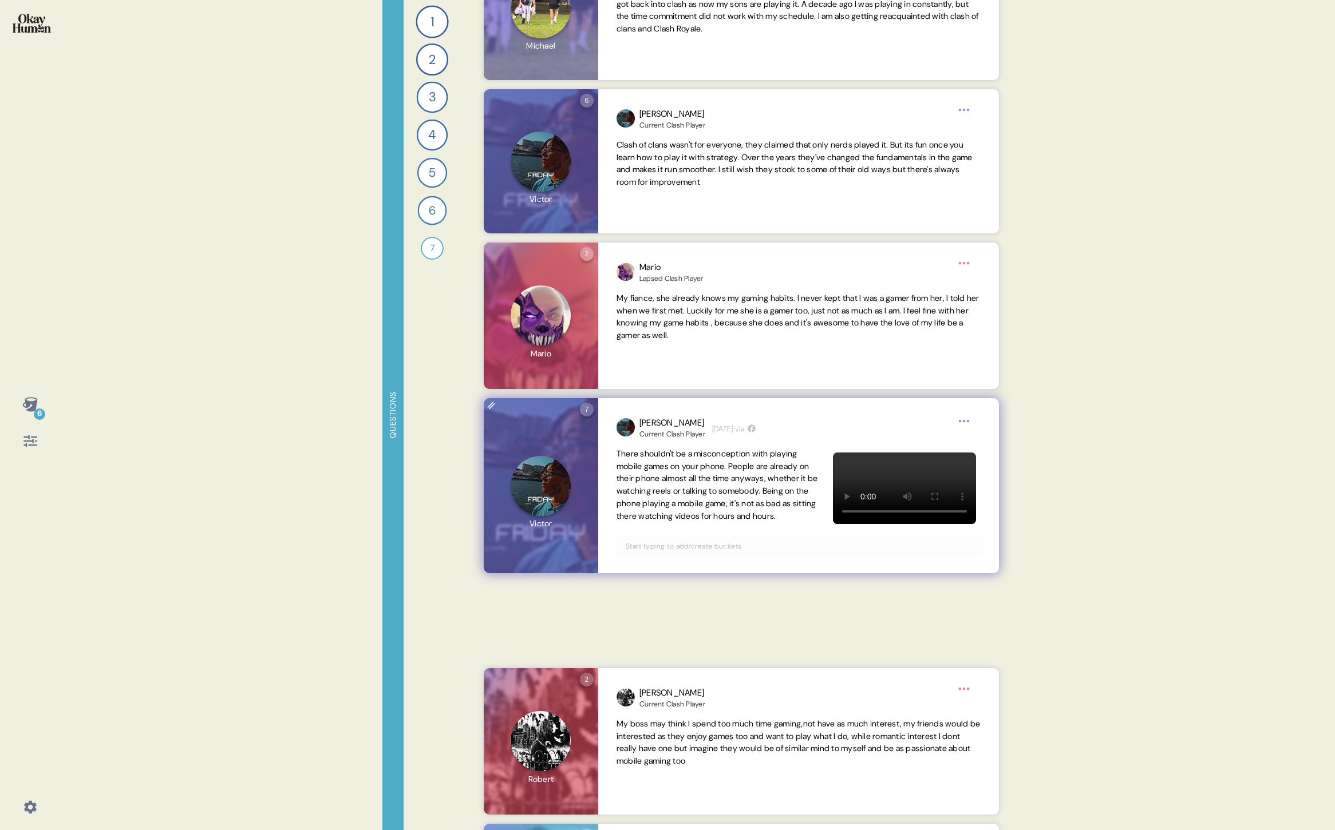
click at [722, 521] on span "There shouldn't be a misconception with playing mobile games on your phone. Peo…" at bounding box center [716, 485] width 201 height 73
drag, startPoint x: 728, startPoint y: 529, endPoint x: 664, endPoint y: 501, distance: 69.4
click at [664, 501] on span "There shouldn't be a misconception with playing mobile games on your phone. Peo…" at bounding box center [717, 485] width 203 height 75
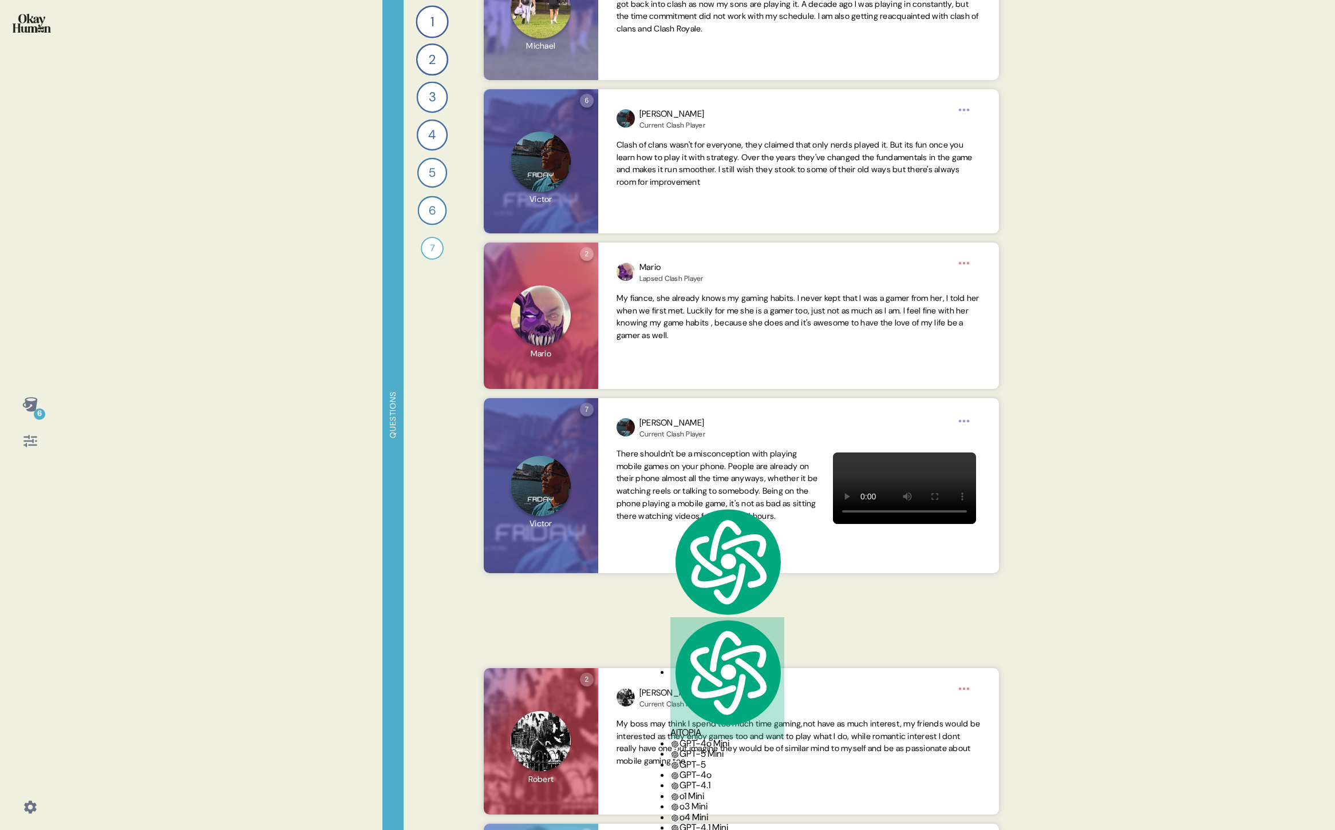
click at [1215, 577] on div "6 Questions 1 What mobile games do you play regularly, and which ones do you ke…" at bounding box center [667, 415] width 1335 height 830
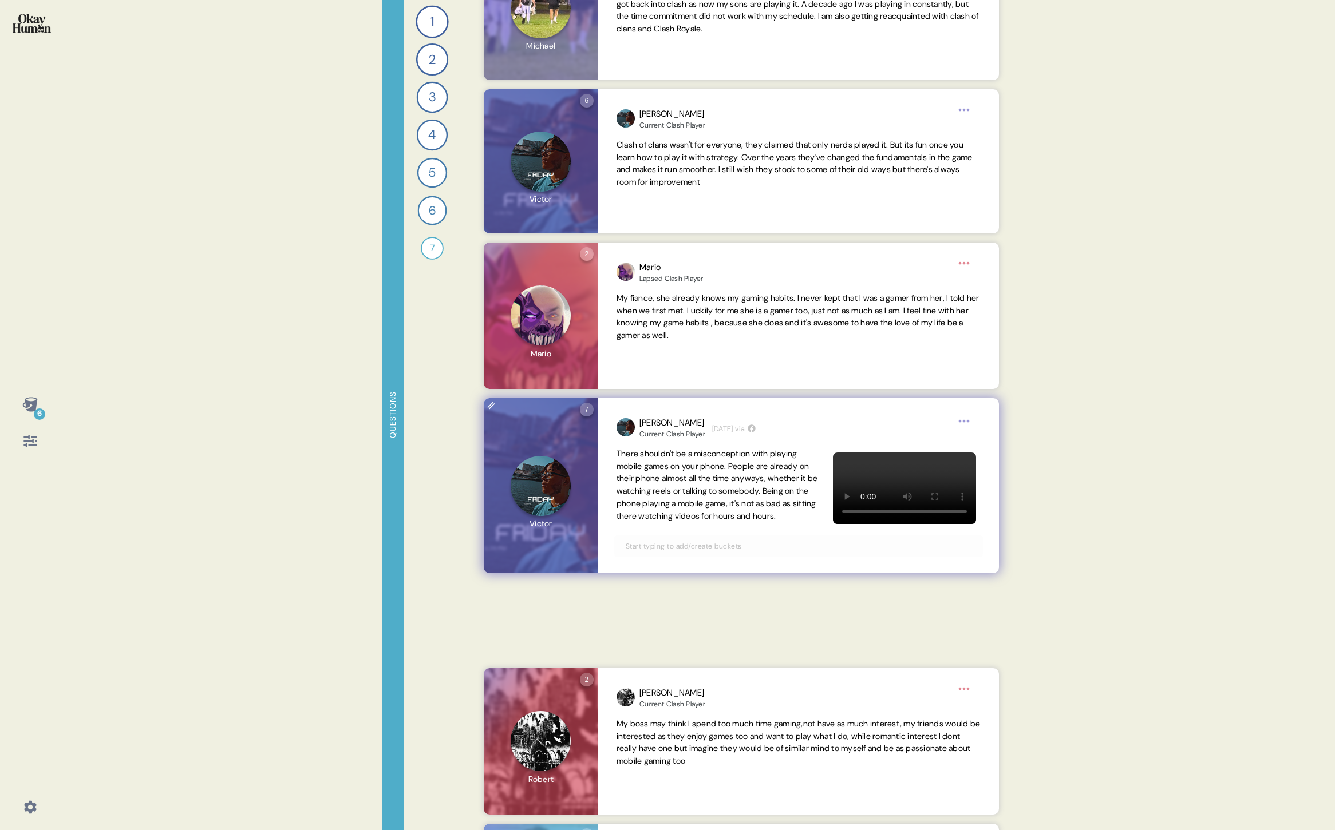
click at [727, 523] on span "There shouldn't be a misconception with playing mobile games on your phone. Peo…" at bounding box center [717, 485] width 203 height 75
drag, startPoint x: 733, startPoint y: 527, endPoint x: 662, endPoint y: 507, distance: 73.7
click at [662, 507] on span "There shouldn't be a misconception with playing mobile games on your phone. Peo…" at bounding box center [717, 485] width 203 height 75
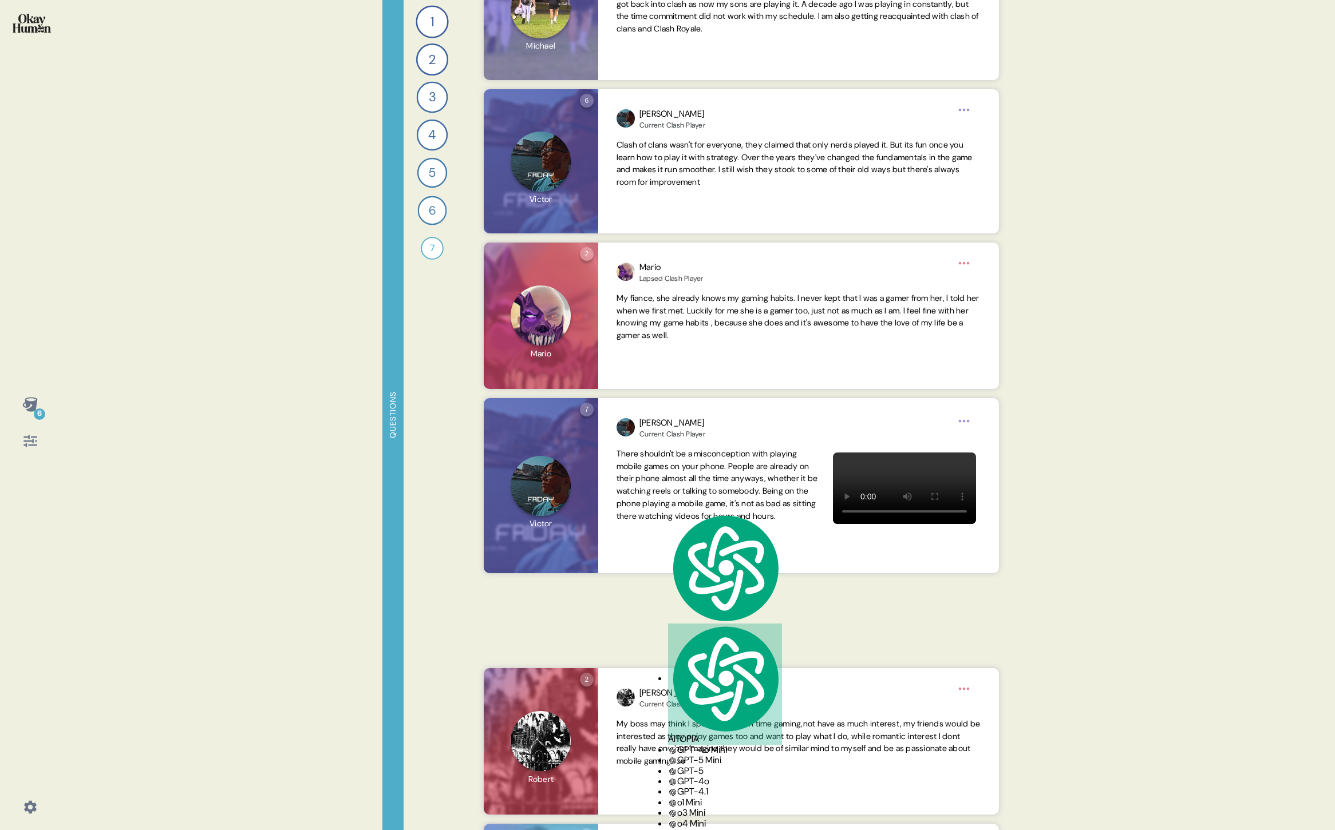
click at [1107, 558] on div "6 Questions 1 What mobile games do you play regularly, and which ones do you ke…" at bounding box center [667, 415] width 1335 height 830
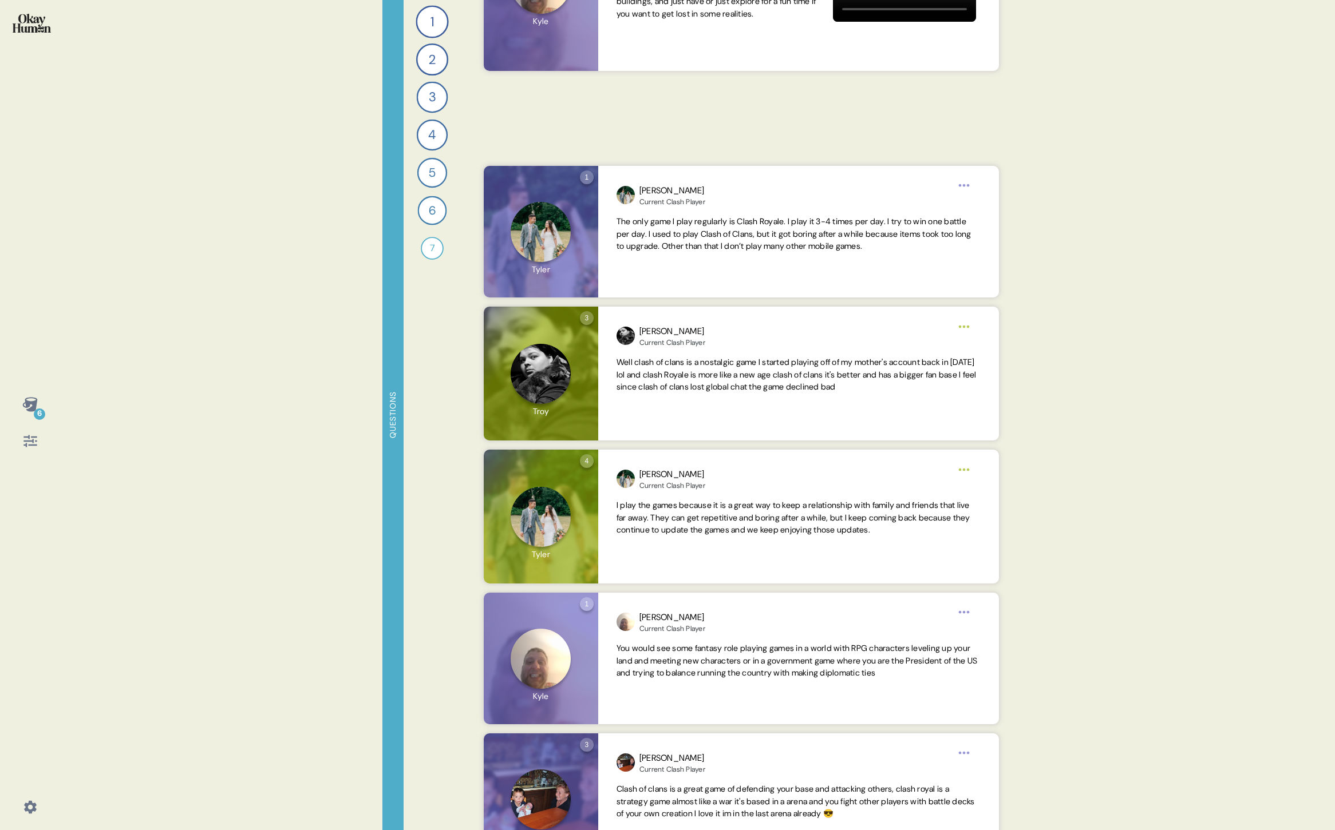
scroll to position [13615, 0]
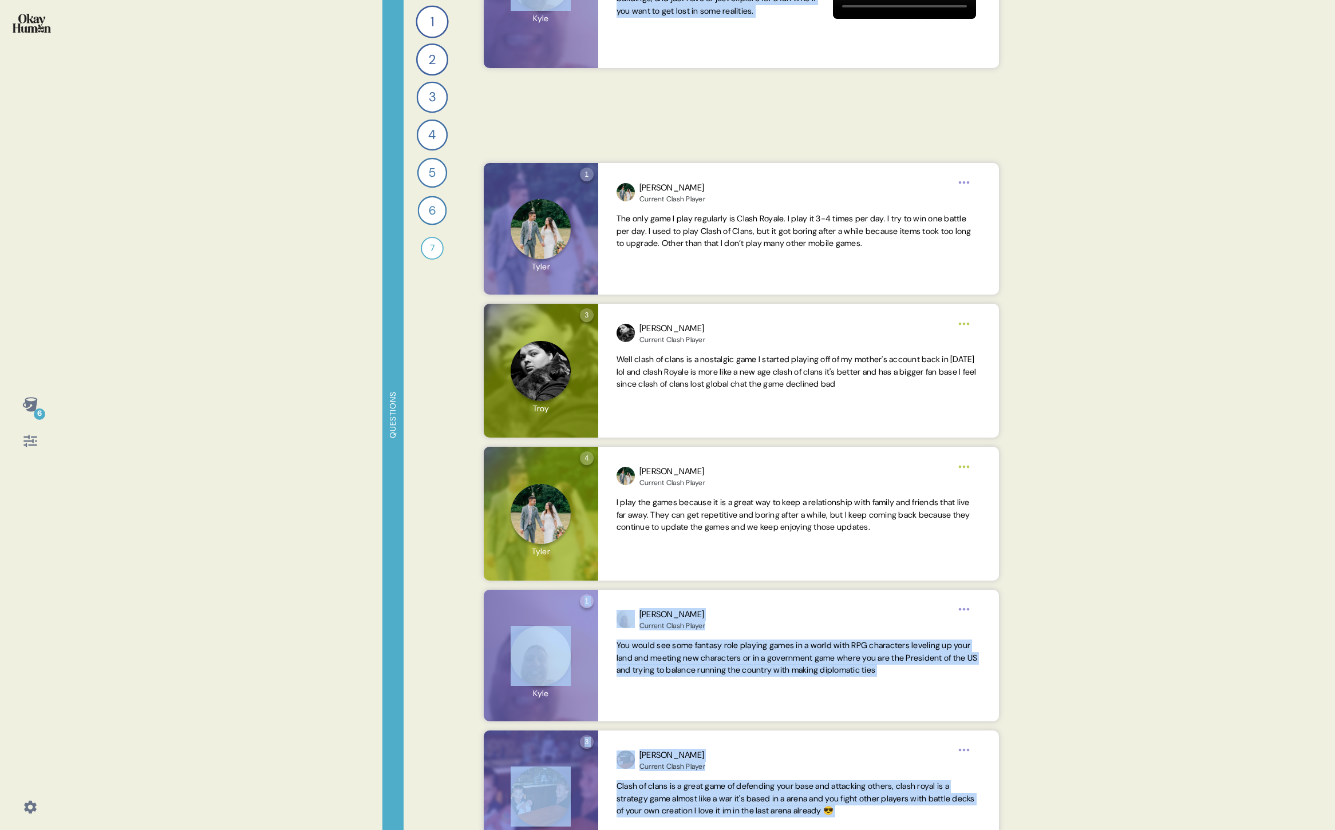
drag, startPoint x: 523, startPoint y: 372, endPoint x: 444, endPoint y: 390, distance: 80.5
click at [444, 390] on div "Questions 1 What mobile games do you play regularly, and which ones do you keep…" at bounding box center [697, 415] width 630 height 830
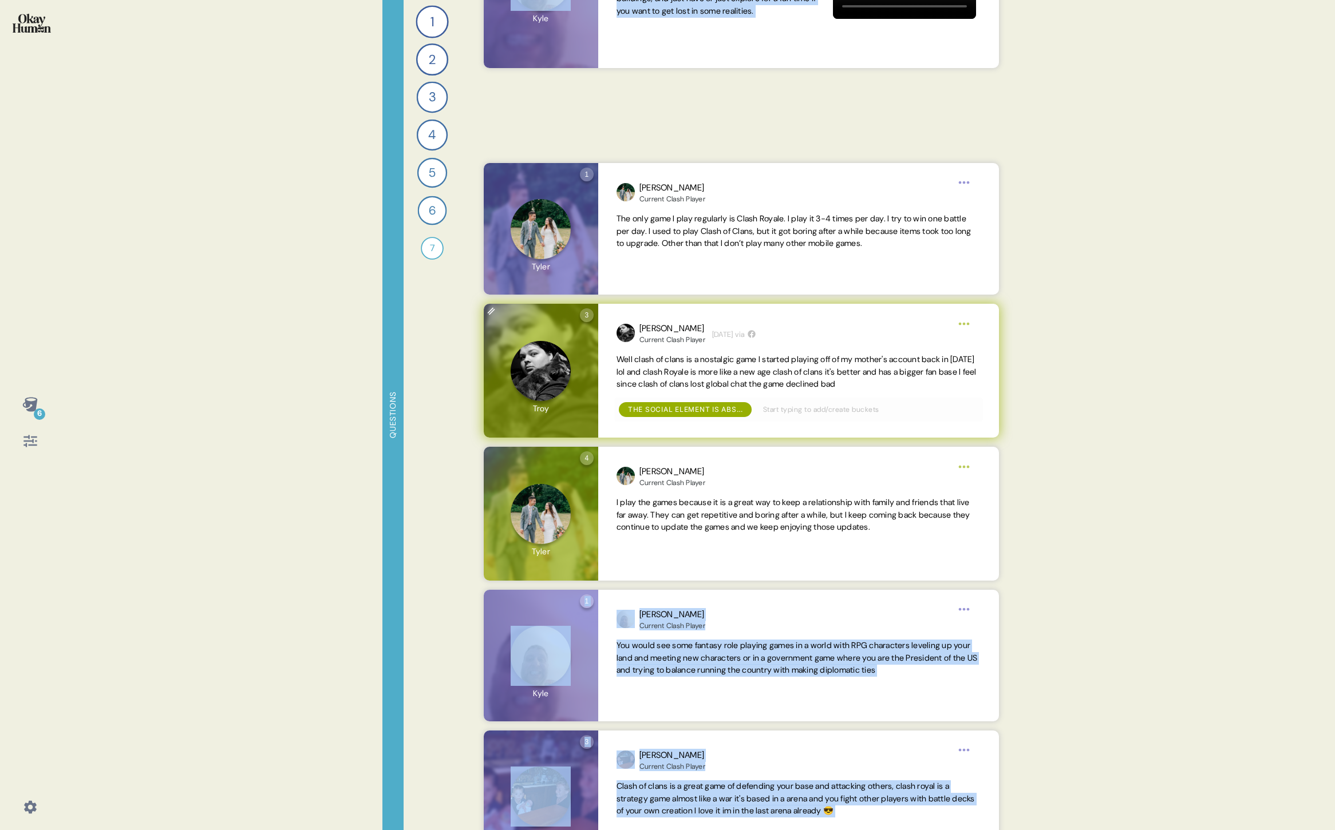
click at [513, 379] on div "3 Question three Click to view responses to this question What type of games ar…" at bounding box center [541, 371] width 114 height 134
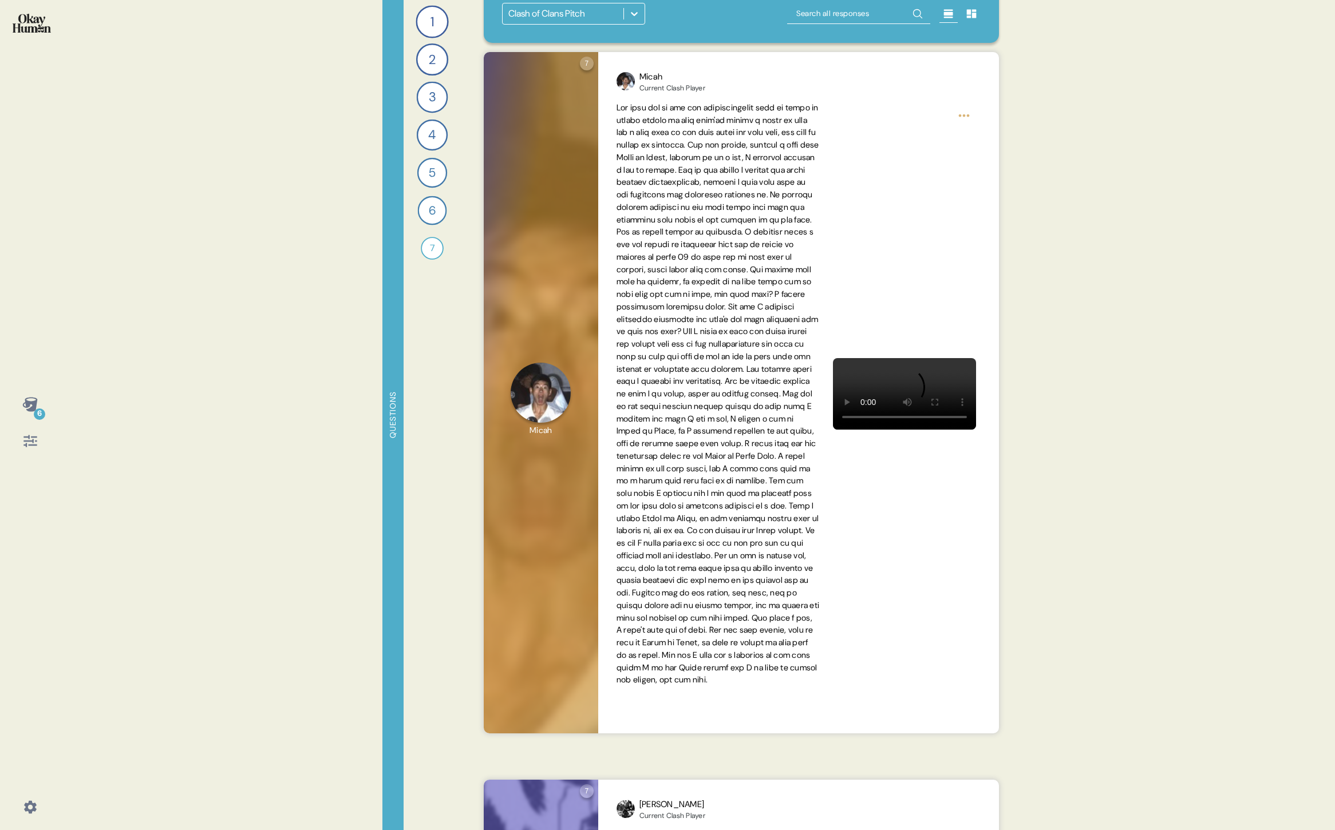
scroll to position [30, 0]
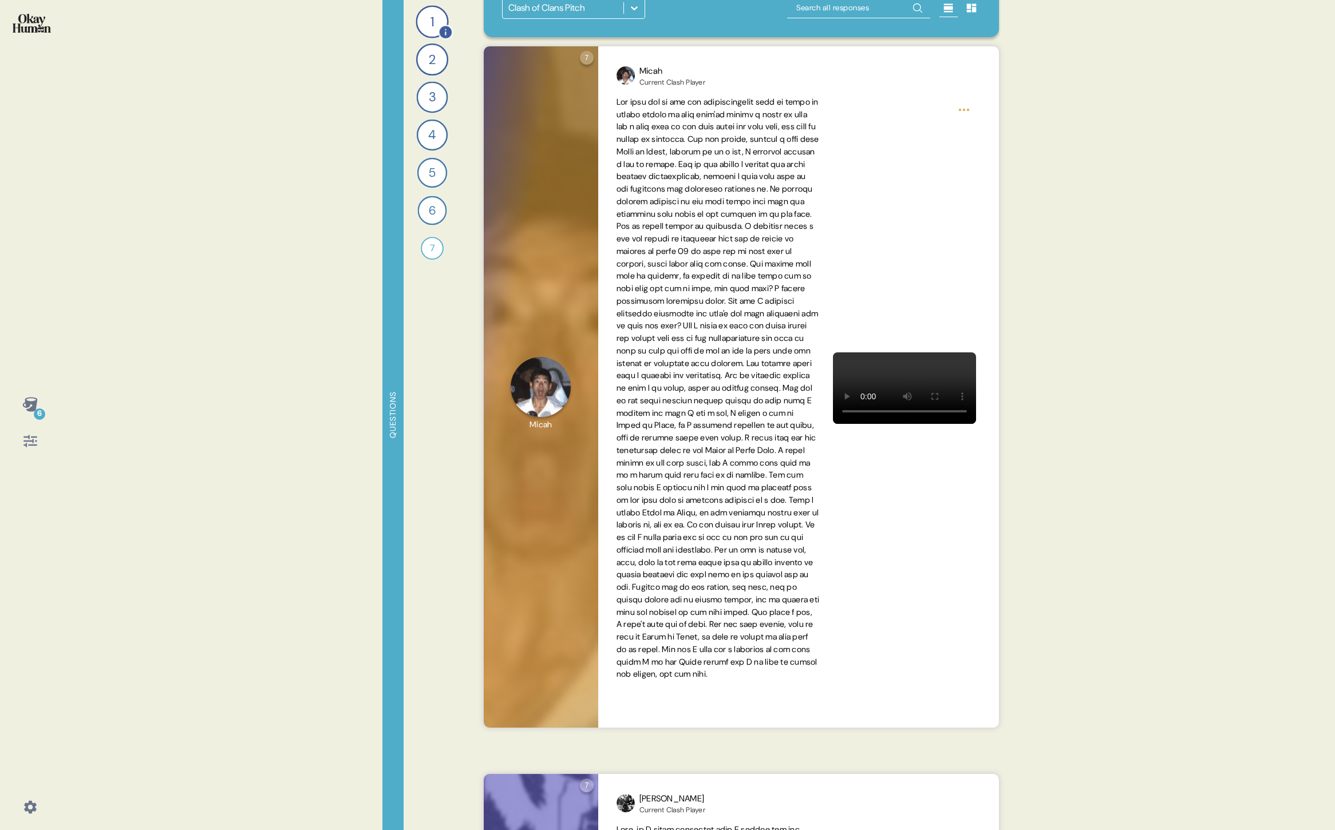
click at [431, 23] on div "1" at bounding box center [432, 21] width 33 height 33
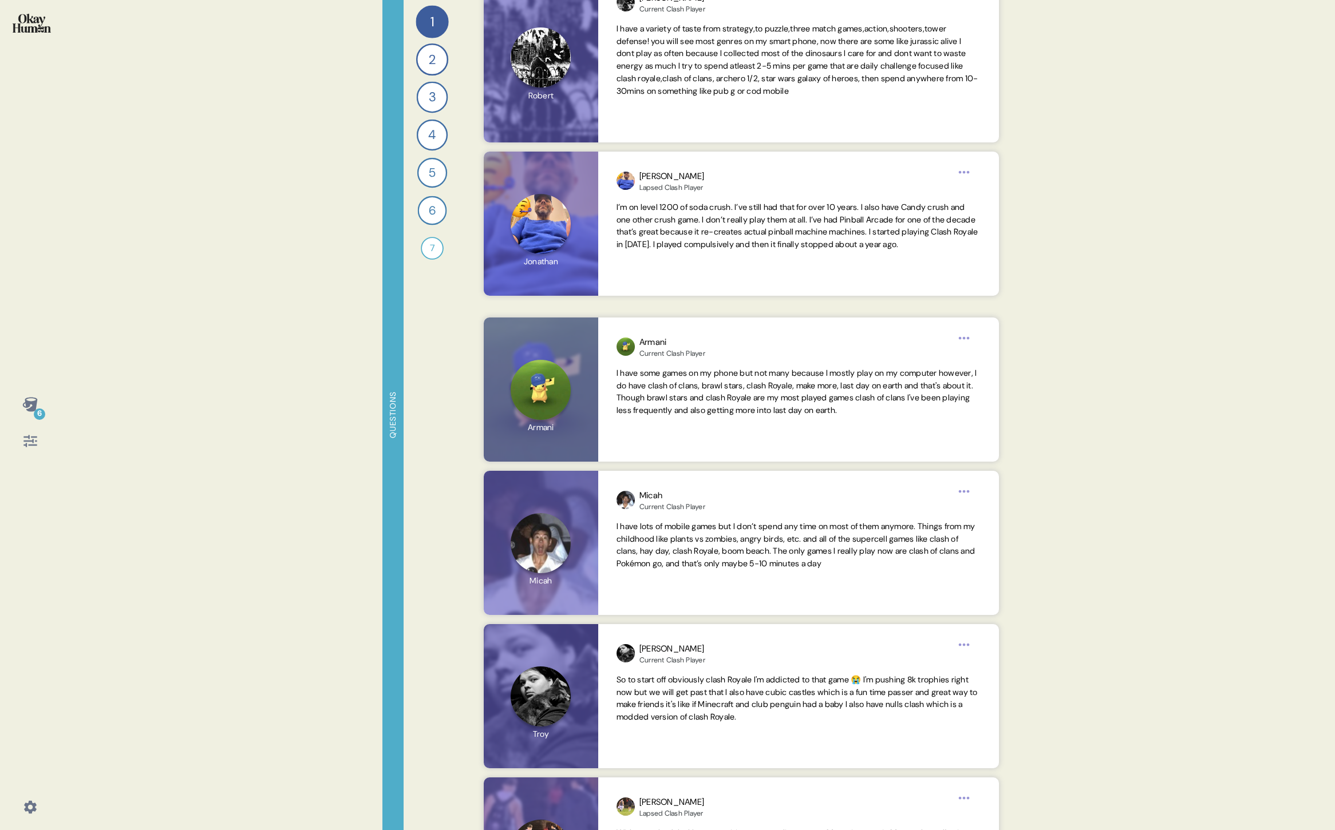
scroll to position [0, 0]
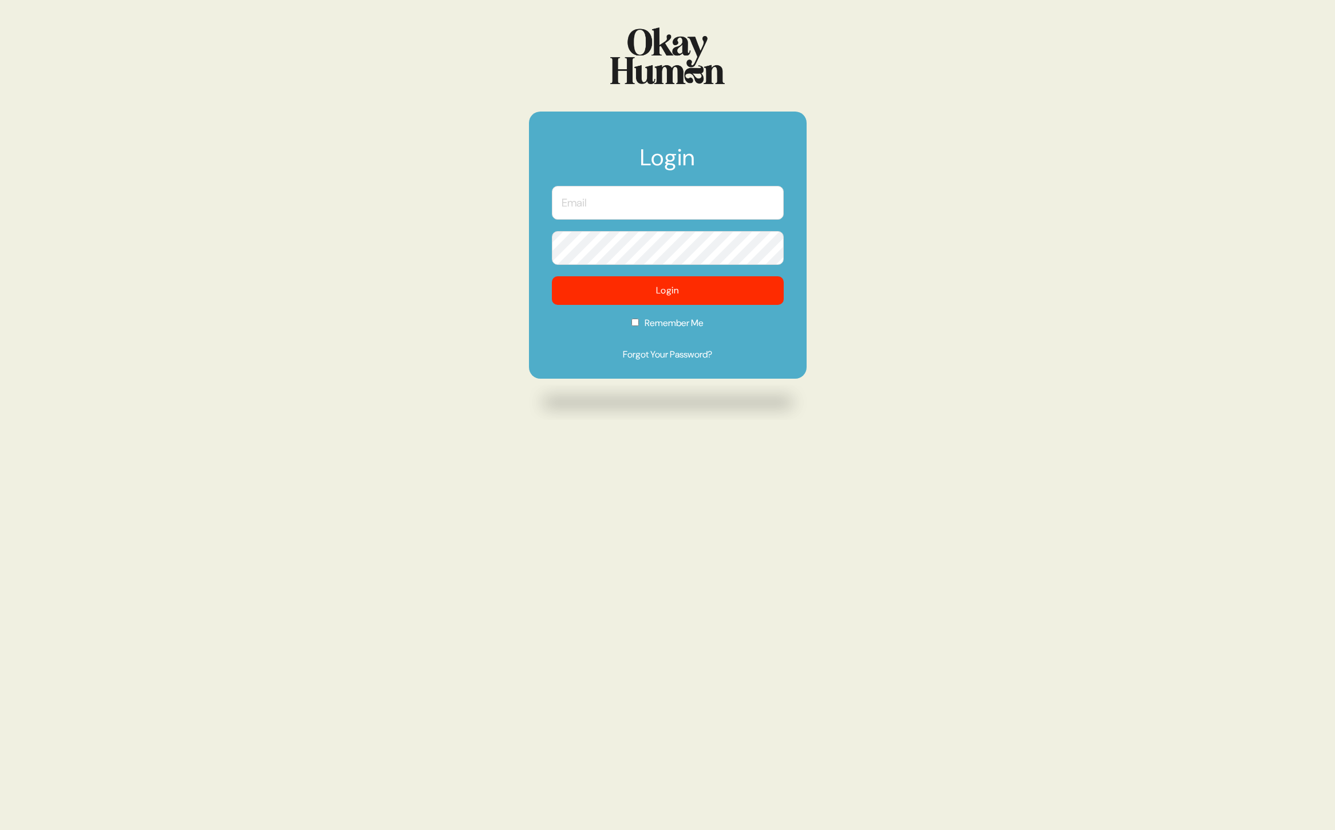
scroll to position [1209, 0]
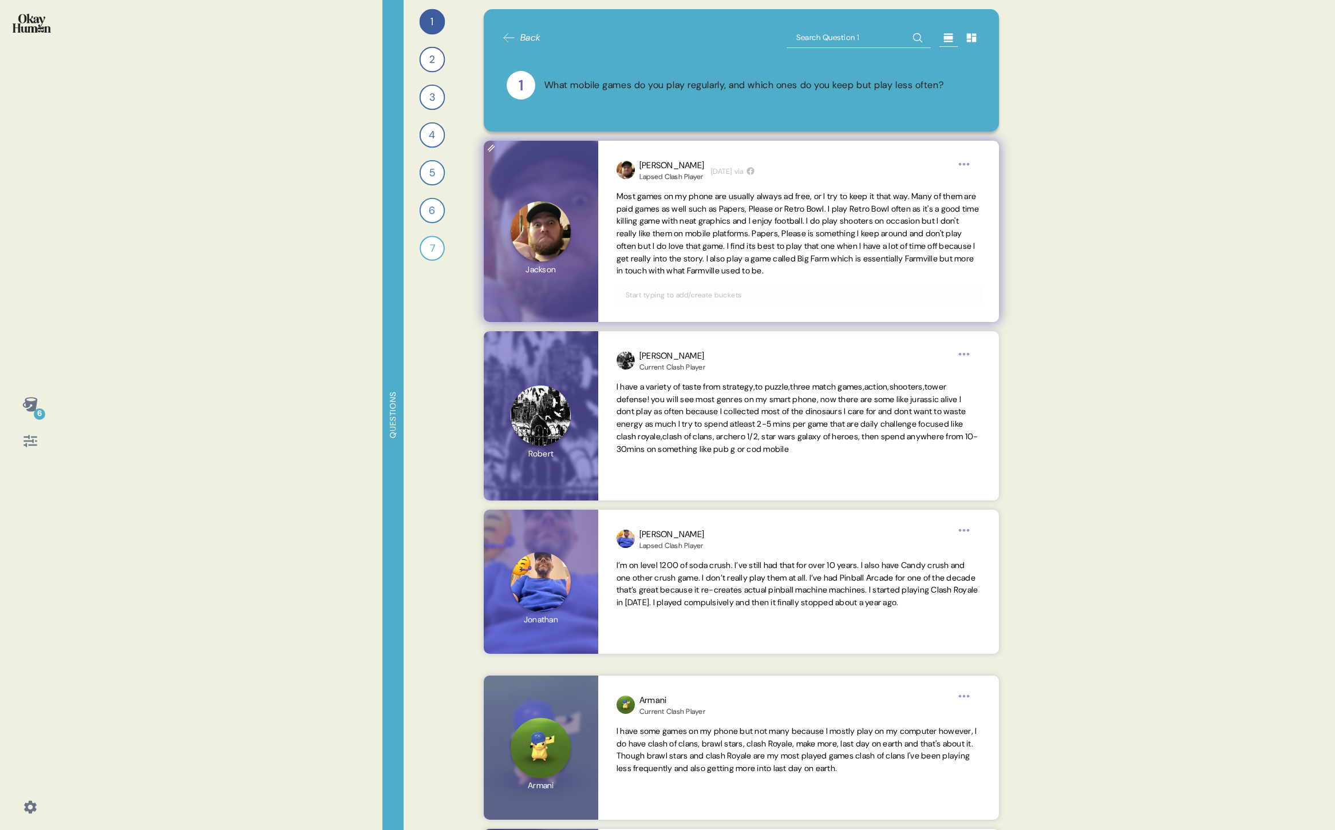
scroll to position [1243, 0]
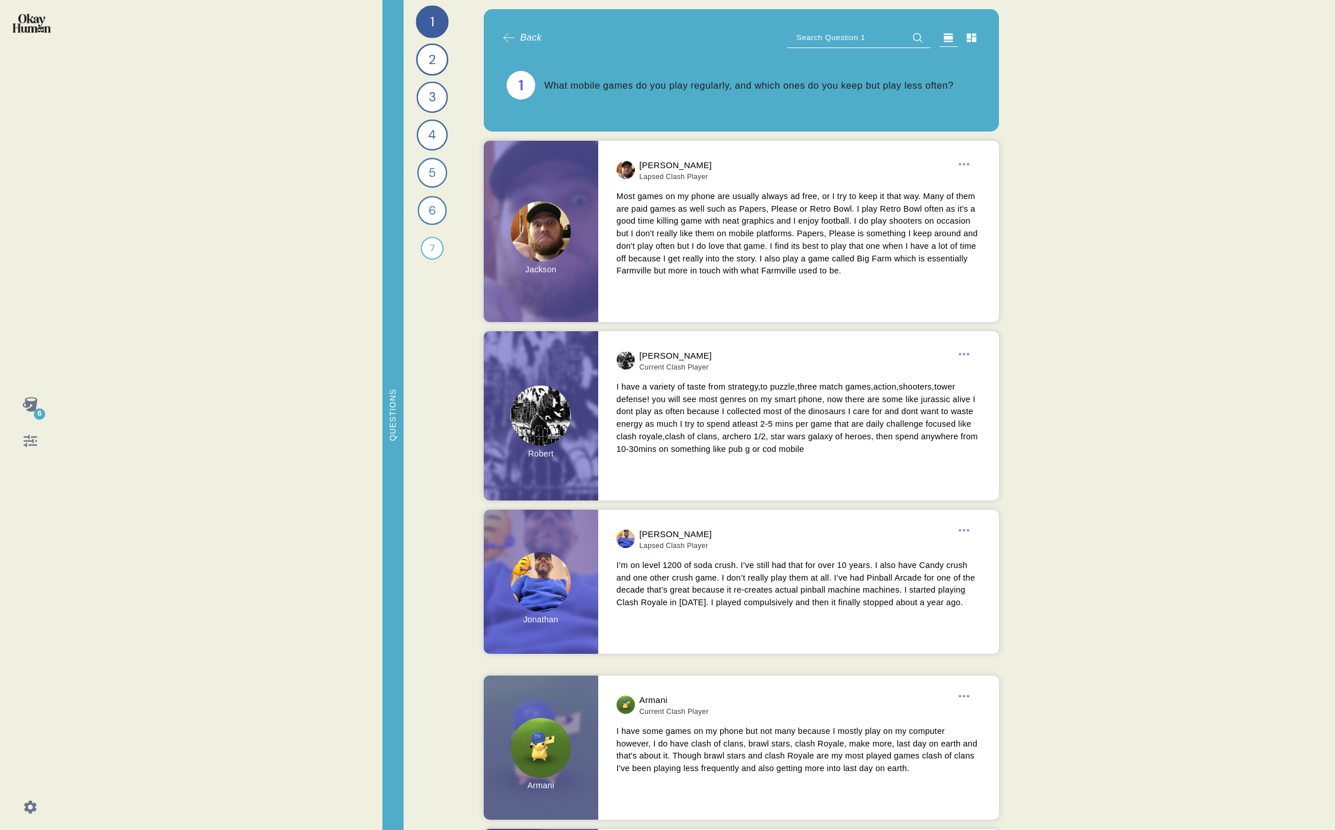
scroll to position [1209, 0]
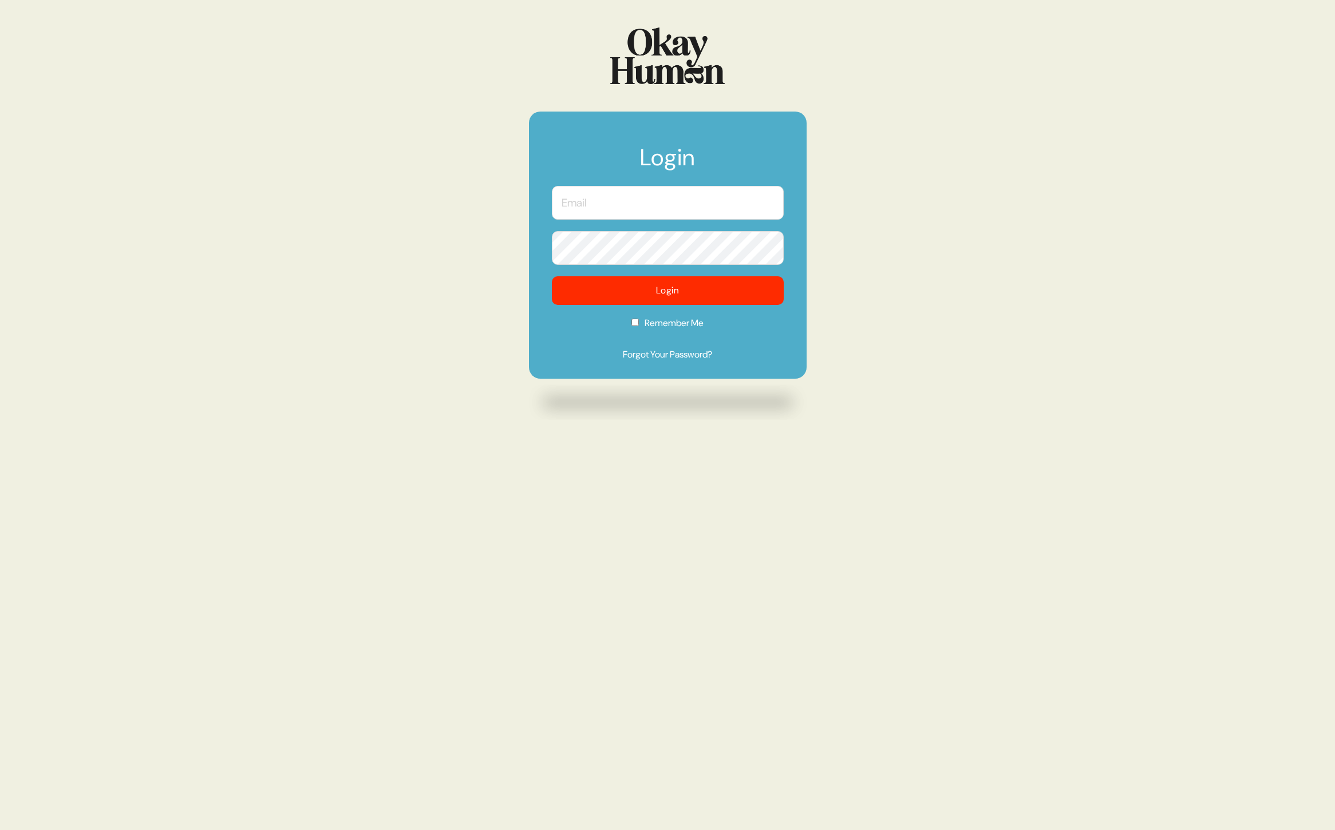
click at [563, 197] on input "text" at bounding box center [668, 203] width 232 height 34
type input "christian.clay@wk.com"
click at [552, 276] on button "Login" at bounding box center [668, 290] width 232 height 29
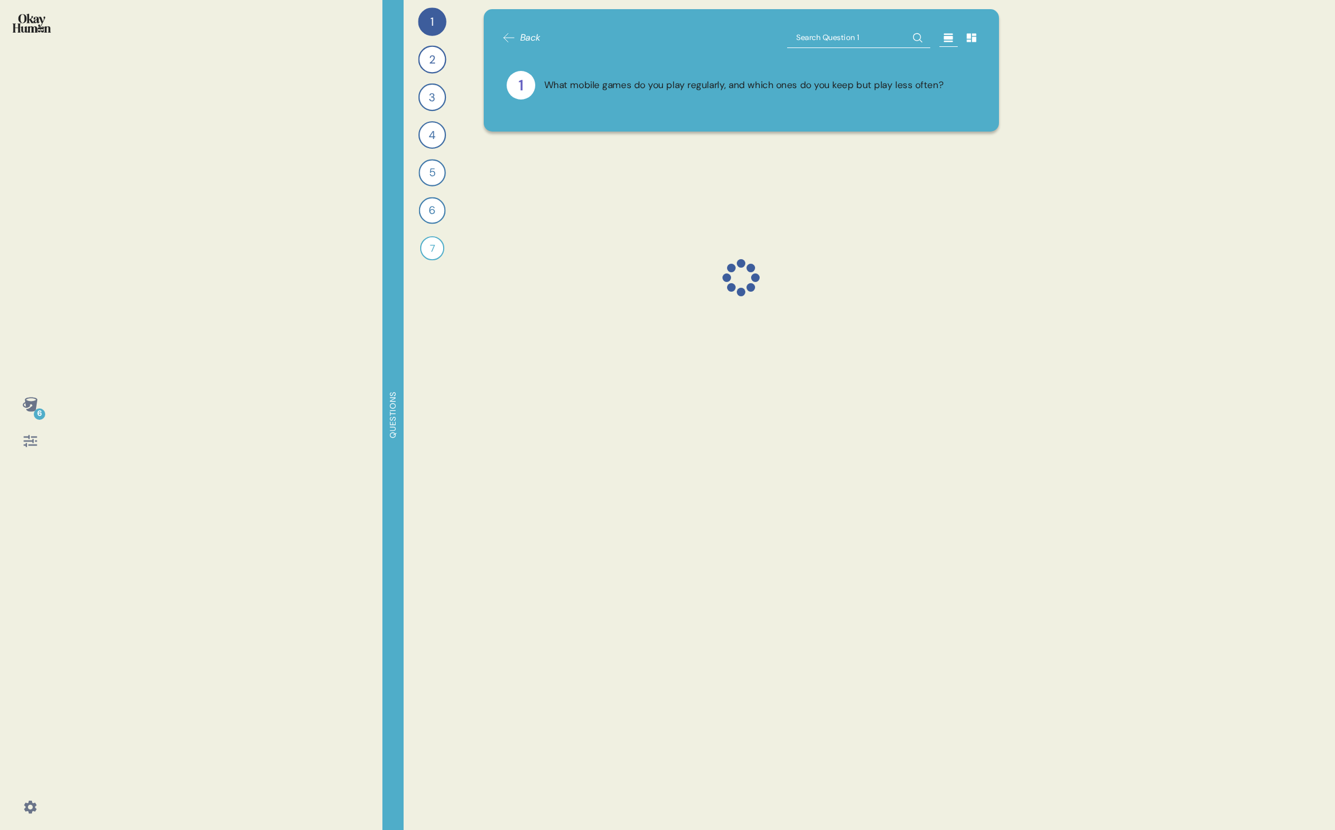
scroll to position [1243, 0]
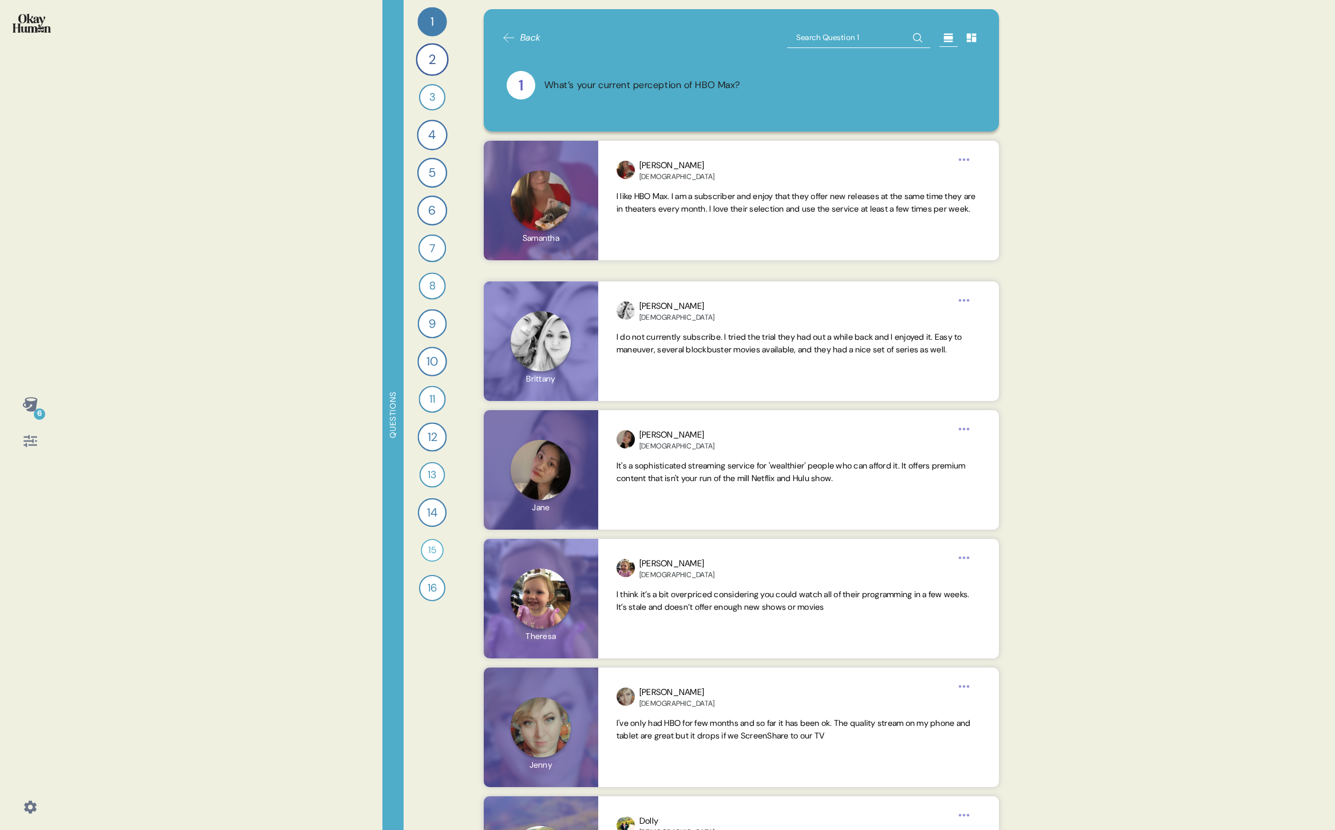
click at [512, 37] on icon at bounding box center [509, 38] width 14 height 14
click at [523, 35] on span "Back" at bounding box center [530, 38] width 21 height 14
click at [27, 408] on icon at bounding box center [29, 404] width 15 height 14
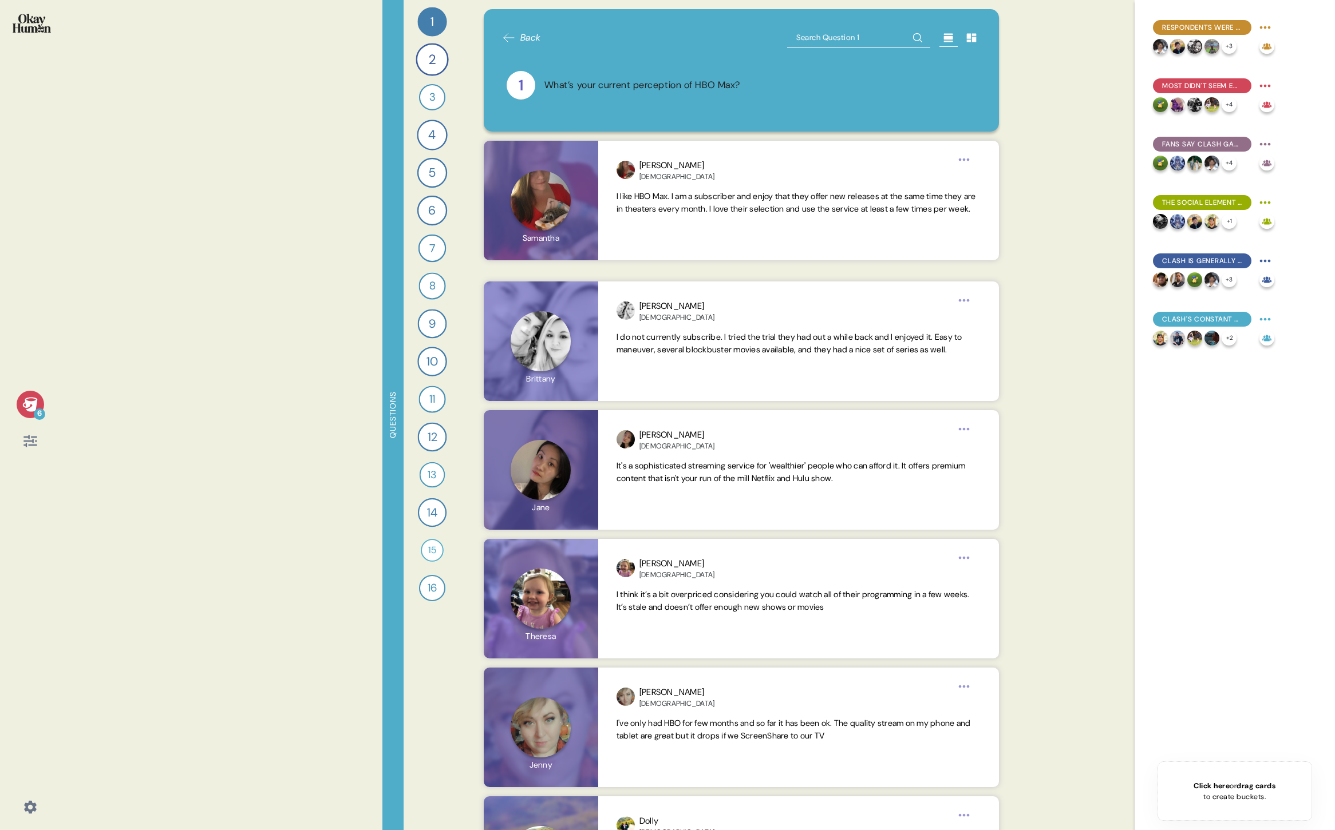
click at [33, 446] on icon at bounding box center [30, 441] width 16 height 16
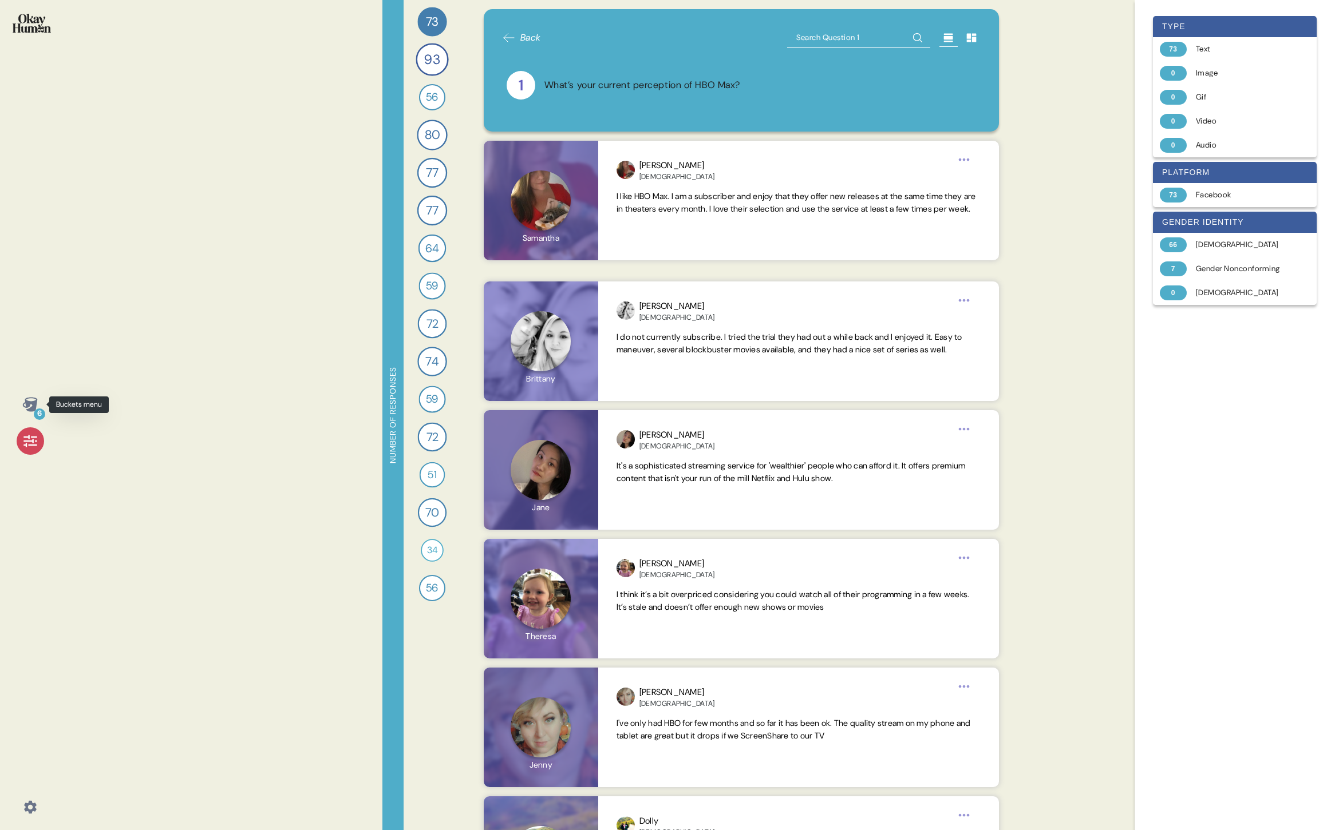
click at [31, 408] on icon at bounding box center [29, 404] width 15 height 14
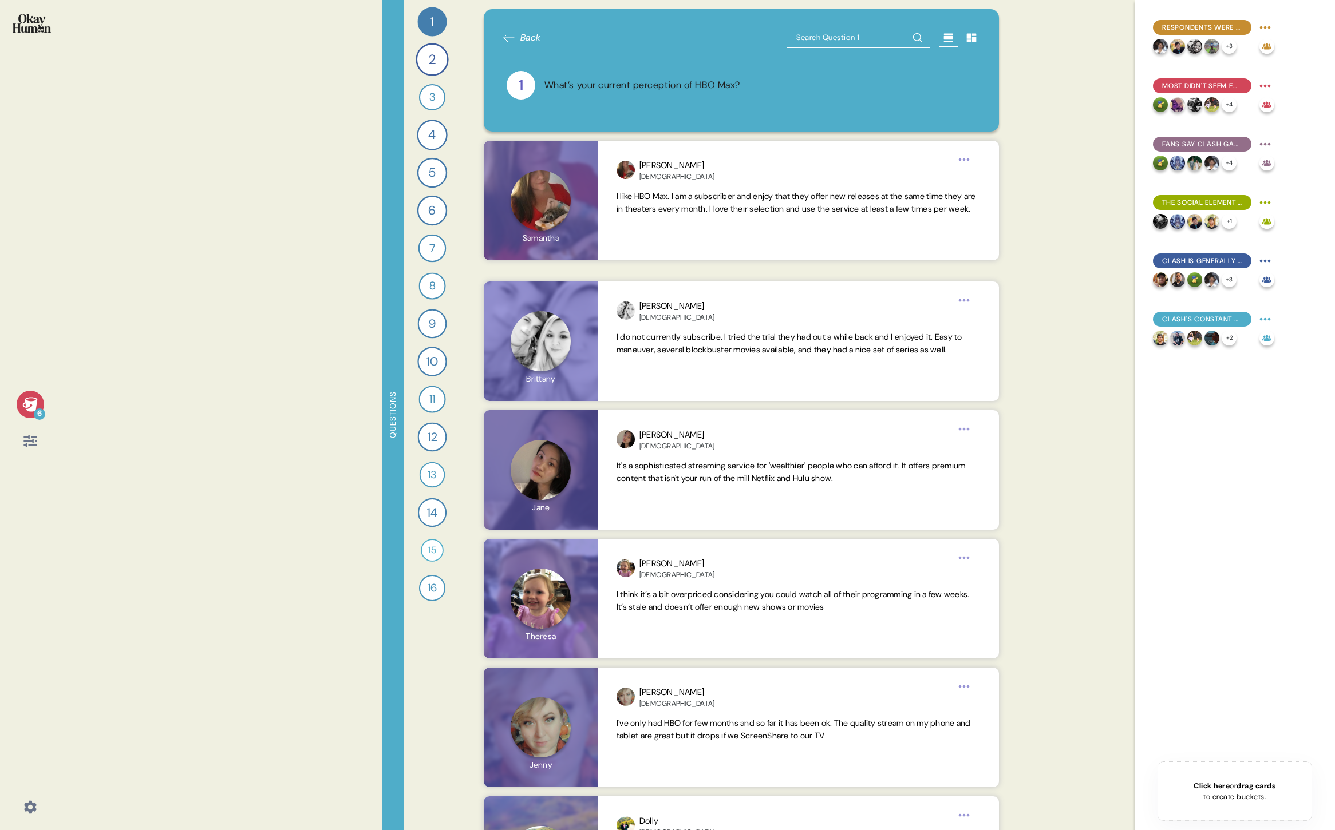
click at [527, 31] on span "Back" at bounding box center [530, 38] width 21 height 14
click at [946, 38] on icon at bounding box center [948, 38] width 9 height 9
click at [913, 37] on icon at bounding box center [917, 38] width 18 height 18
click at [972, 34] on icon at bounding box center [972, 38] width 10 height 9
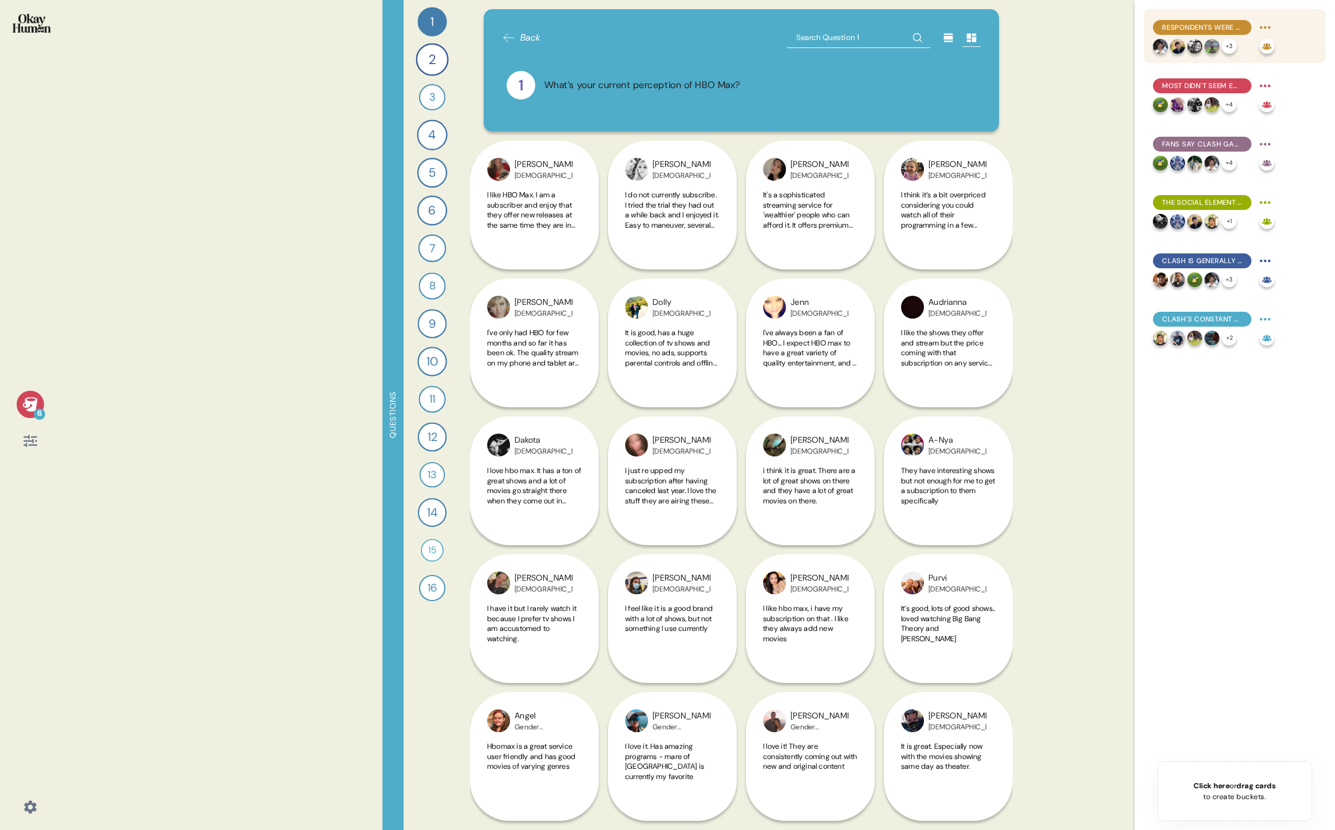
click at [1196, 27] on span "Respondents were clearly aware of negative stereotypes and had arguments ready." at bounding box center [1202, 27] width 80 height 10
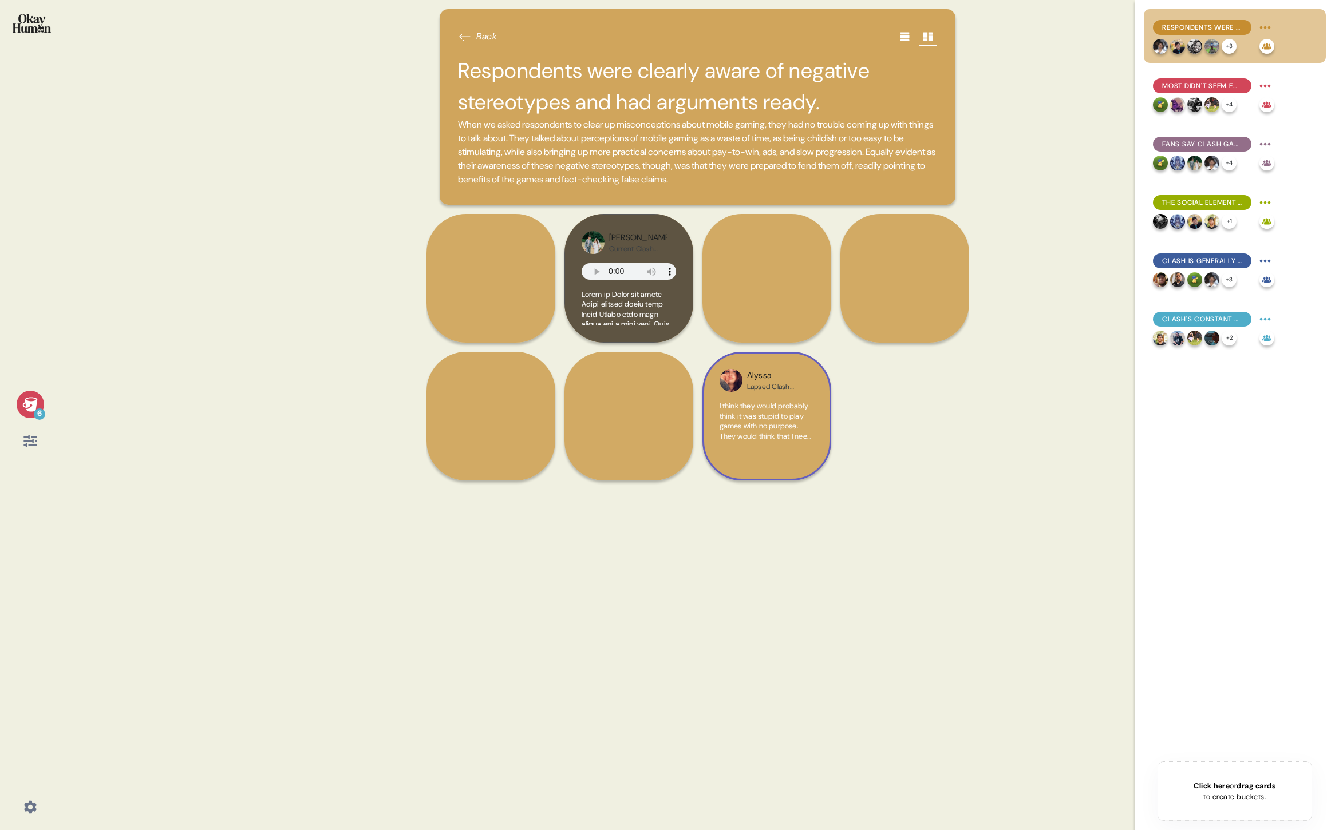
click at [810, 453] on div "I think they would probably think it was stupid to play games with no purpose. …" at bounding box center [766, 427] width 94 height 53
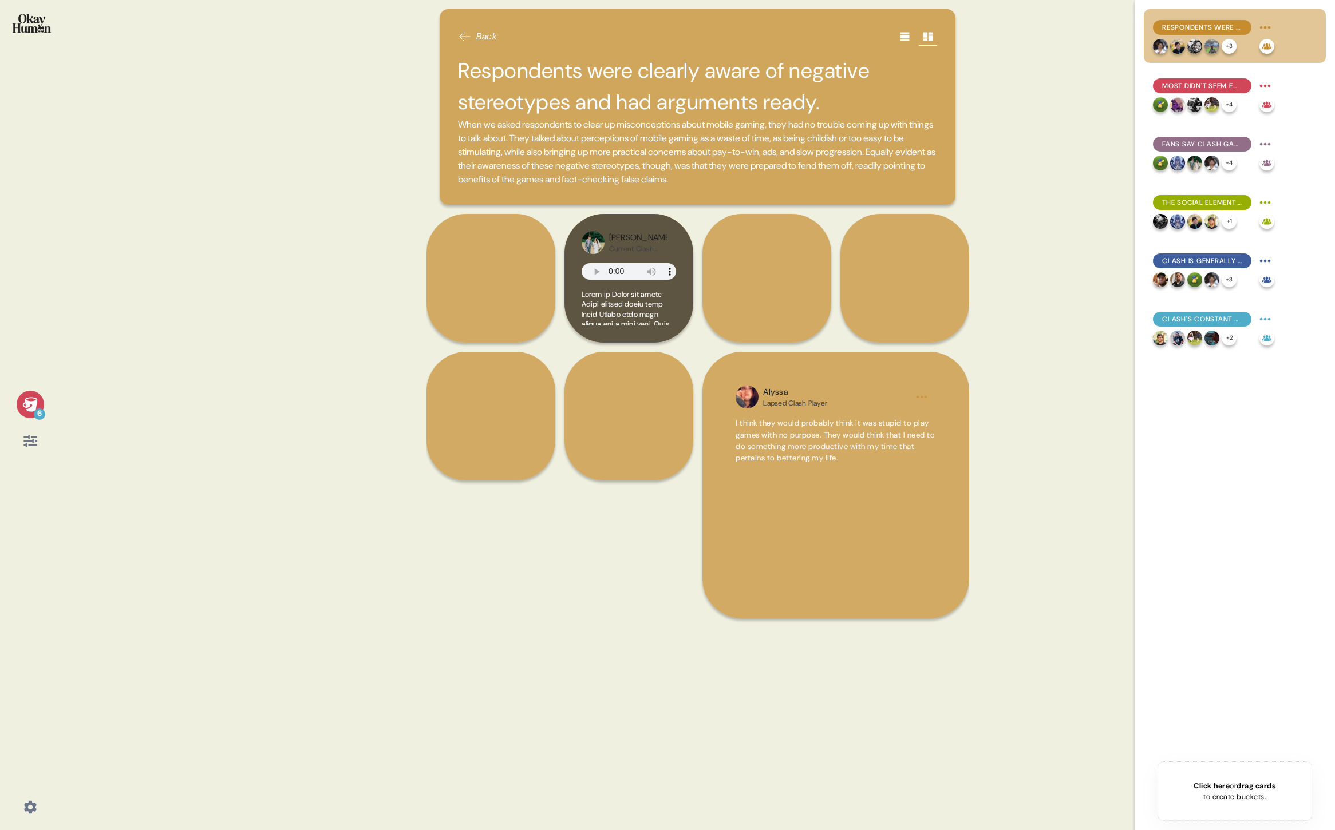
click at [898, 37] on div at bounding box center [905, 36] width 18 height 18
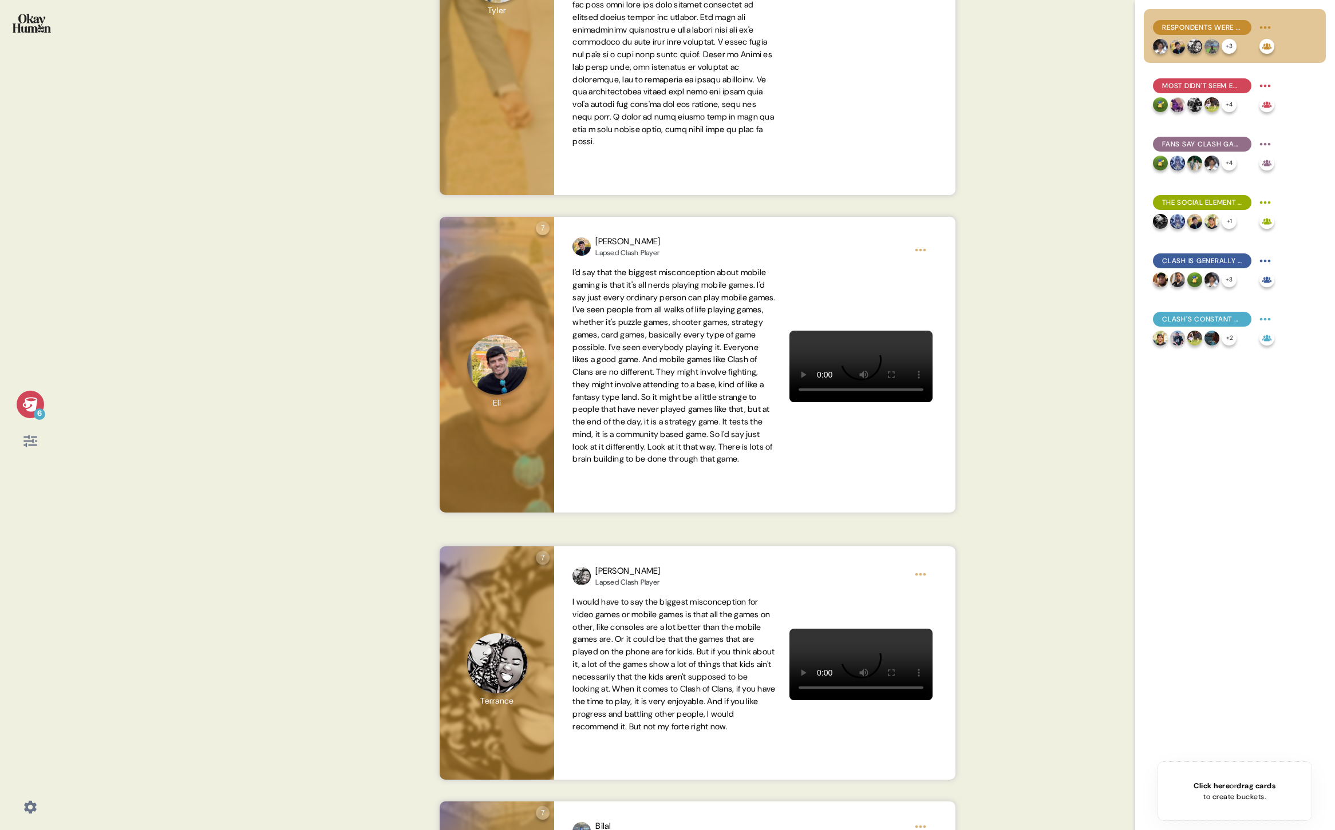
scroll to position [1852, 0]
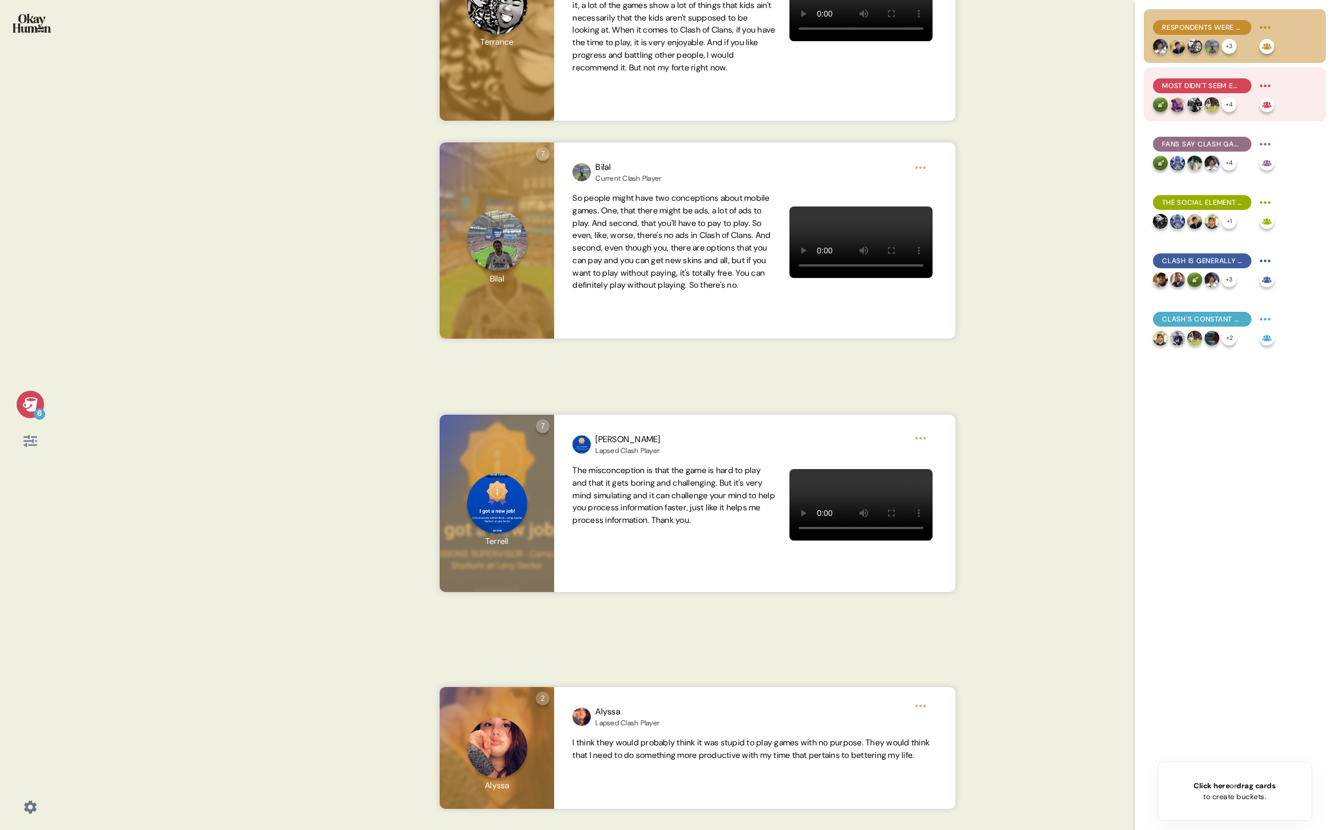
click at [1203, 87] on span "Most didn't seem embarrassed to be known as mobile gamers, though with an aster…" at bounding box center [1202, 86] width 80 height 10
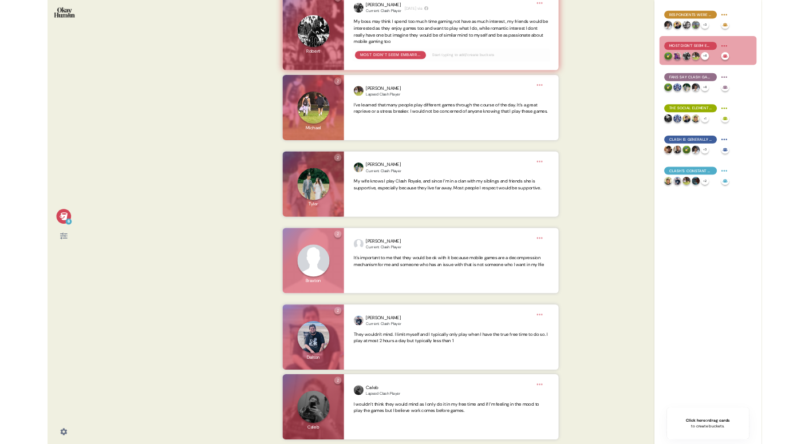
scroll to position [610, 0]
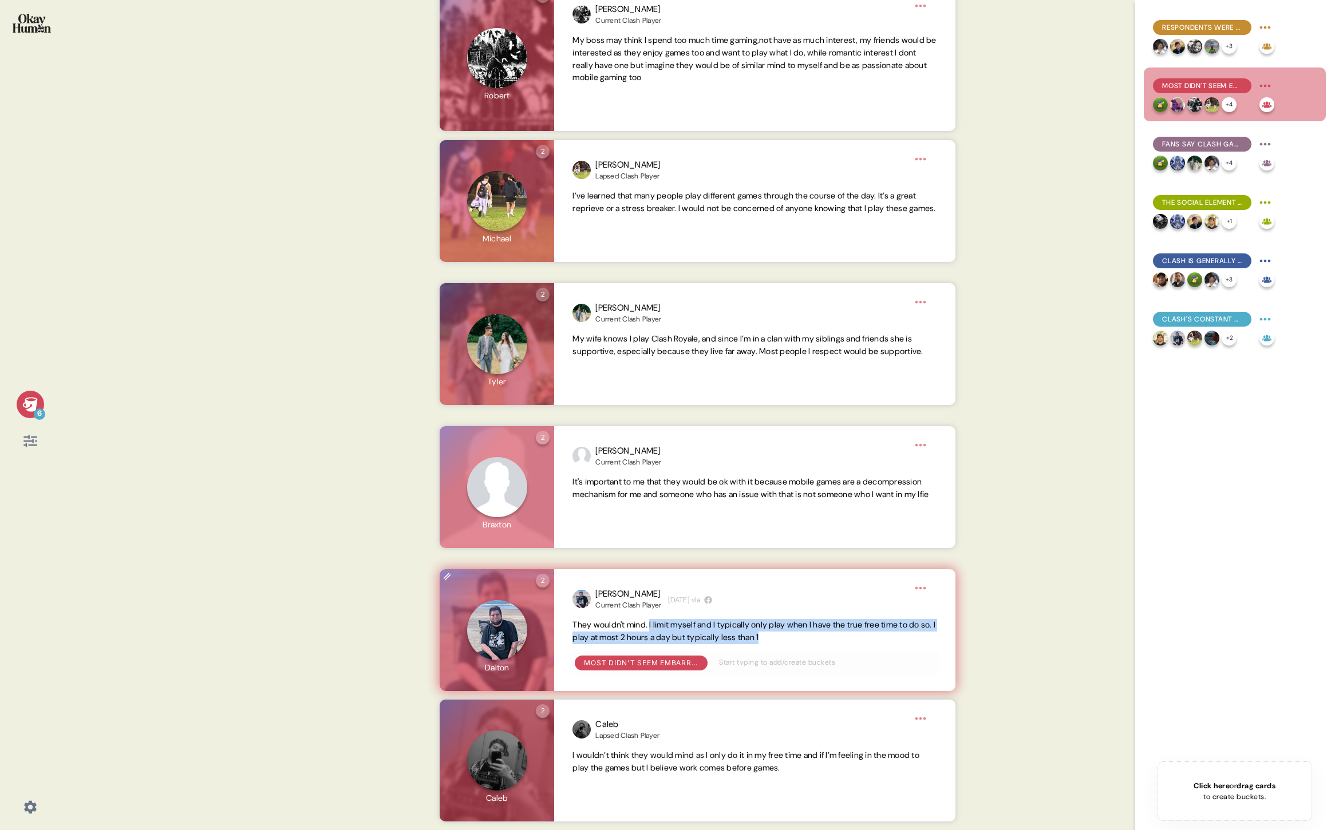
drag, startPoint x: 653, startPoint y: 625, endPoint x: 809, endPoint y: 634, distance: 156.5
click at [809, 634] on span "They wouldn't mind. I limit myself and I typically only play when I have the tr…" at bounding box center [754, 631] width 364 height 25
